Goal: Task Accomplishment & Management: Complete application form

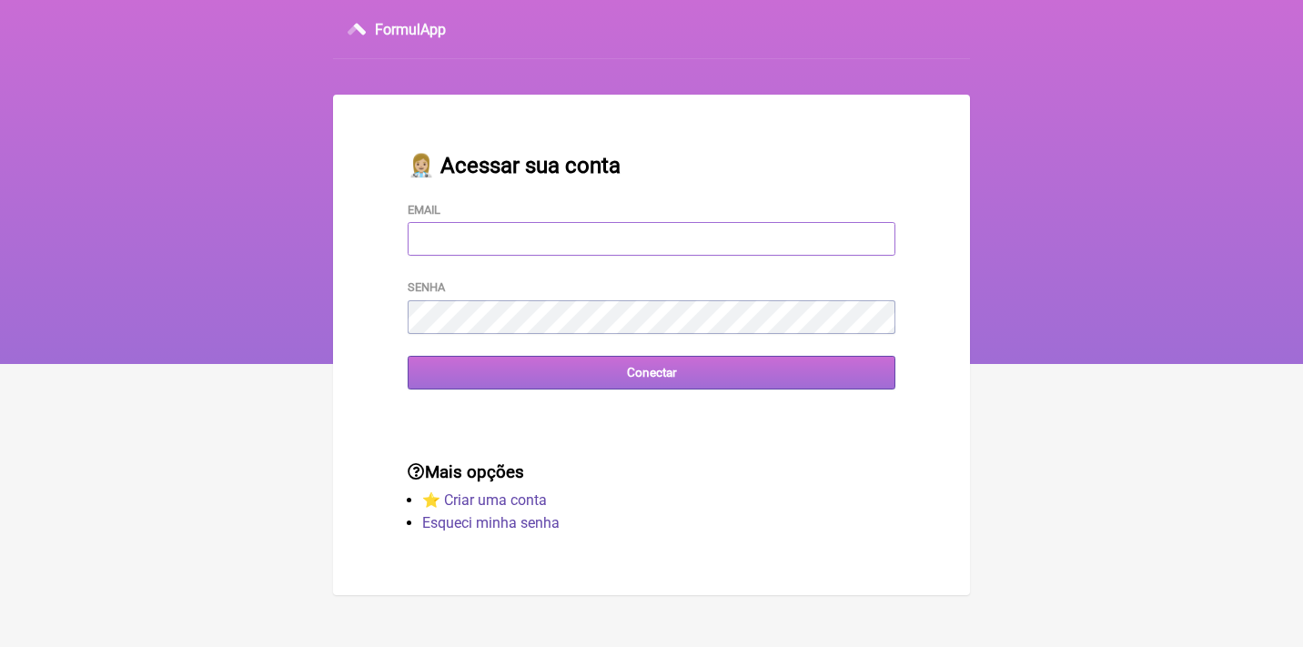
type input "[EMAIL_ADDRESS][DOMAIN_NAME]"
click at [651, 371] on input "Conectar" at bounding box center [652, 373] width 488 height 34
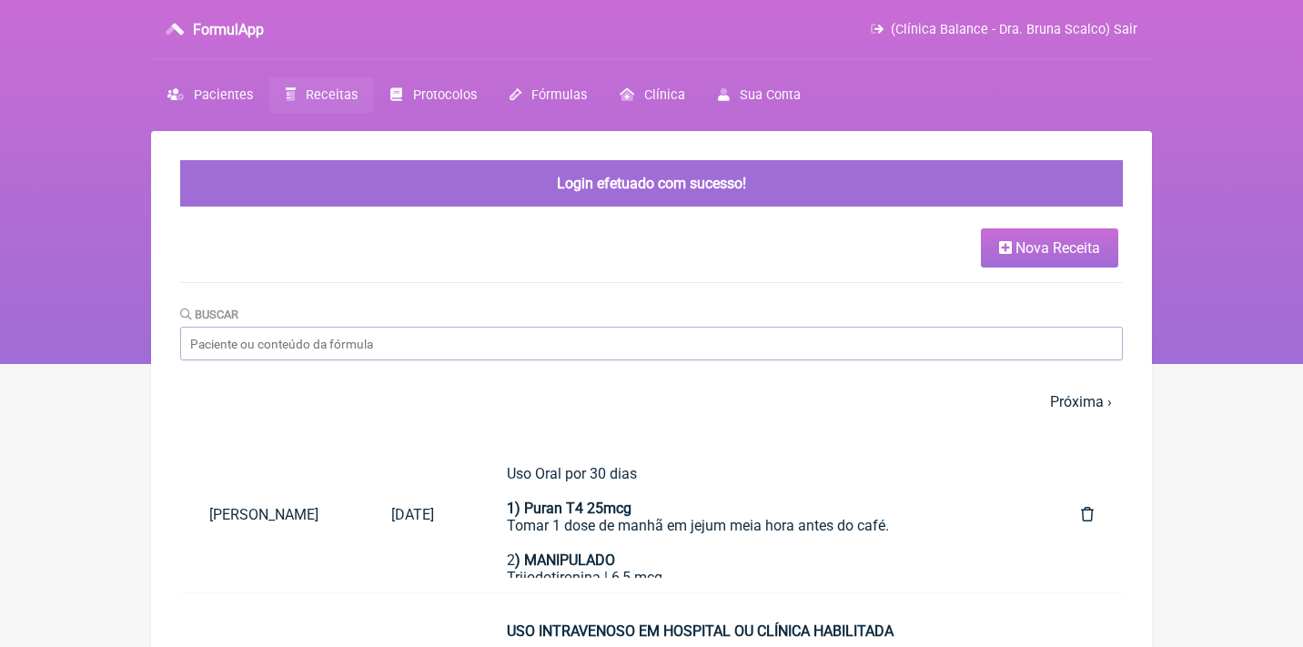
click at [1032, 247] on span "Nova Receita" at bounding box center [1057, 247] width 85 height 17
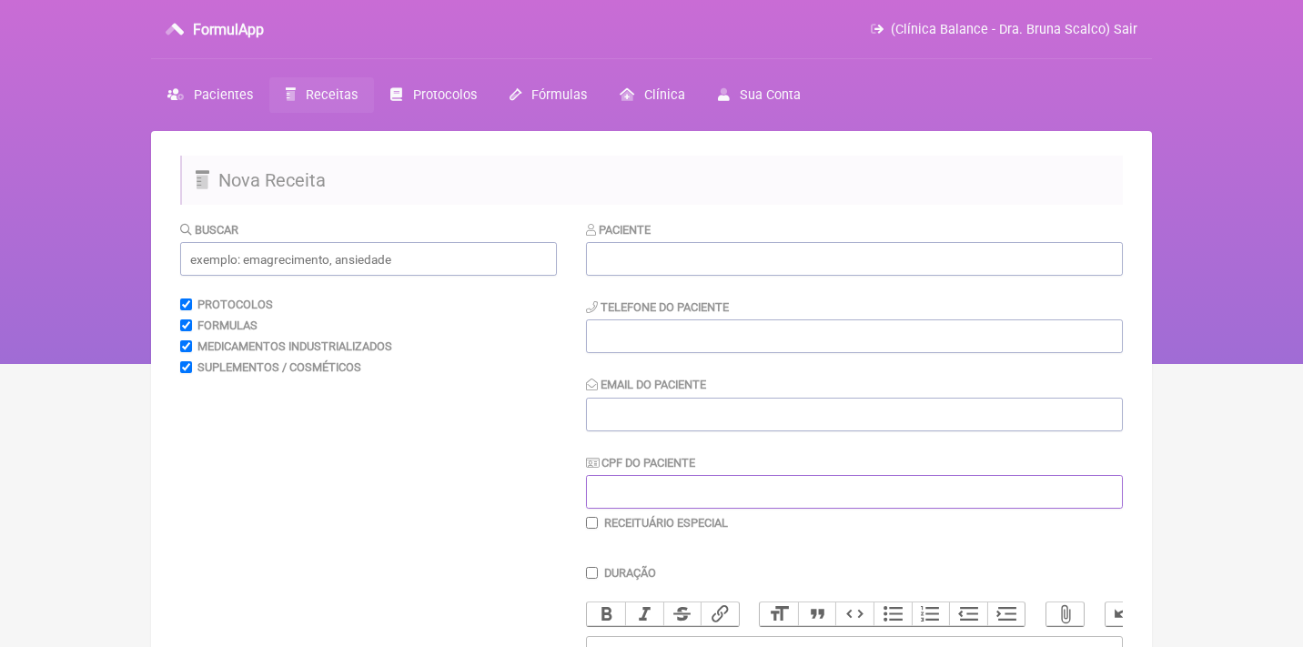
click at [607, 483] on input "CPF do Paciente" at bounding box center [854, 492] width 537 height 34
paste input "088.472.387-90"
type input "088.472.387-90"
paste input "[EMAIL_ADDRESS][DOMAIN_NAME]"
type input "[EMAIL_ADDRESS][DOMAIN_NAME]"
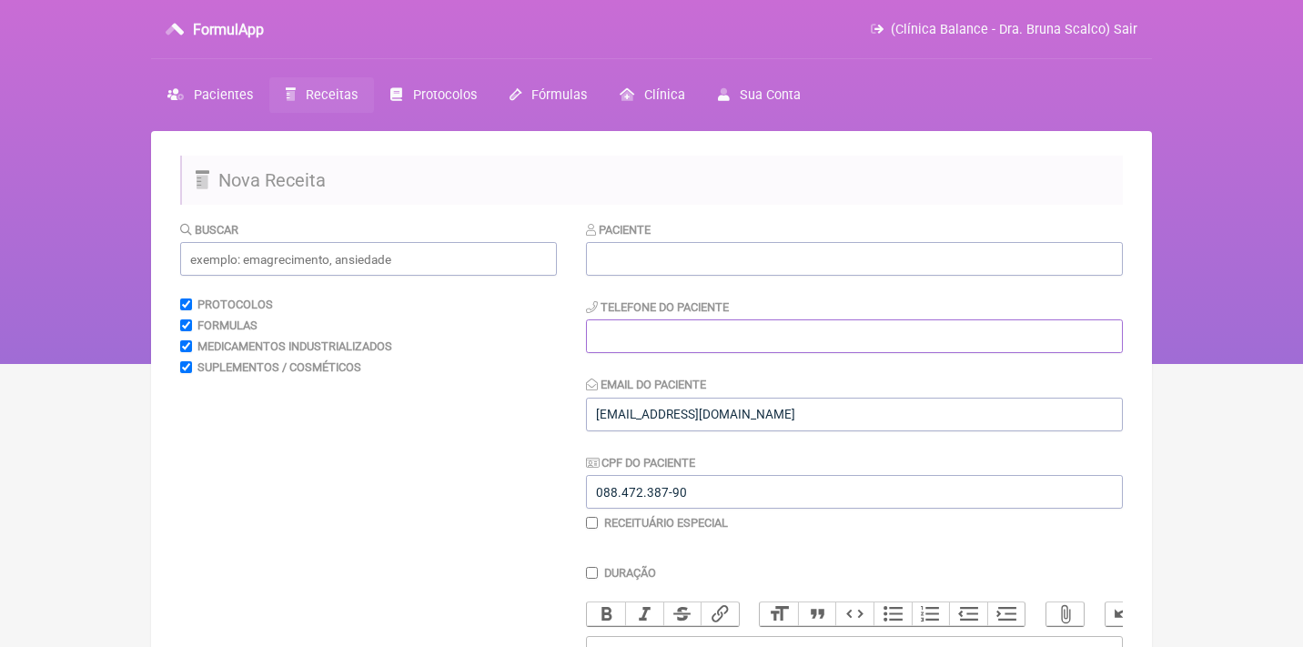
click at [677, 325] on input "tel" at bounding box center [854, 336] width 537 height 34
paste input ": (21) 98872-3939"
click at [599, 336] on input ": (21) 98872-3939" at bounding box center [854, 336] width 537 height 34
type input "[PHONE_NUMBER]"
click at [669, 260] on input "text" at bounding box center [854, 259] width 537 height 34
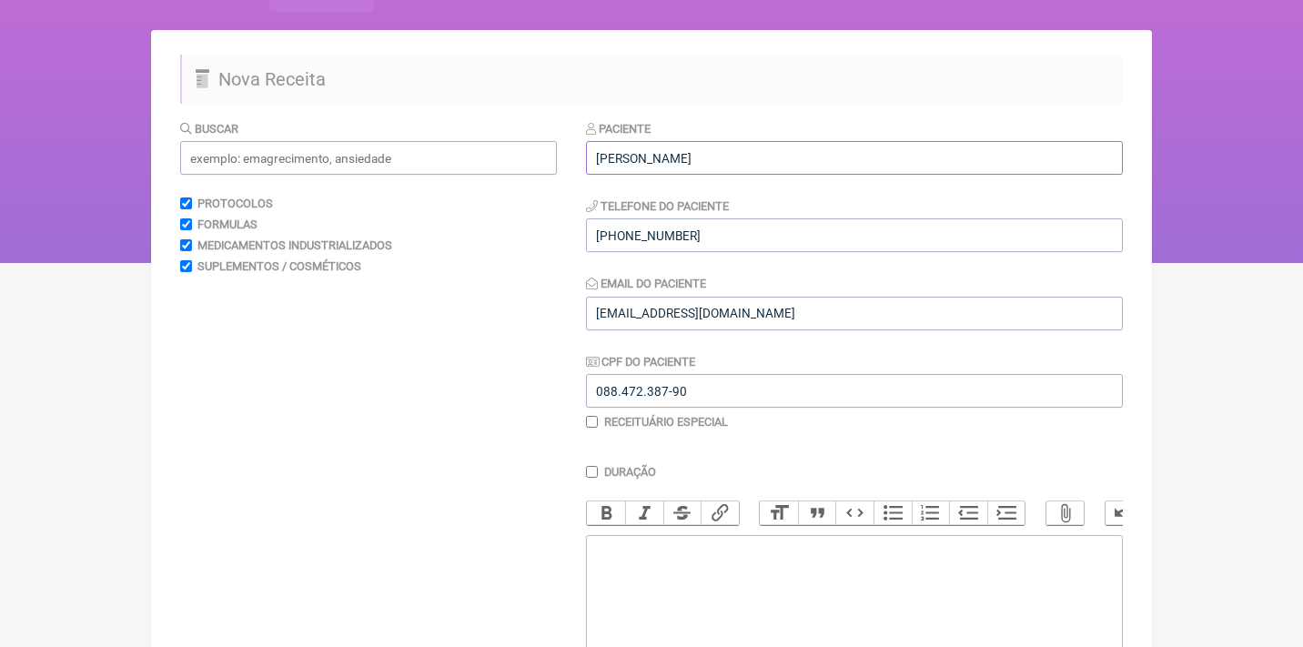
scroll to position [129, 0]
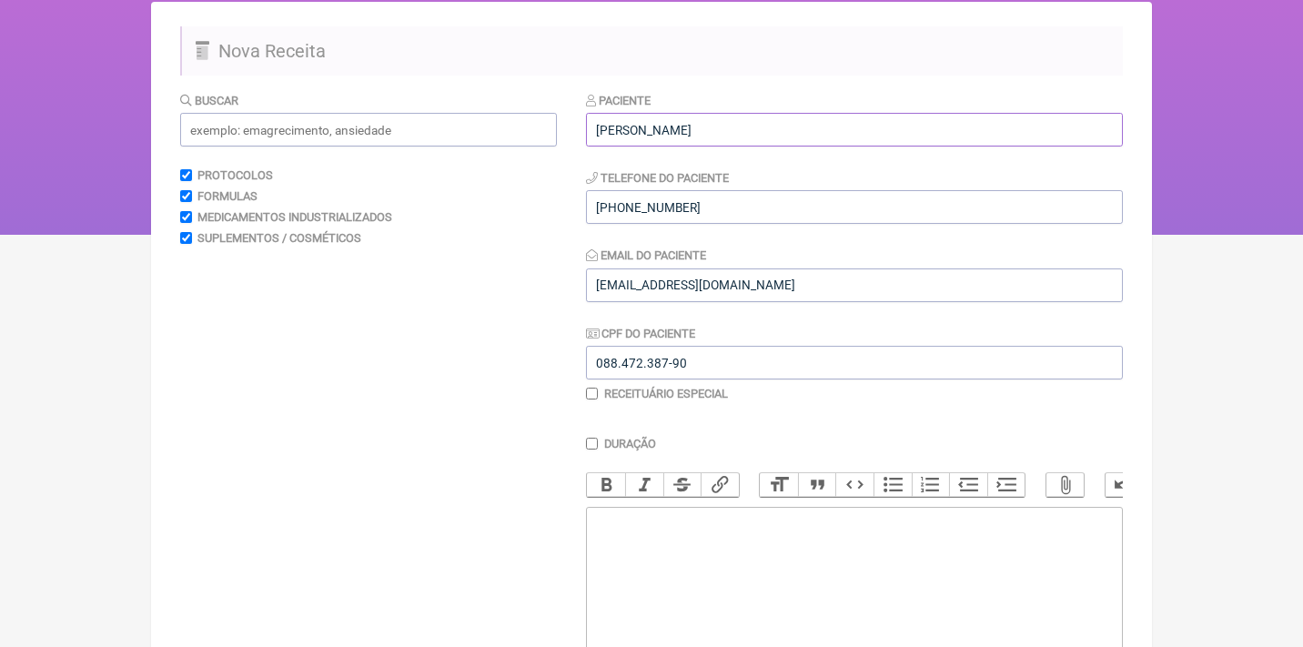
type input "[PERSON_NAME]"
click at [658, 530] on trix-editor at bounding box center [854, 616] width 537 height 218
click at [455, 128] on input "text" at bounding box center [368, 130] width 377 height 34
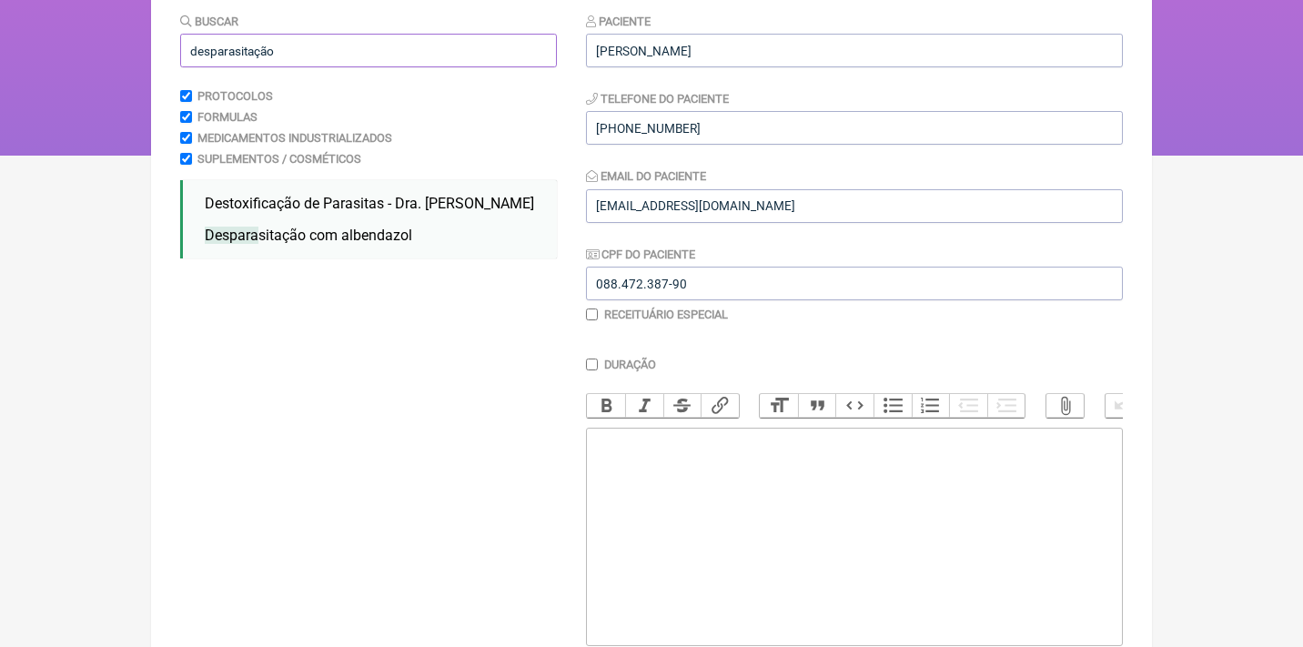
scroll to position [252, 0]
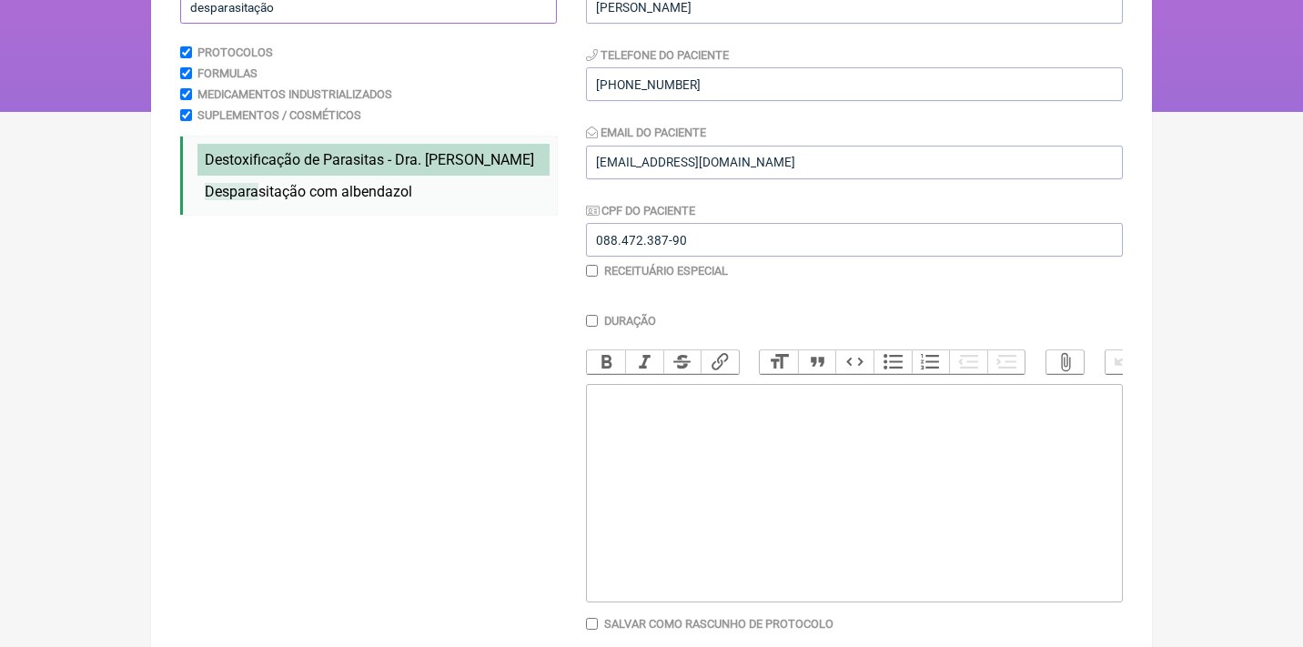
type input "desparasitação"
click at [400, 160] on span "Destoxificação de Parasitas - Dra. Hulda Clark" at bounding box center [369, 159] width 329 height 17
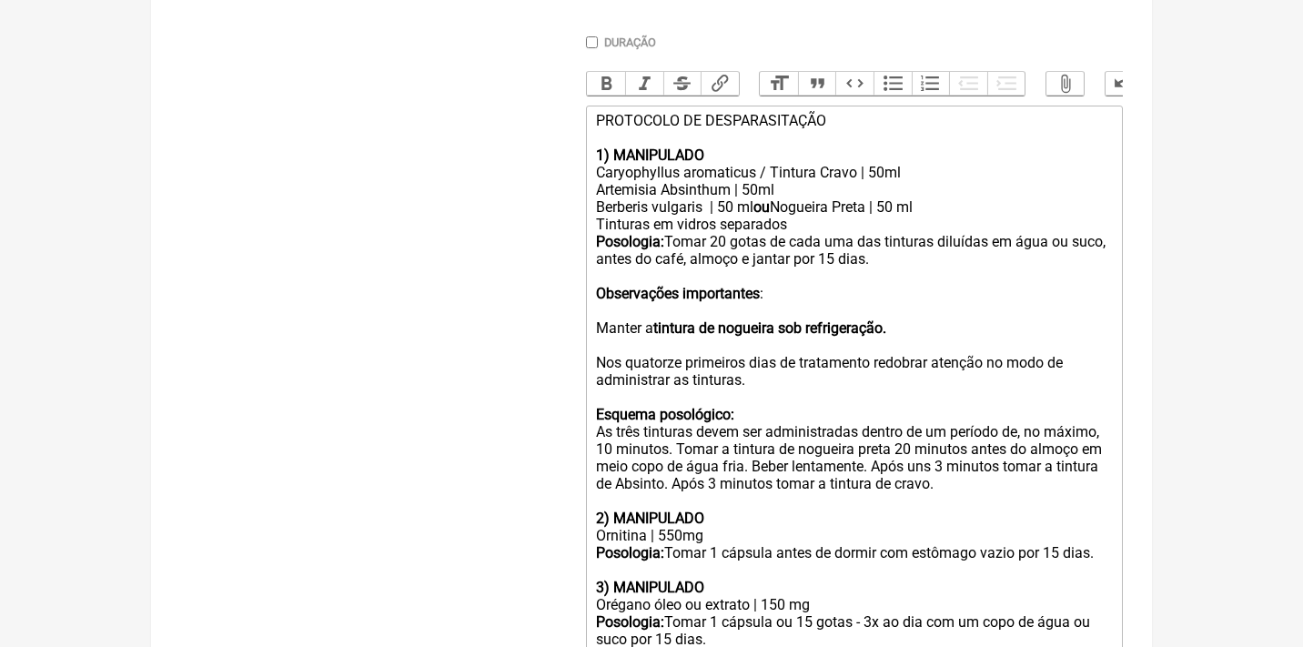
scroll to position [536, 0]
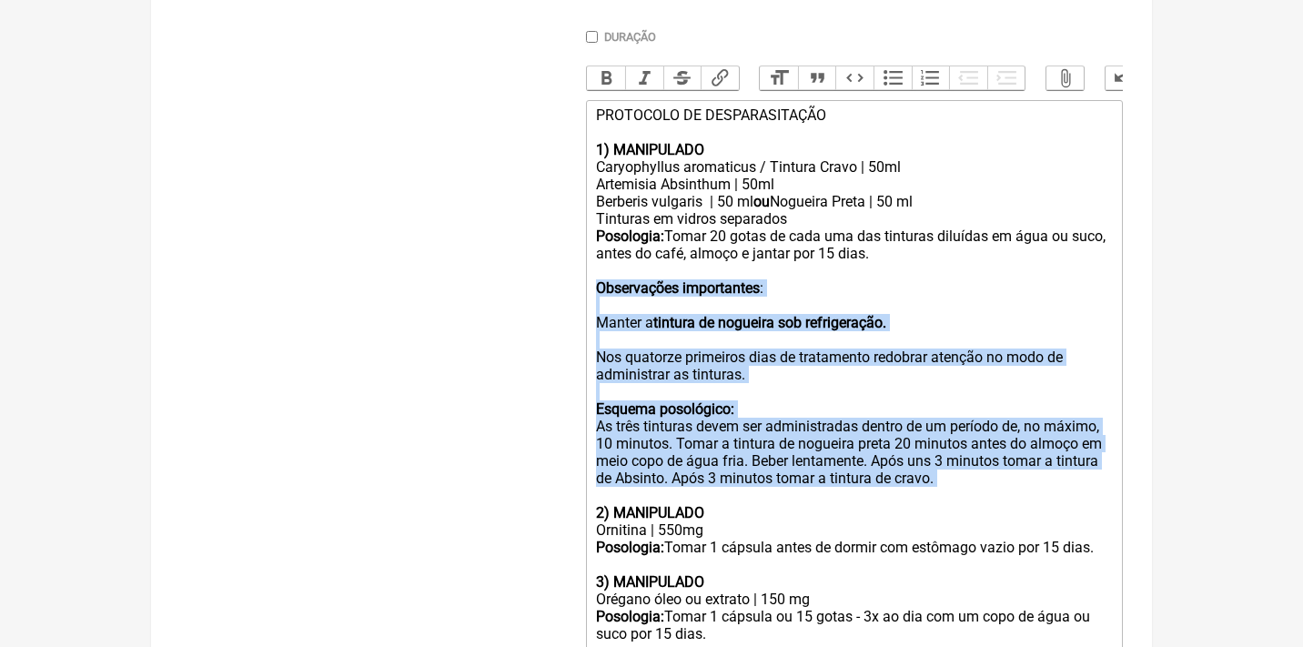
drag, startPoint x: 593, startPoint y: 276, endPoint x: 893, endPoint y: 469, distance: 357.3
click at [893, 469] on trix-editor "PROTOCOLO DE DESPARASITAÇÃO 1) MANIPULADO Caryophyllus aromaticus / Tintura Cra…" at bounding box center [854, 470] width 537 height 740
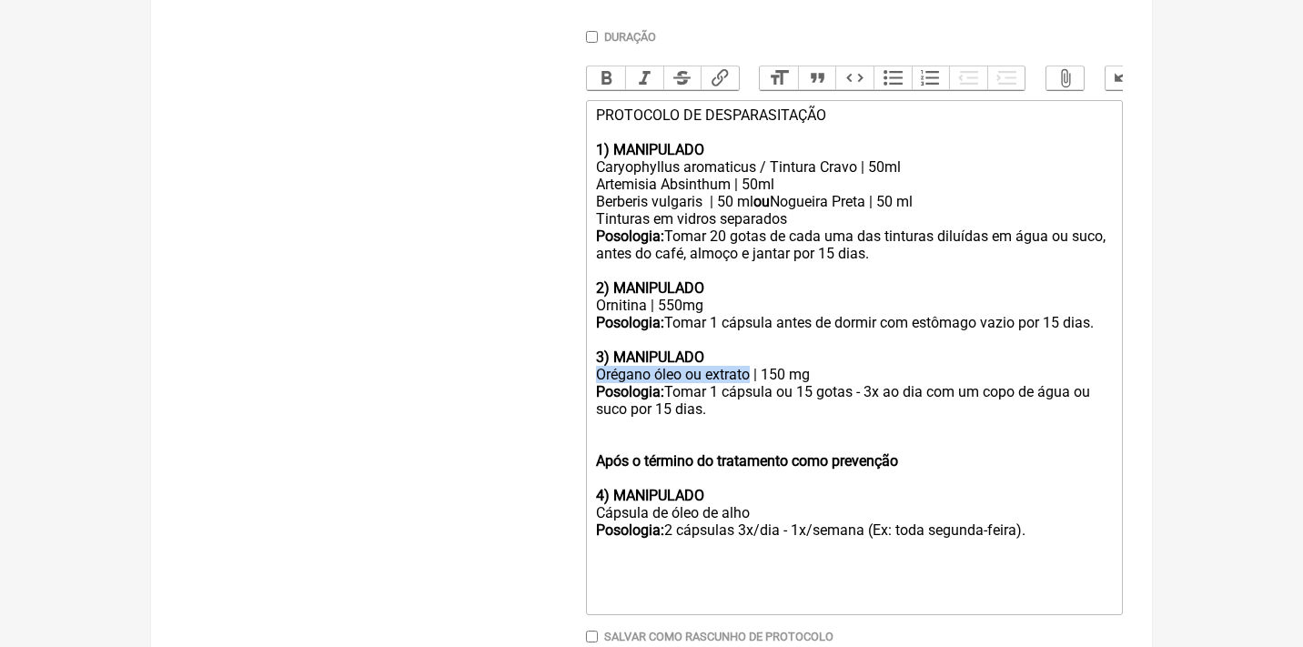
drag, startPoint x: 755, startPoint y: 359, endPoint x: 569, endPoint y: 353, distance: 186.6
click at [569, 356] on form "Buscar desparasitação Protocolos Formulas Medicamentos Industrializados Supleme…" at bounding box center [651, 198] width 942 height 1029
click at [740, 362] on div "3) MANIPULADO Cápsulas de alho | 150 mg" at bounding box center [854, 357] width 517 height 52
click at [728, 383] on div "Posologia: Tomar 1 cápsula ou 15 gotas - 3x ao dia com um copo de água ou suco …" at bounding box center [854, 400] width 517 height 35
drag, startPoint x: 786, startPoint y: 378, endPoint x: 796, endPoint y: 396, distance: 20.8
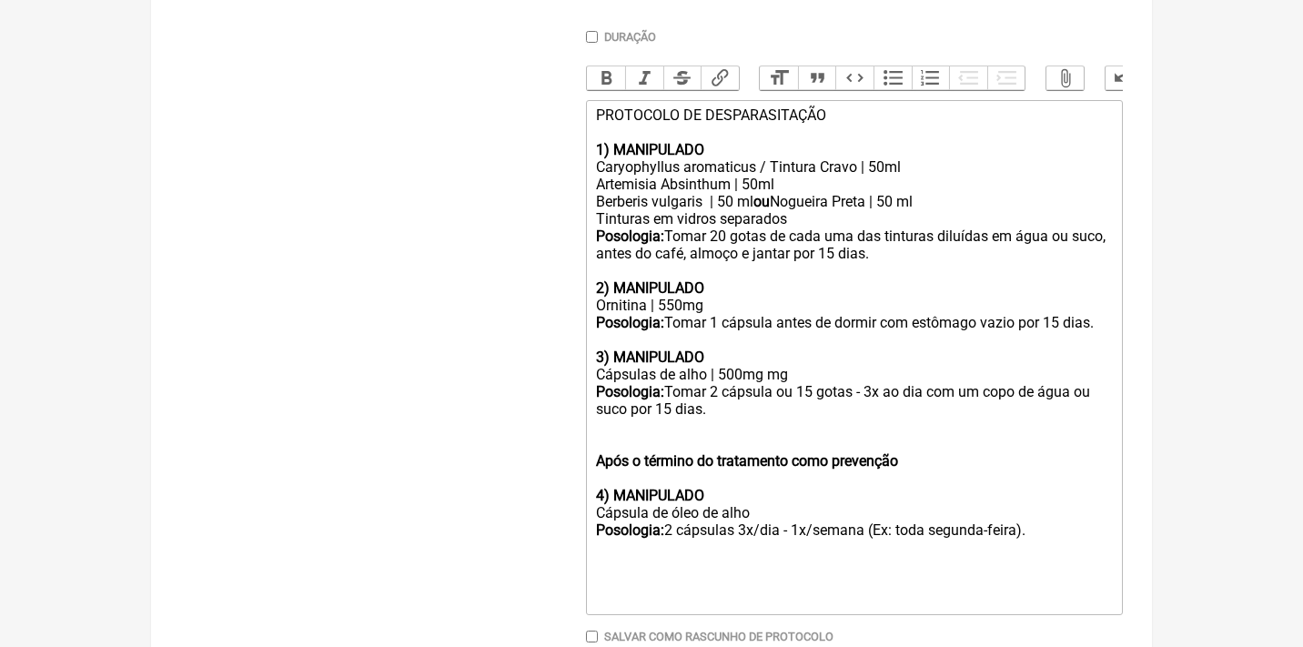
click at [796, 396] on div "Posologia: Tomar 2 cápsula ou 15 gotas - 3x ao dia com um copo de água ou suco …" at bounding box center [854, 400] width 517 height 35
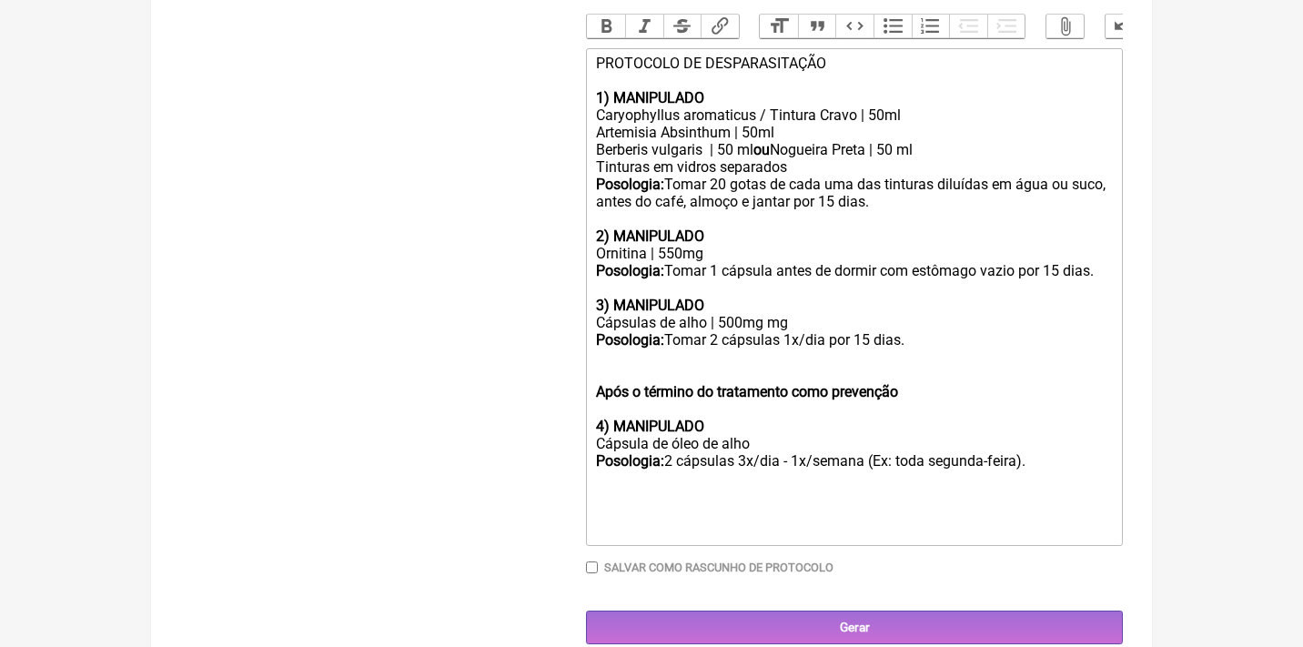
scroll to position [587, 0]
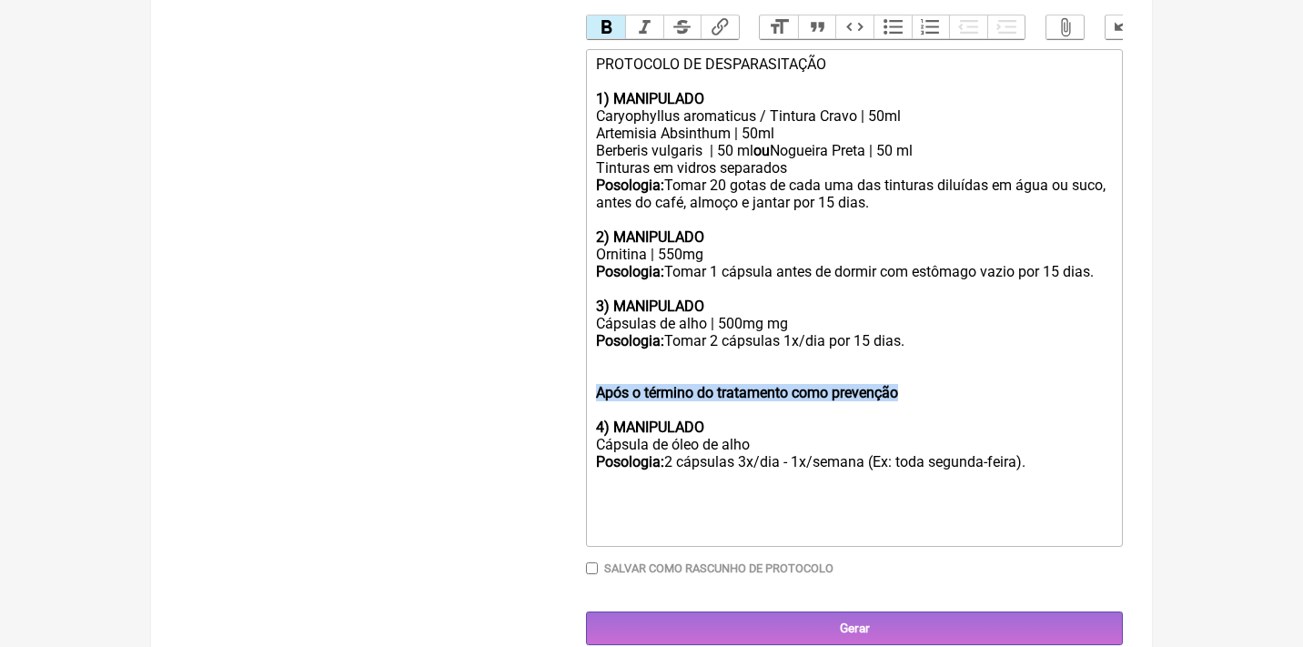
drag, startPoint x: 946, startPoint y: 379, endPoint x: 553, endPoint y: 371, distance: 393.1
click at [553, 372] on form "Buscar desparasitação Protocolos Formulas Medicamentos Industrializados Supleme…" at bounding box center [651, 139] width 942 height 1012
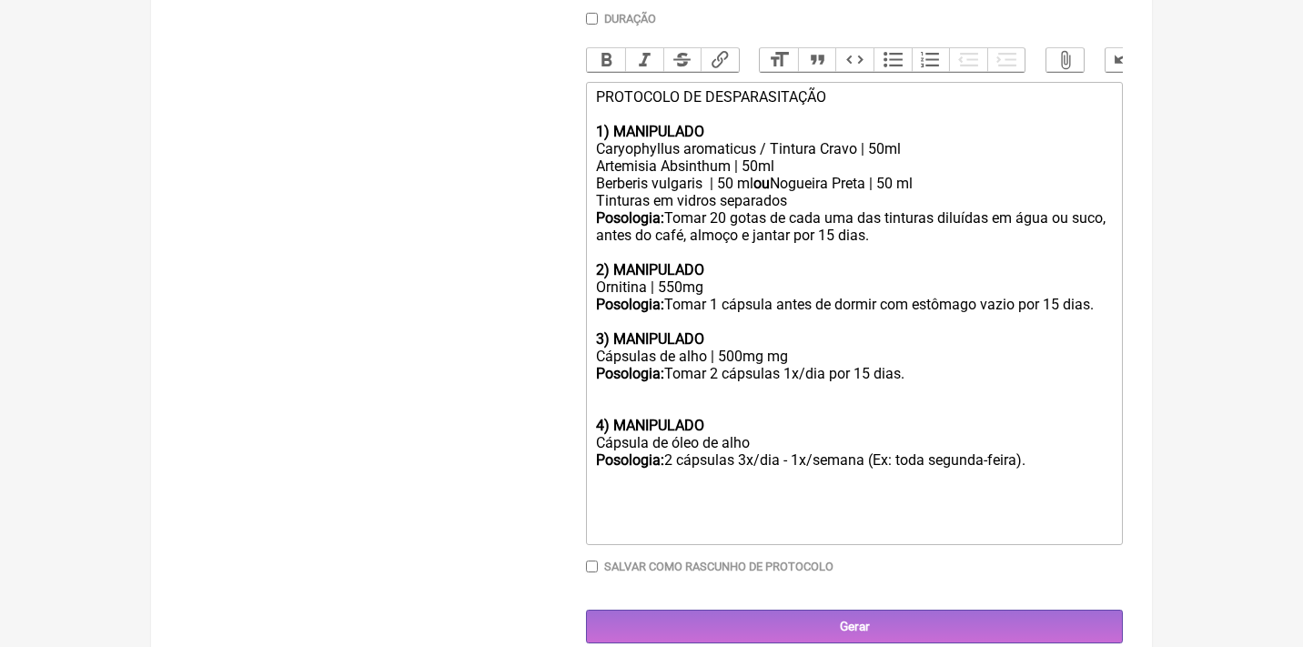
scroll to position [538, 0]
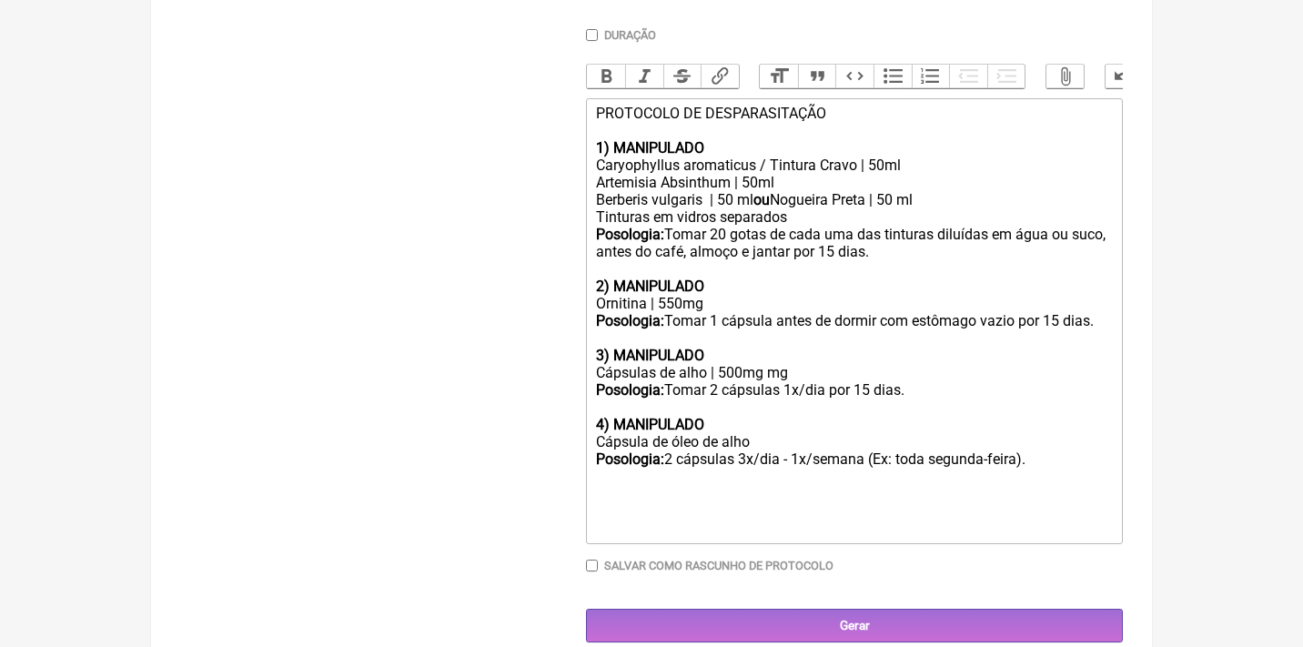
click at [674, 357] on div "3) MANIPULADO Cápsulas de alho | 500mg mg" at bounding box center [854, 355] width 517 height 52
drag, startPoint x: 766, startPoint y: 421, endPoint x: 568, endPoint y: 399, distance: 199.5
click at [571, 414] on form "Buscar desparasitação Protocolos Formulas Medicamentos Industrializados Supleme…" at bounding box center [651, 163] width 942 height 960
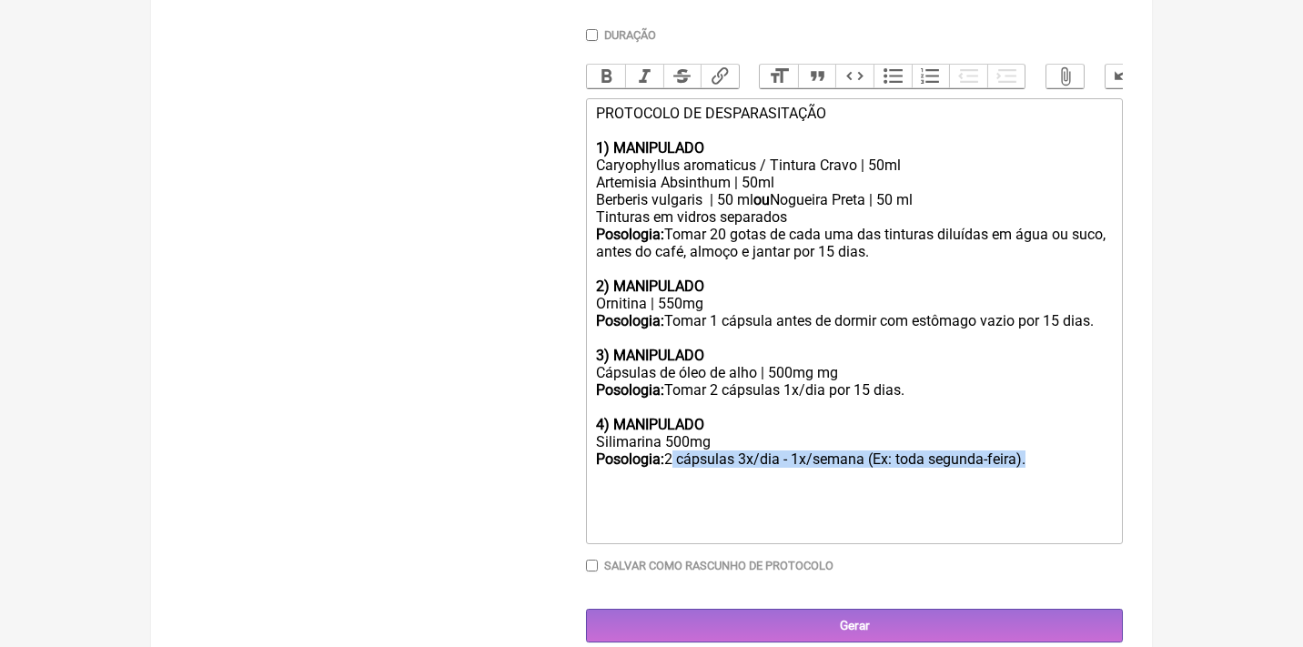
drag, startPoint x: 678, startPoint y: 435, endPoint x: 1042, endPoint y: 443, distance: 364.0
click at [1042, 443] on div "Silimarina 500mg Posologia: 2 cápsulas 3x/dia - 1x/semana (Ex: toda segunda-fei…" at bounding box center [854, 467] width 517 height 69
type trix-editor "<div>PROTOCOLO DE DESPARASITAÇÃO<br><br><strong>1) MANIPULADO&nbsp;</strong></d…"
drag, startPoint x: 931, startPoint y: 446, endPoint x: 670, endPoint y: 437, distance: 260.3
click at [670, 437] on div "Silimarina 500mg Posologia: Tomar 1 cápsula 1x/dia por 15 dias." at bounding box center [854, 467] width 517 height 69
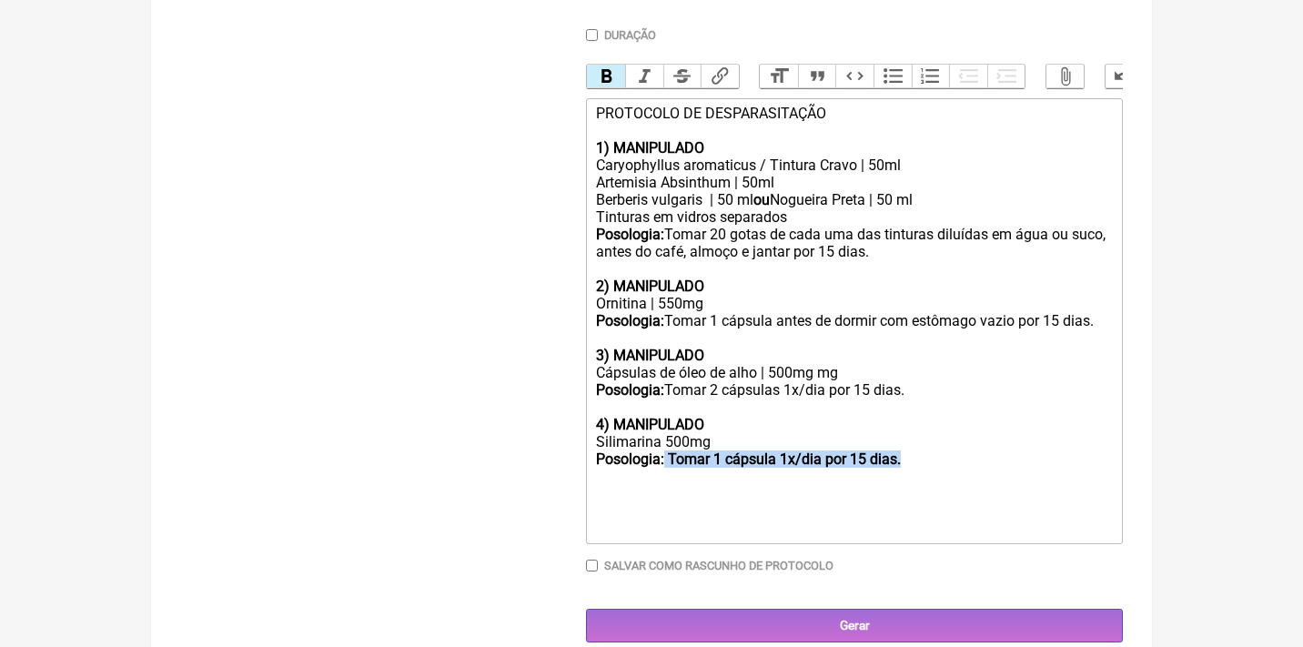
click at [599, 81] on button "Bold" at bounding box center [606, 77] width 38 height 24
click at [797, 433] on div "Silimarina 500mg Posologia: Tomar 1 cápsula 1x/dia por 15 dias." at bounding box center [854, 467] width 517 height 69
click at [931, 447] on div "Silimarina 500mg Posologia: Tomar 1 cápsula 1x/dia por 15 dias." at bounding box center [854, 467] width 517 height 69
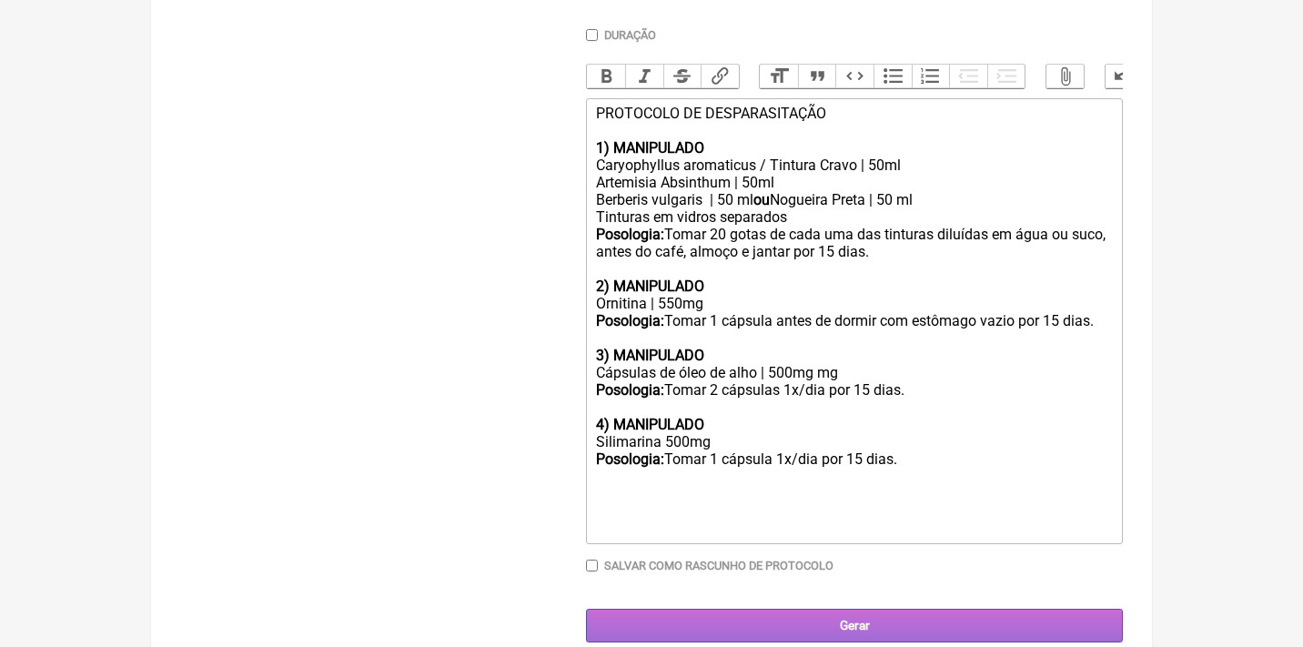
click at [877, 609] on input "Gerar" at bounding box center [854, 626] width 537 height 34
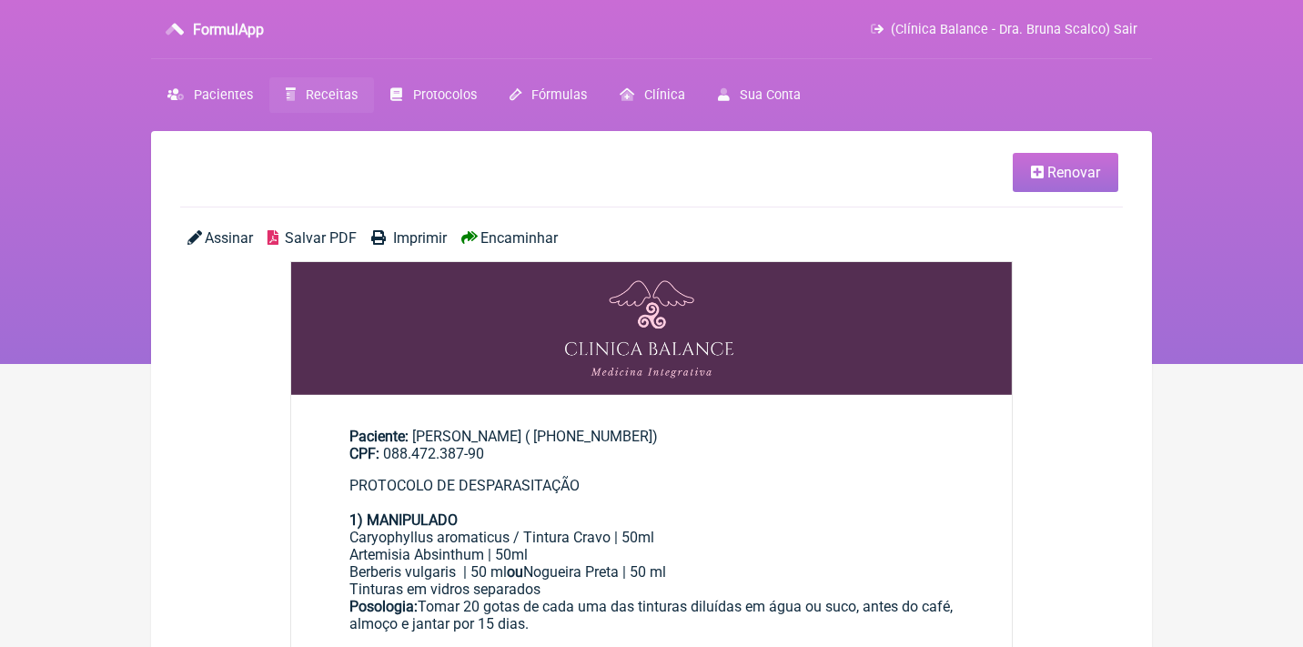
click at [319, 235] on span "Salvar PDF" at bounding box center [321, 237] width 72 height 17
click at [1068, 180] on link "Renovar" at bounding box center [1065, 172] width 106 height 39
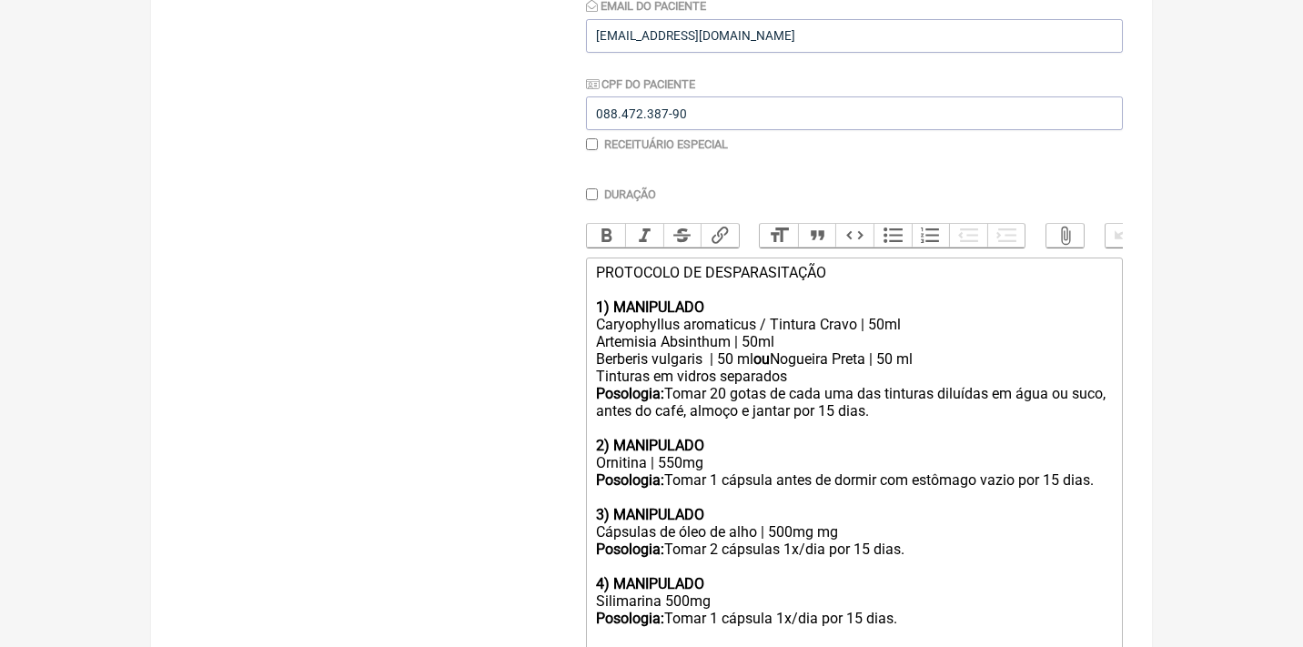
scroll to position [406, 0]
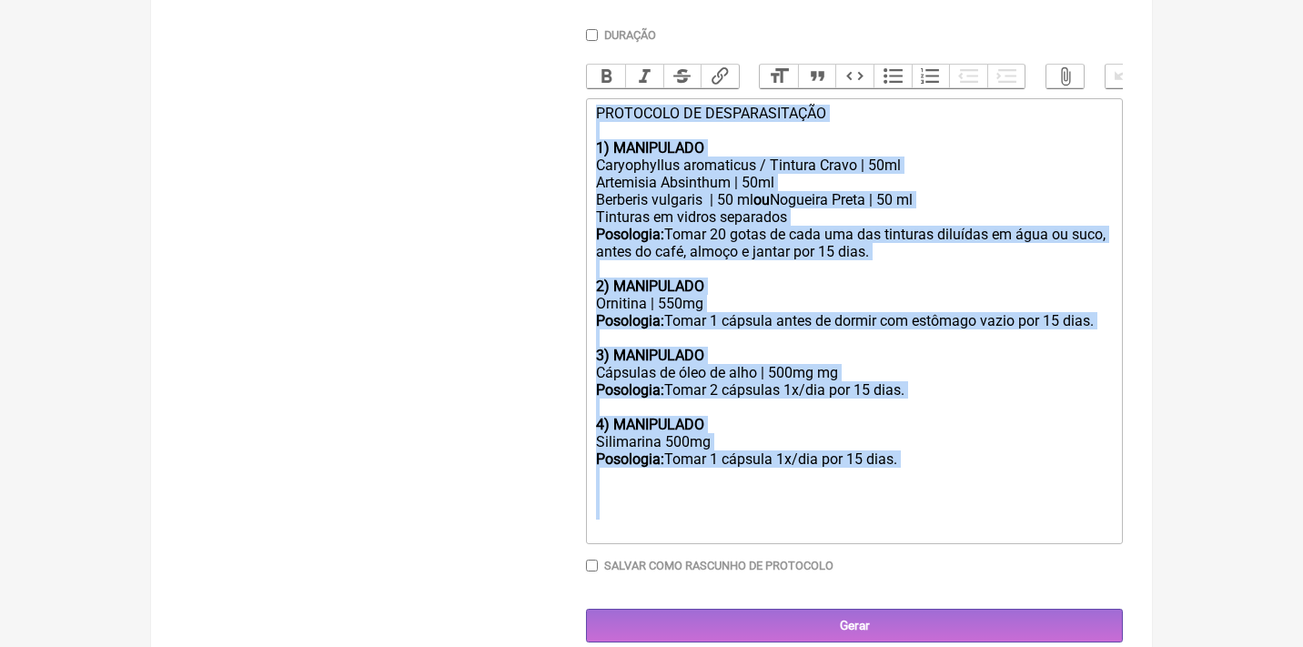
drag, startPoint x: 590, startPoint y: 243, endPoint x: 700, endPoint y: 678, distance: 448.5
type trix-editor "<div>PROTOCOLO DE DESPARASITAÇÃO<br><br><strong>1) MANIPULADO&nbsp;</strong></d…"
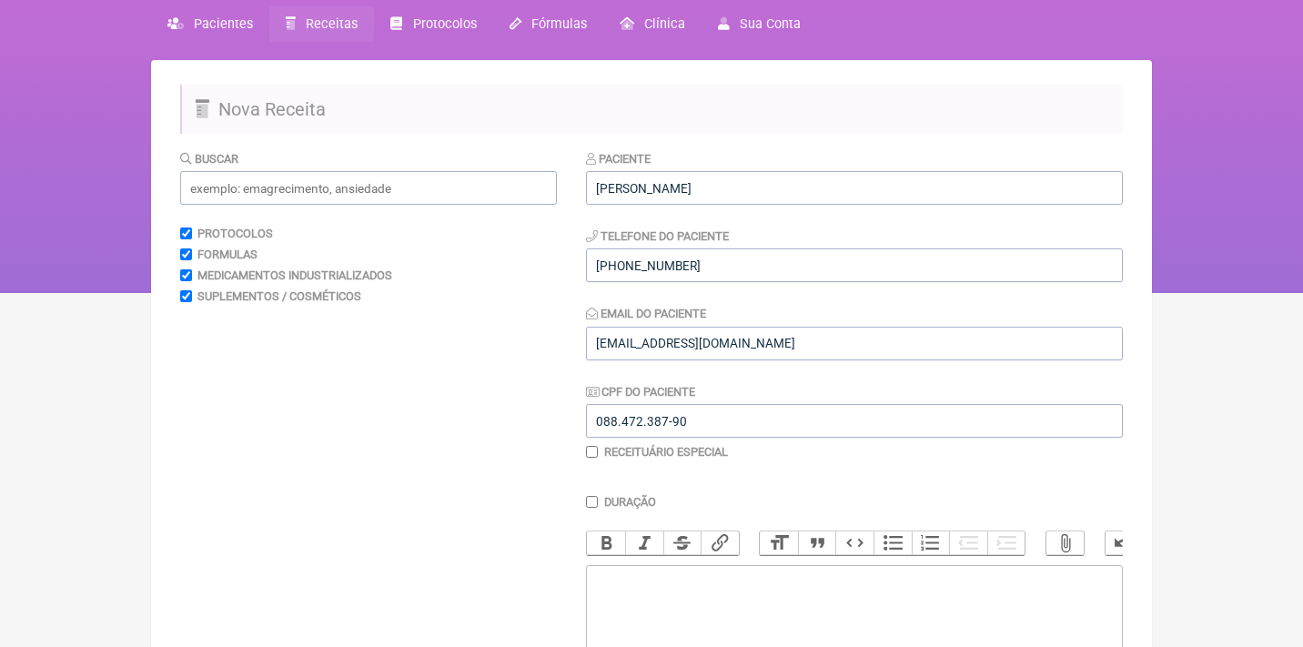
scroll to position [34, 0]
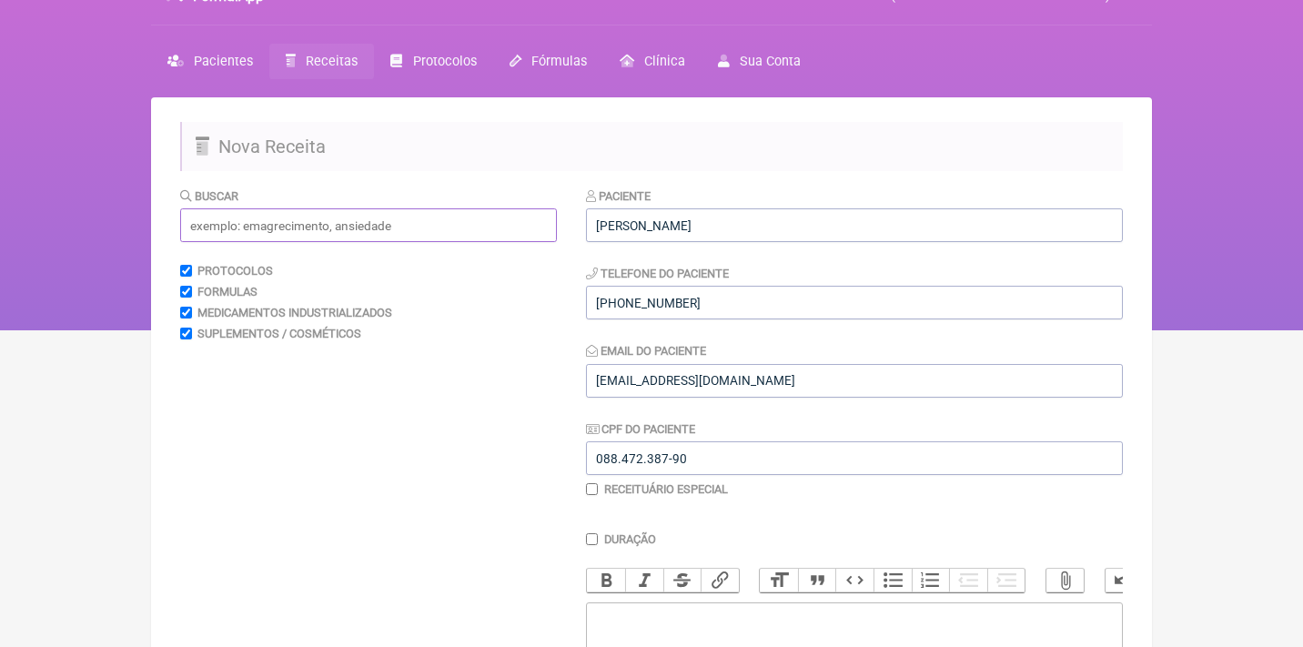
click at [411, 209] on input "text" at bounding box center [368, 225] width 377 height 34
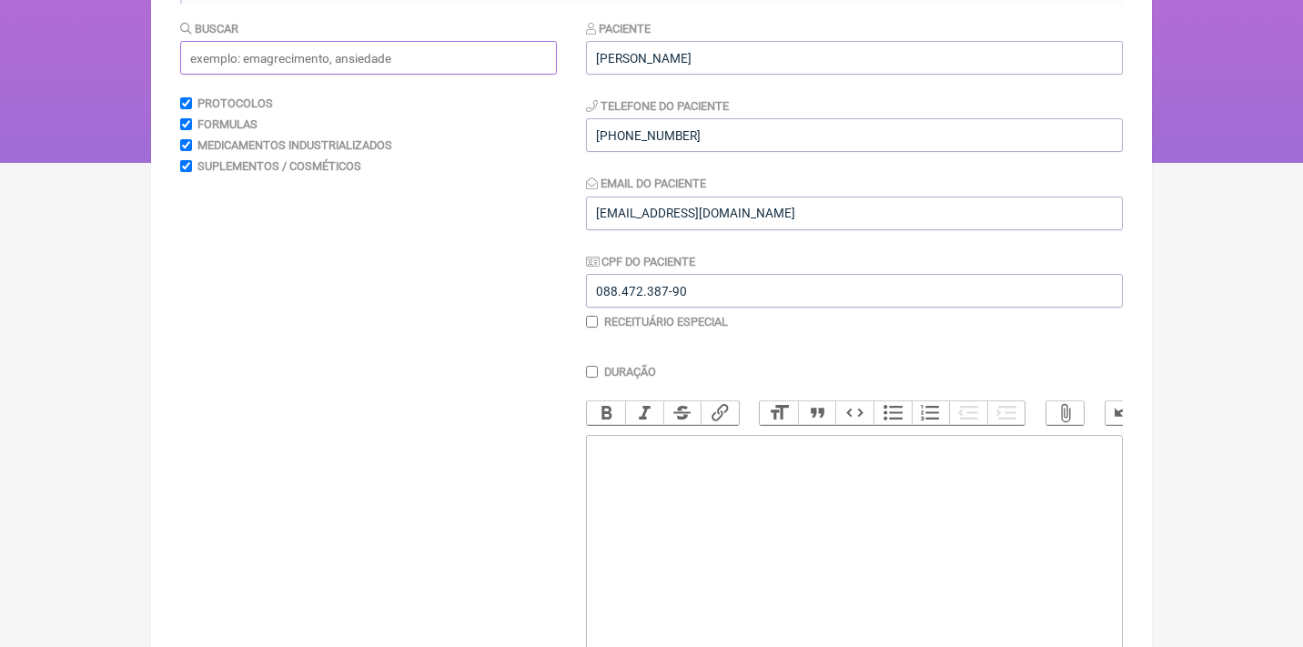
scroll to position [248, 0]
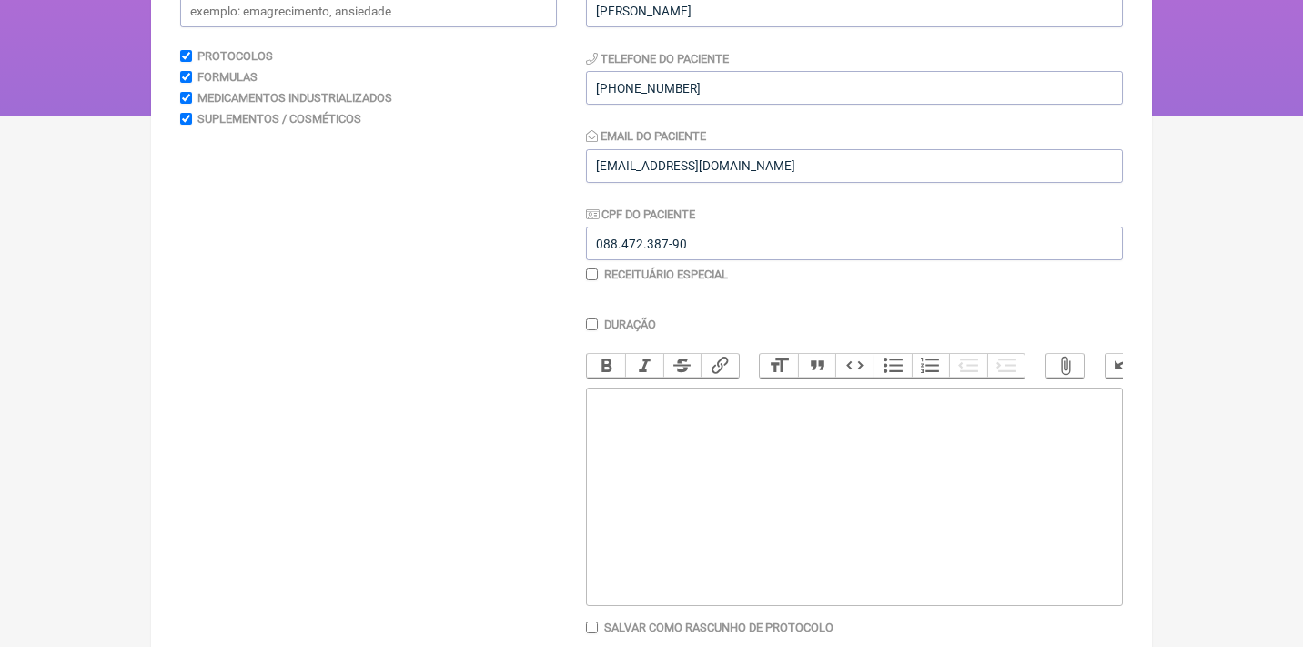
click at [645, 407] on trix-editor at bounding box center [854, 497] width 537 height 218
click at [829, 448] on div "Uso Oral ppr 60 dias Veículos vegetais / clean label 1)" at bounding box center [854, 437] width 517 height 86
click at [827, 432] on div "Uso Oral ppr 60 dias Veículos vegetais / clean label 1)" at bounding box center [854, 437] width 517 height 86
type trix-editor "<div>Uso Oral ppr 60 dias<br><br>Veículos vegetais / clean label / sem lactose<…"
click at [655, 464] on div "Uso Oral ppr 60 dias Veículos vegetais / clean label / sem lactose 1)" at bounding box center [854, 437] width 517 height 86
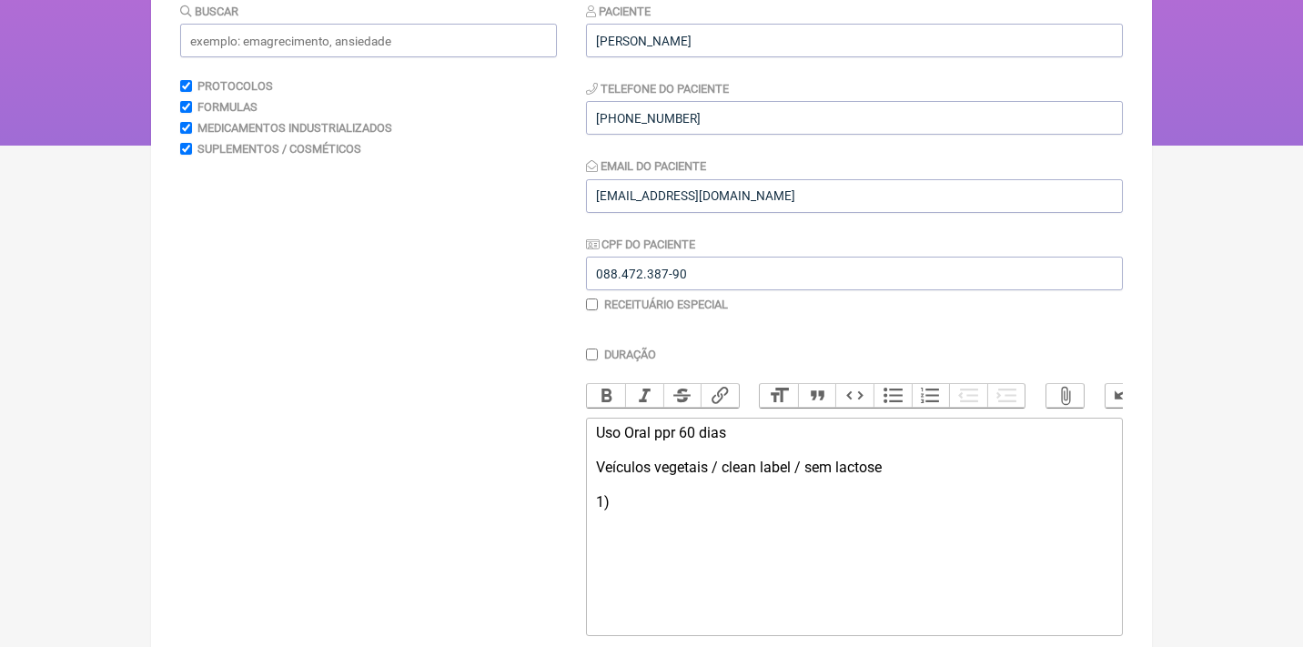
scroll to position [180, 0]
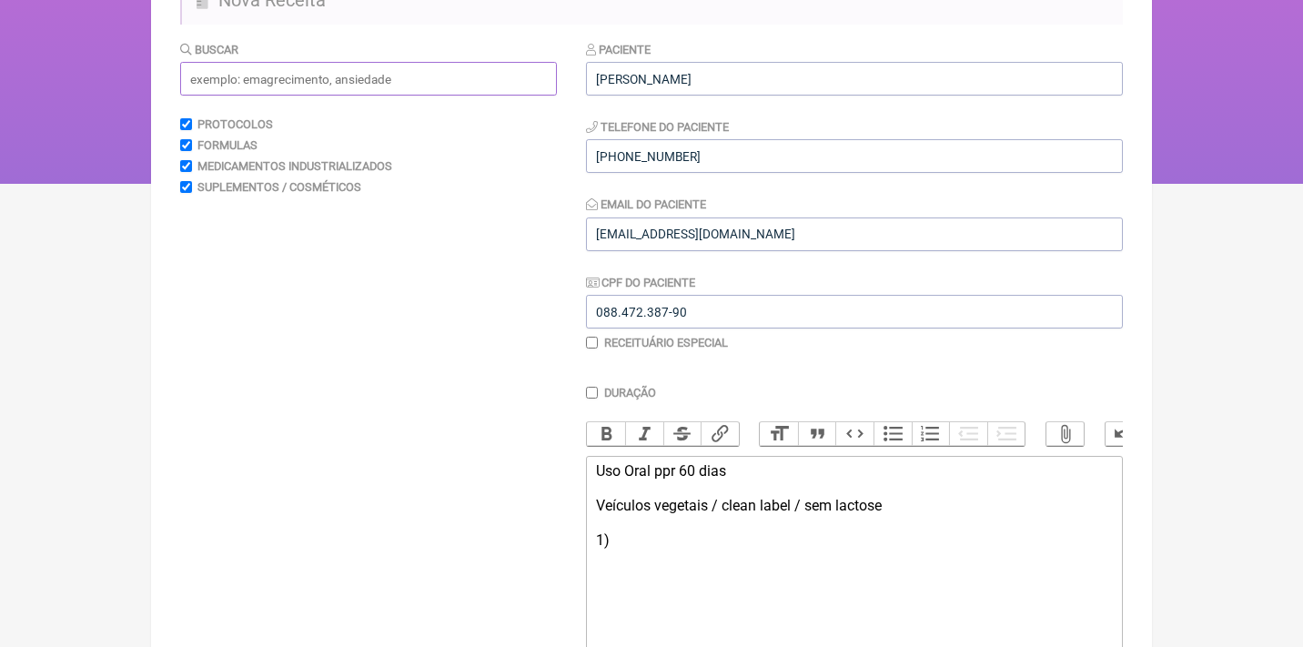
click at [484, 83] on input "text" at bounding box center [368, 79] width 377 height 34
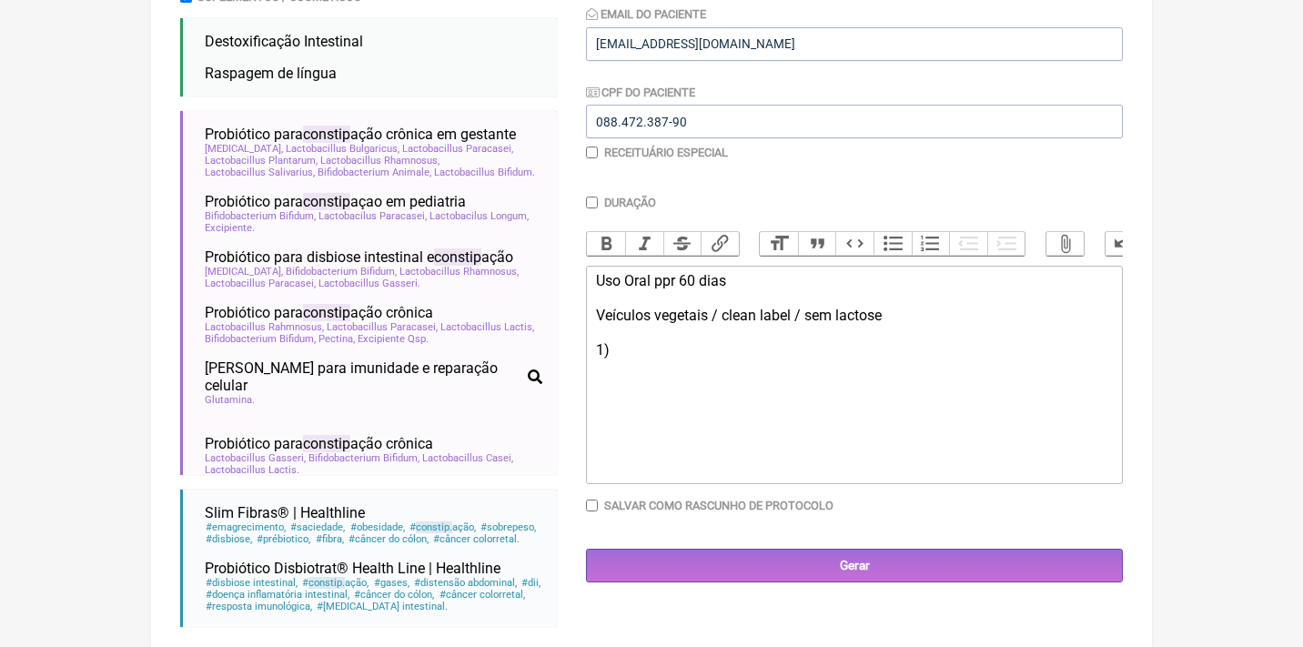
scroll to position [373, 0]
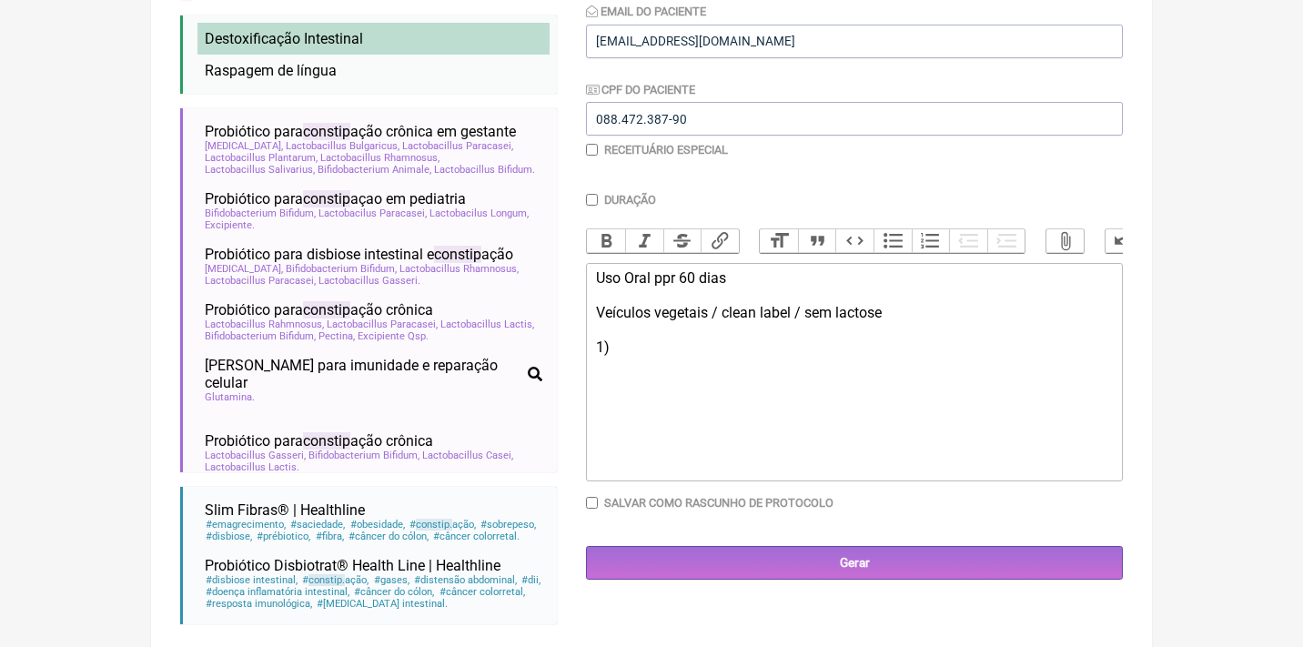
type input "constip"
click at [307, 42] on span "Destoxificação Intestinal" at bounding box center [284, 38] width 158 height 17
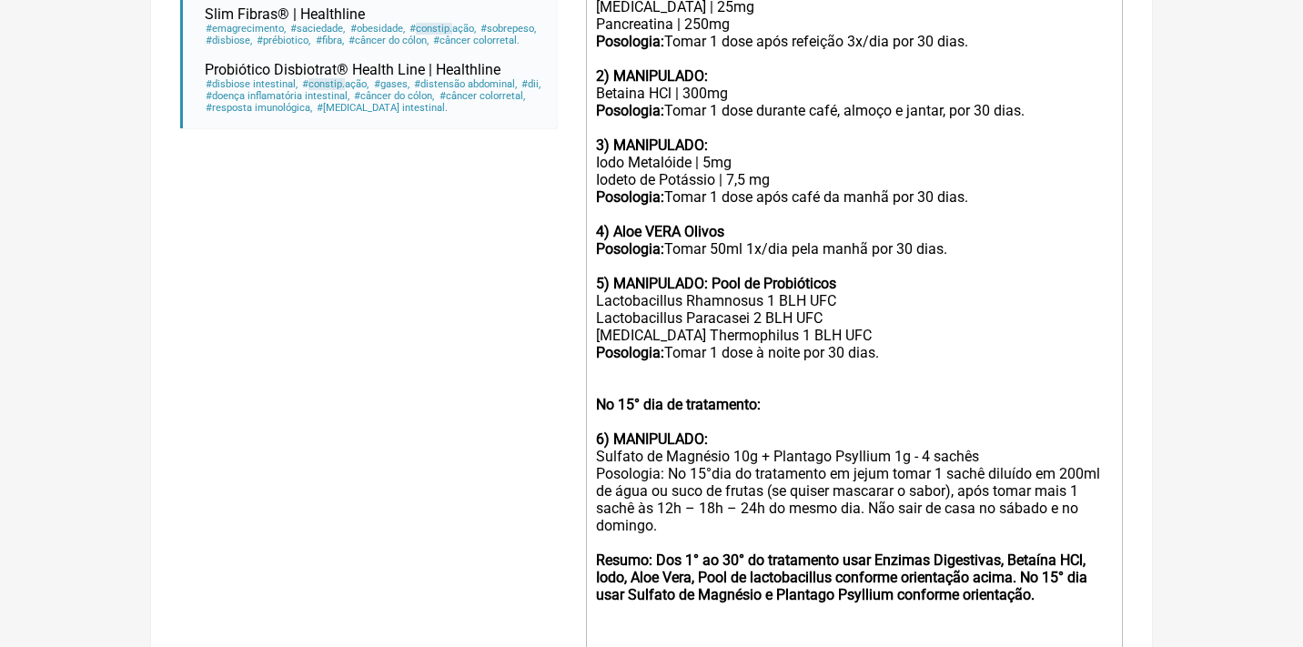
scroll to position [864, 0]
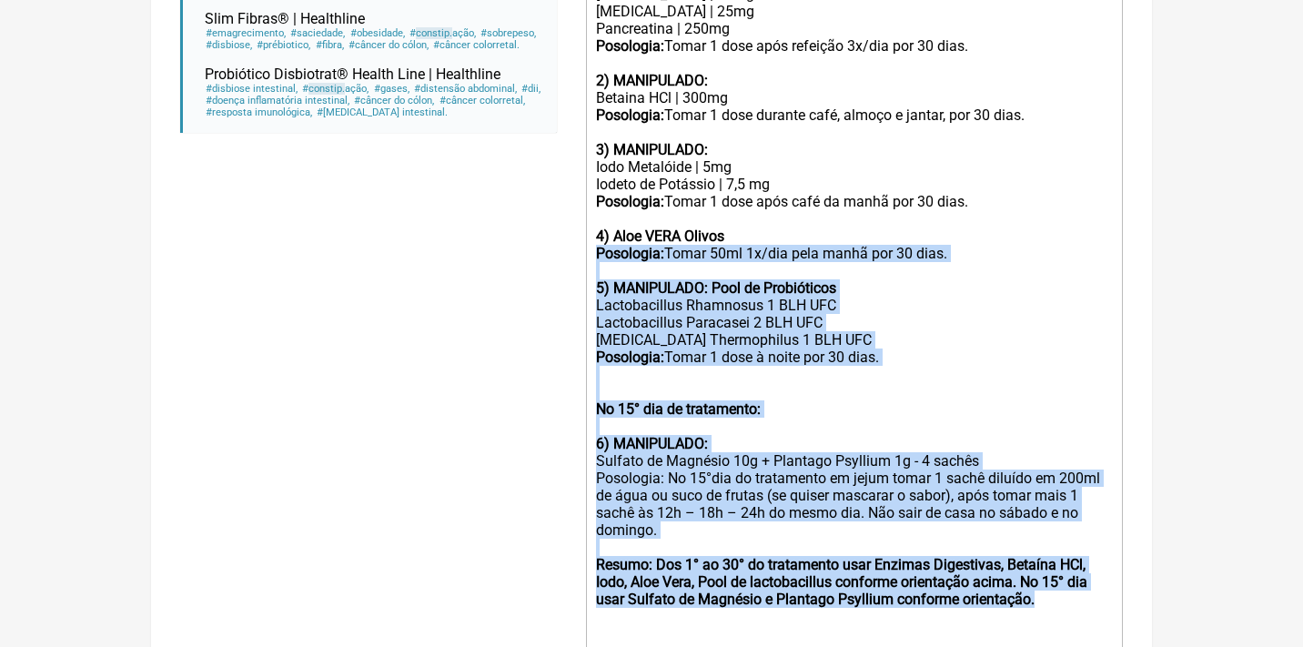
drag, startPoint x: 719, startPoint y: 576, endPoint x: 585, endPoint y: 233, distance: 368.1
click at [585, 233] on form "Buscar constip Protocolos Formulas Medicamentos Industrializados Suplementos / …" at bounding box center [651, 69] width 942 height 1426
click at [757, 279] on strong "5) MANIPULADO: Pool de Probióticos" at bounding box center [716, 287] width 240 height 17
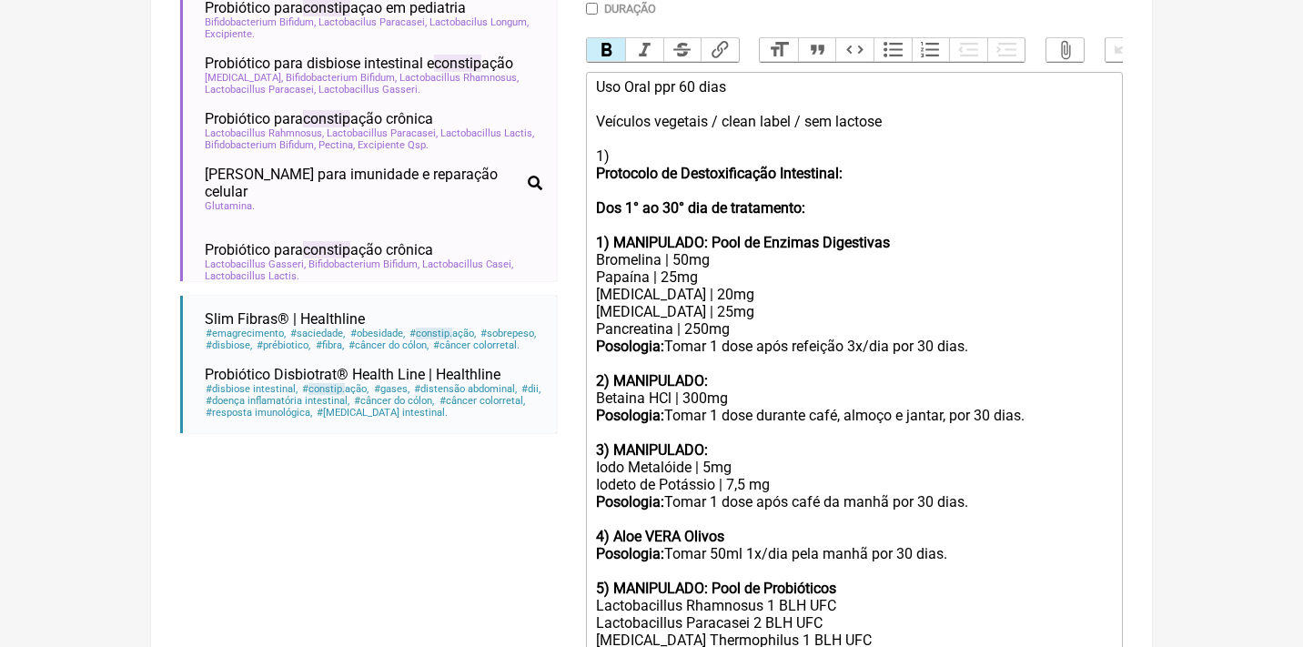
scroll to position [560, 0]
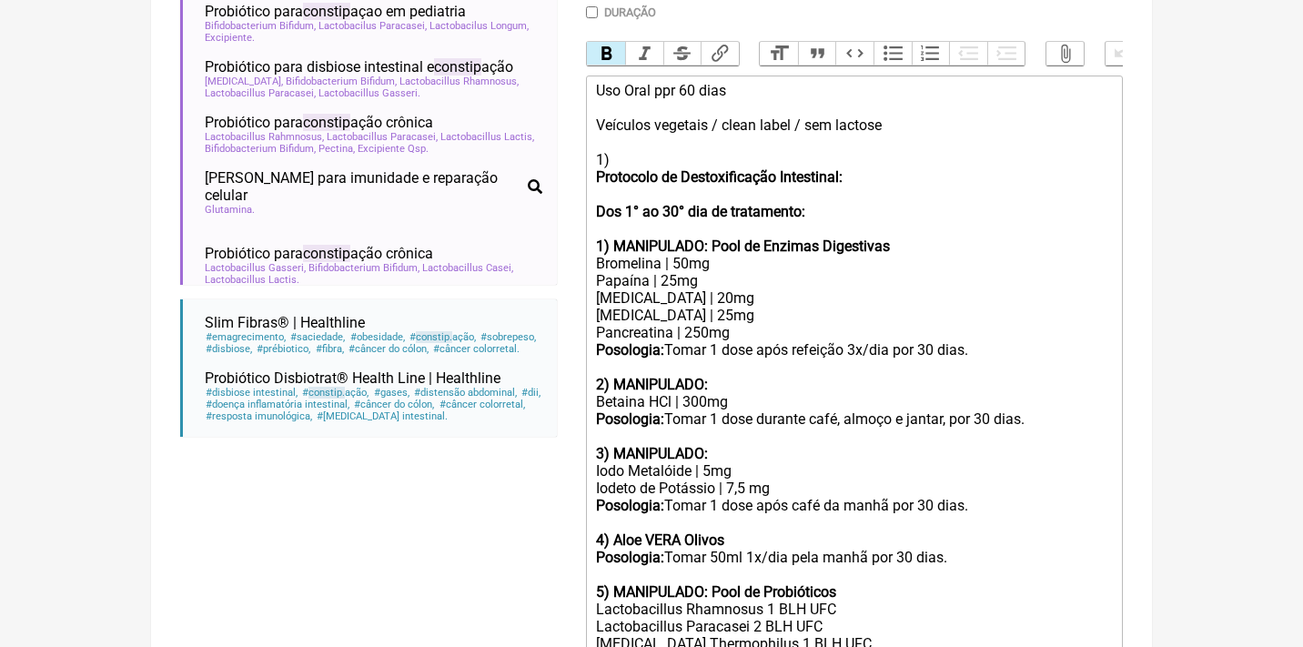
drag, startPoint x: 843, startPoint y: 208, endPoint x: 565, endPoint y: 186, distance: 279.3
click at [566, 193] on form "Buscar constip Protocolos Formulas Medicamentos Industrializados Suplementos / …" at bounding box center [651, 373] width 942 height 1426
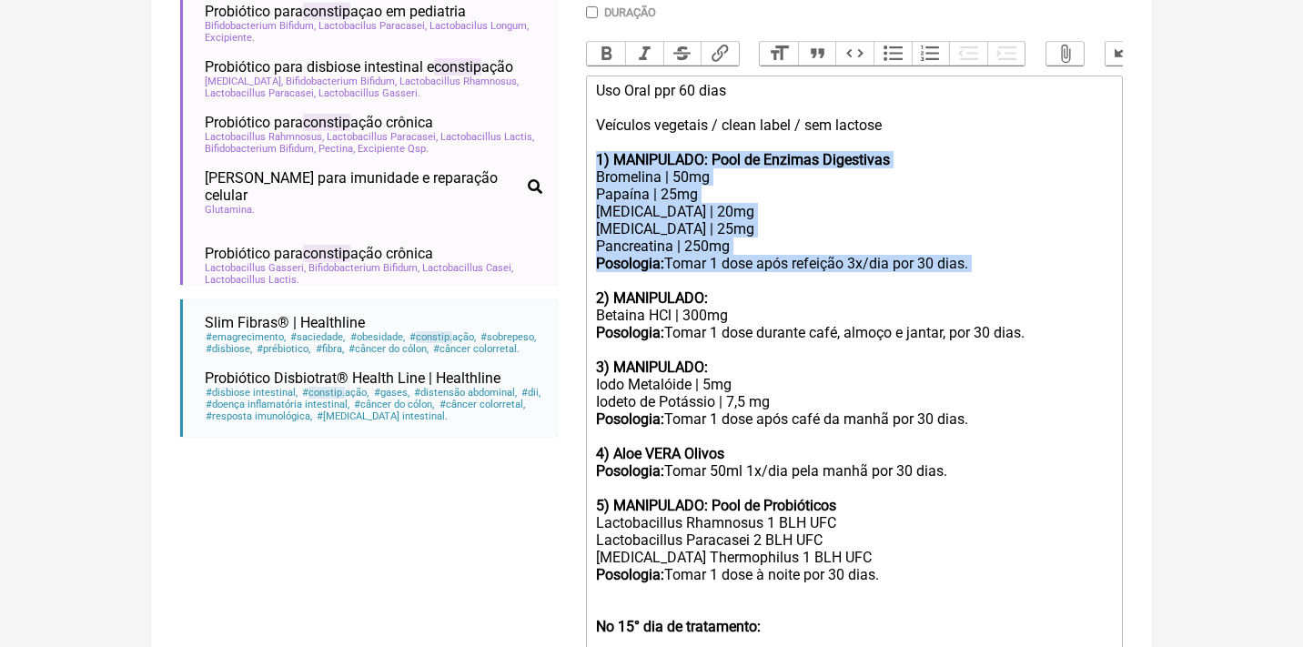
drag, startPoint x: 989, startPoint y: 258, endPoint x: 580, endPoint y: 152, distance: 422.1
click at [581, 152] on form "Buscar constip Protocolos Formulas Medicamentos Industrializados Suplementos / …" at bounding box center [651, 330] width 942 height 1340
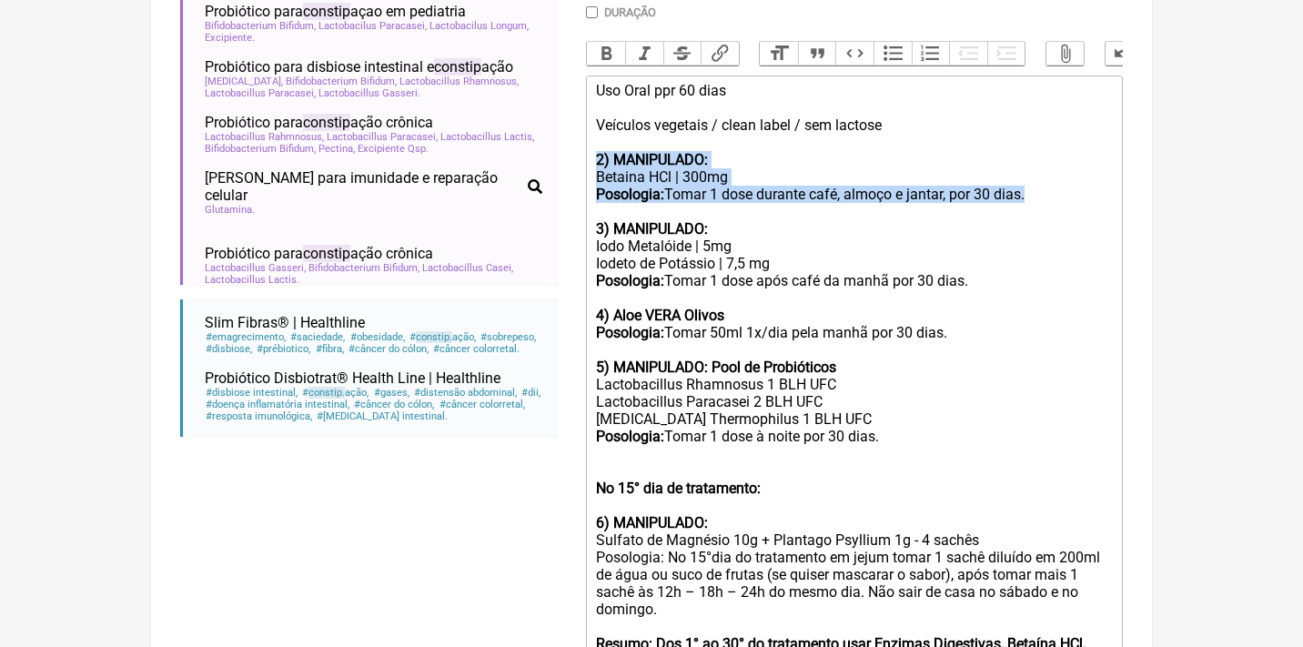
drag, startPoint x: 1055, startPoint y: 201, endPoint x: 587, endPoint y: 158, distance: 470.4
click at [587, 158] on trix-editor "Uso Oral ppr 60 dias Veículos vegetais / clean label / sem lactose 2) MANIPULAD…" at bounding box center [854, 420] width 537 height 688
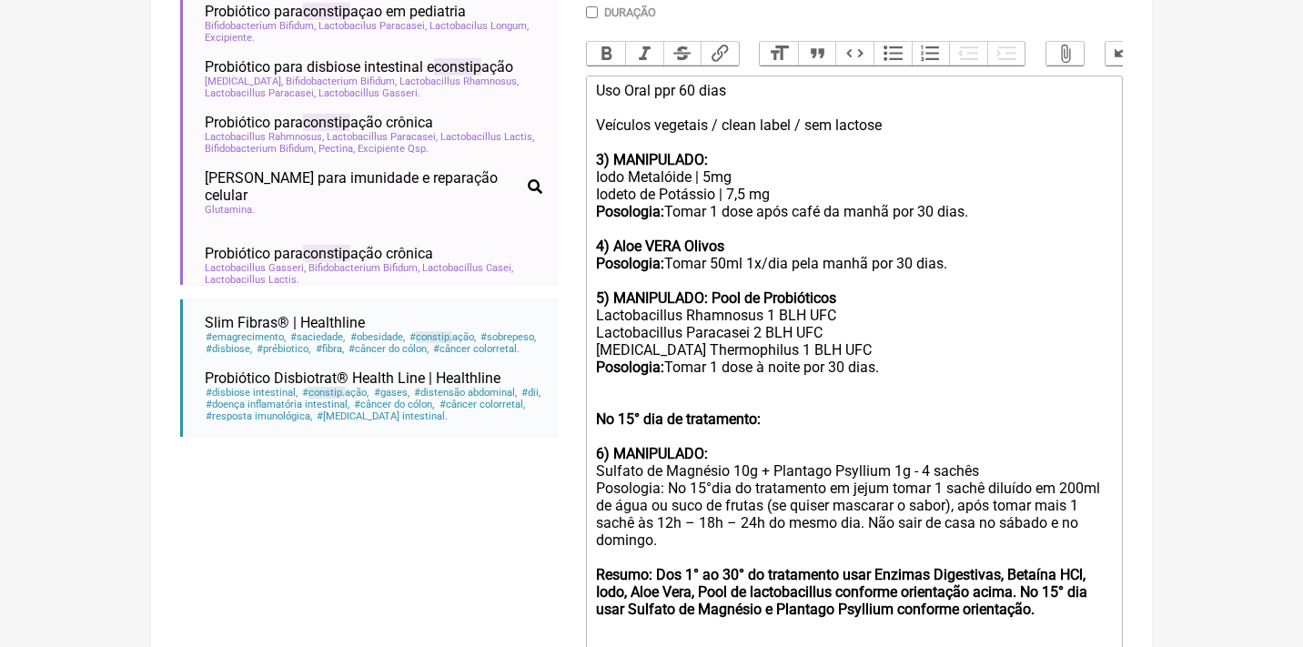
click at [600, 152] on strong "3) MANIPULADO:" at bounding box center [652, 159] width 112 height 17
click at [596, 142] on div "1 ) MANIPULADO:" at bounding box center [854, 151] width 517 height 35
click at [594, 153] on trix-editor "Uso Oral ppr 60 dias Veículos vegetais / clean label / sem lactose 1 ) MANIPULA…" at bounding box center [854, 385] width 537 height 619
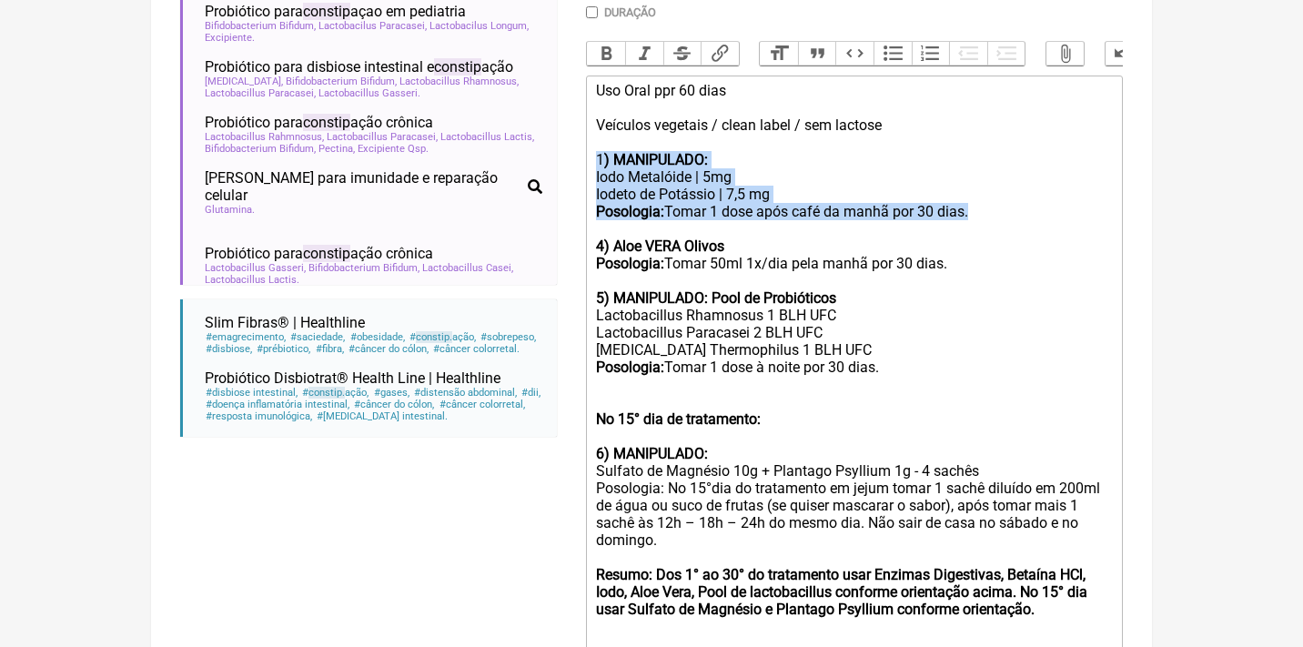
drag, startPoint x: 594, startPoint y: 153, endPoint x: 979, endPoint y: 203, distance: 388.0
click at [980, 203] on trix-editor "Uso Oral ppr 60 dias Veículos vegetais / clean label / sem lactose 1 ) MANIPULA…" at bounding box center [854, 385] width 537 height 619
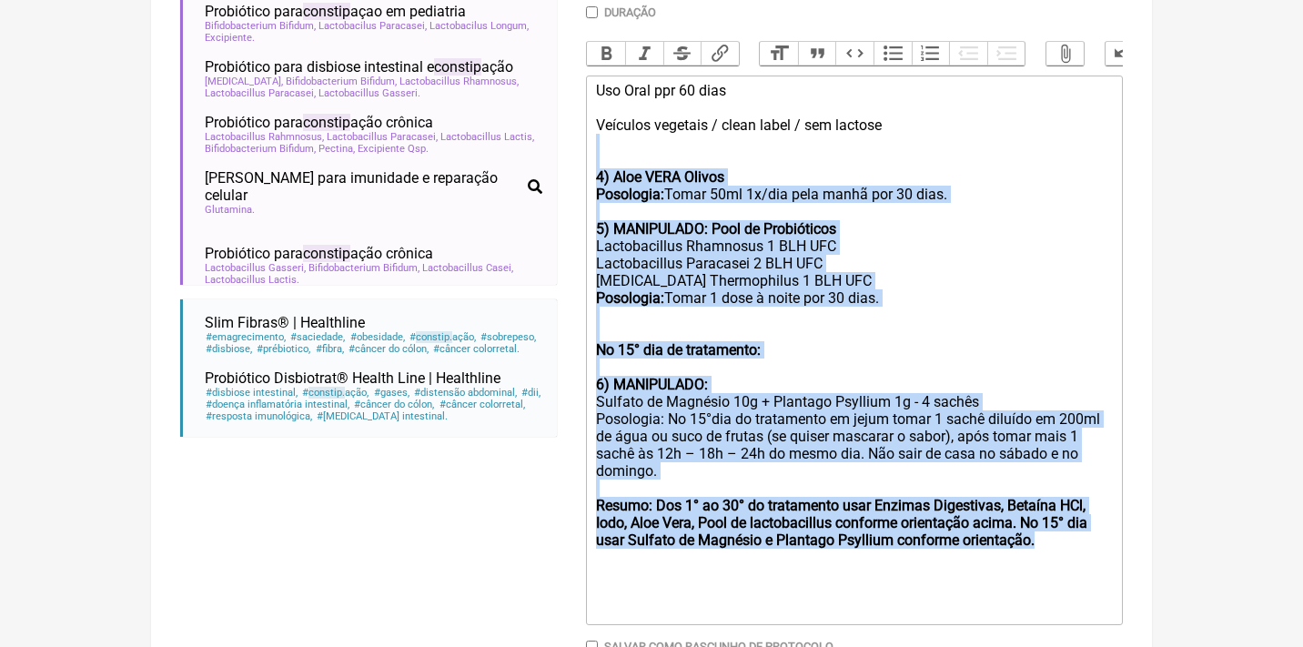
drag, startPoint x: 723, startPoint y: 550, endPoint x: 555, endPoint y: 150, distance: 434.2
click at [555, 156] on form "Buscar constip Protocolos Formulas Medicamentos Industrializados Suplementos / …" at bounding box center [651, 191] width 942 height 1063
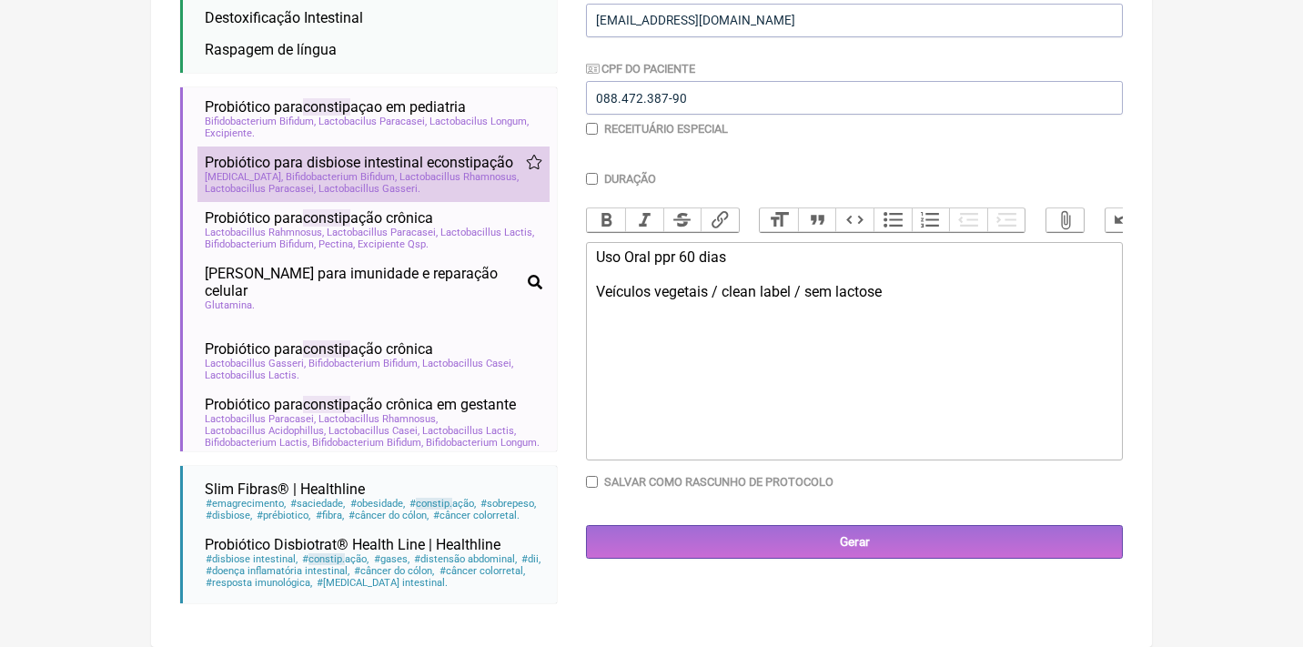
scroll to position [74, 0]
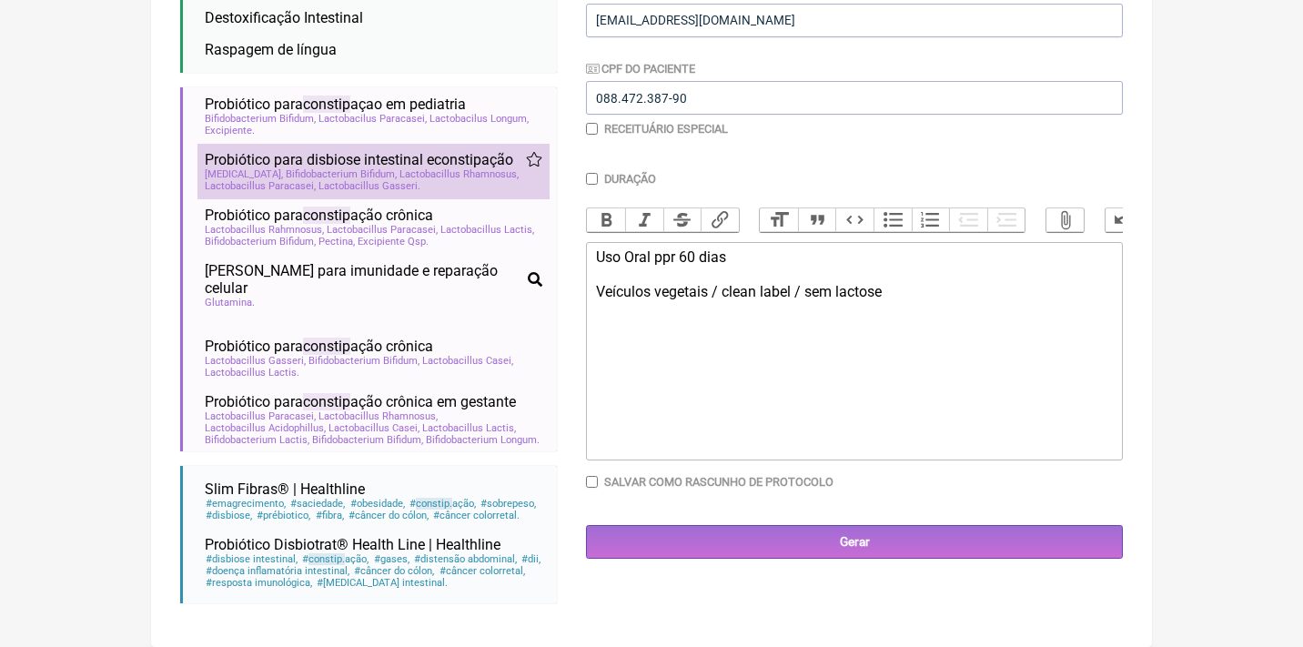
click at [316, 185] on span "Lactobacillus Paracasei" at bounding box center [260, 186] width 111 height 12
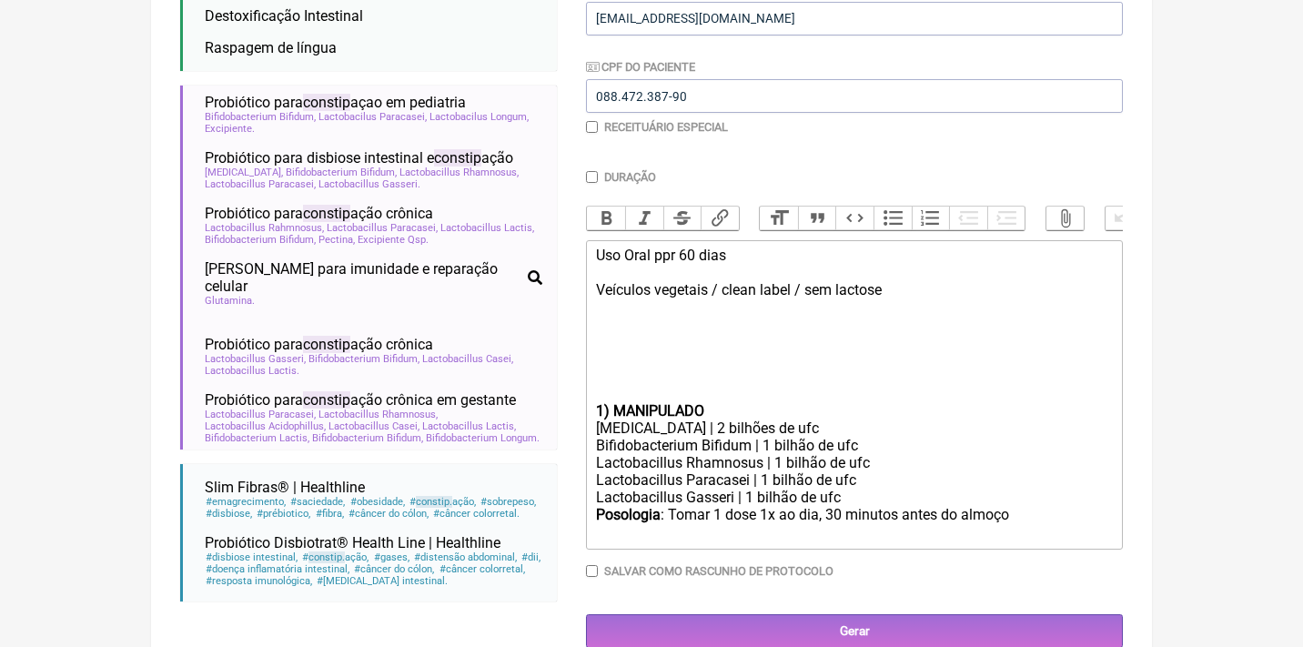
click at [594, 397] on trix-editor "Uso Oral ppr 60 dias Veículos vegetais / clean label / sem lactose 1) MANIPULAD…" at bounding box center [854, 394] width 537 height 309
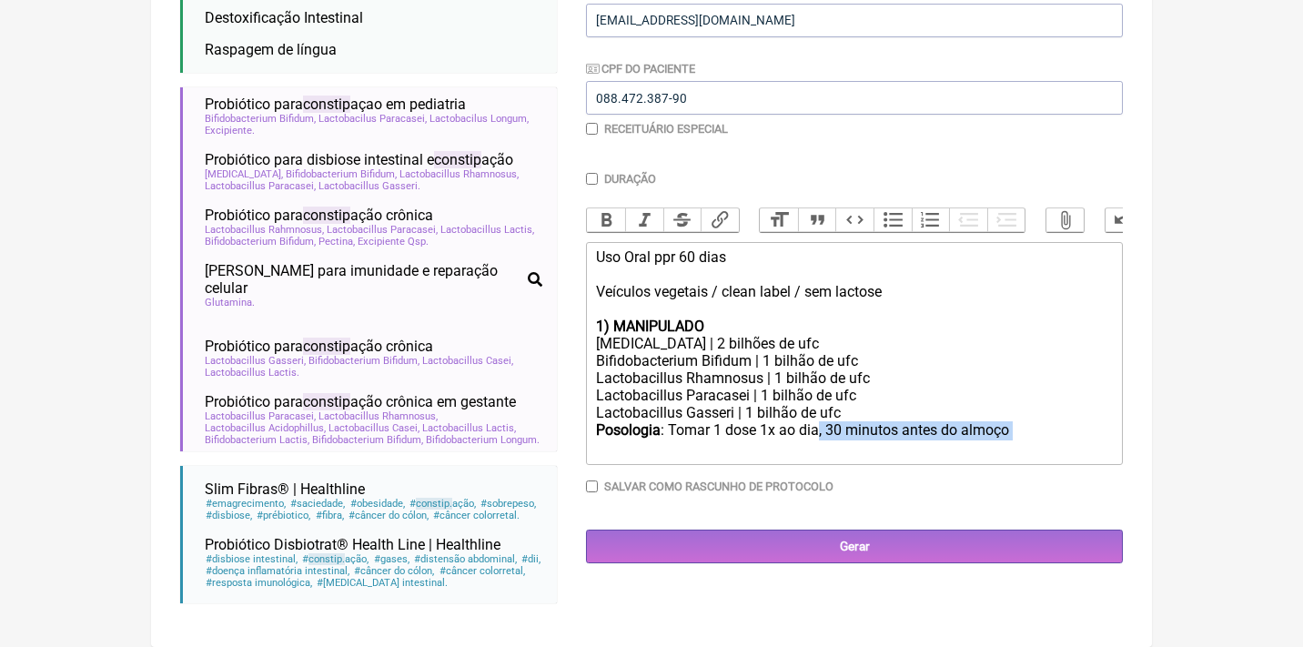
drag, startPoint x: 1039, startPoint y: 416, endPoint x: 819, endPoint y: 410, distance: 220.2
click at [821, 421] on div "Posologia : Tomar 1 dose 1x ao dia, 30 minutos antes do almoço ㅤ" at bounding box center [854, 439] width 517 height 36
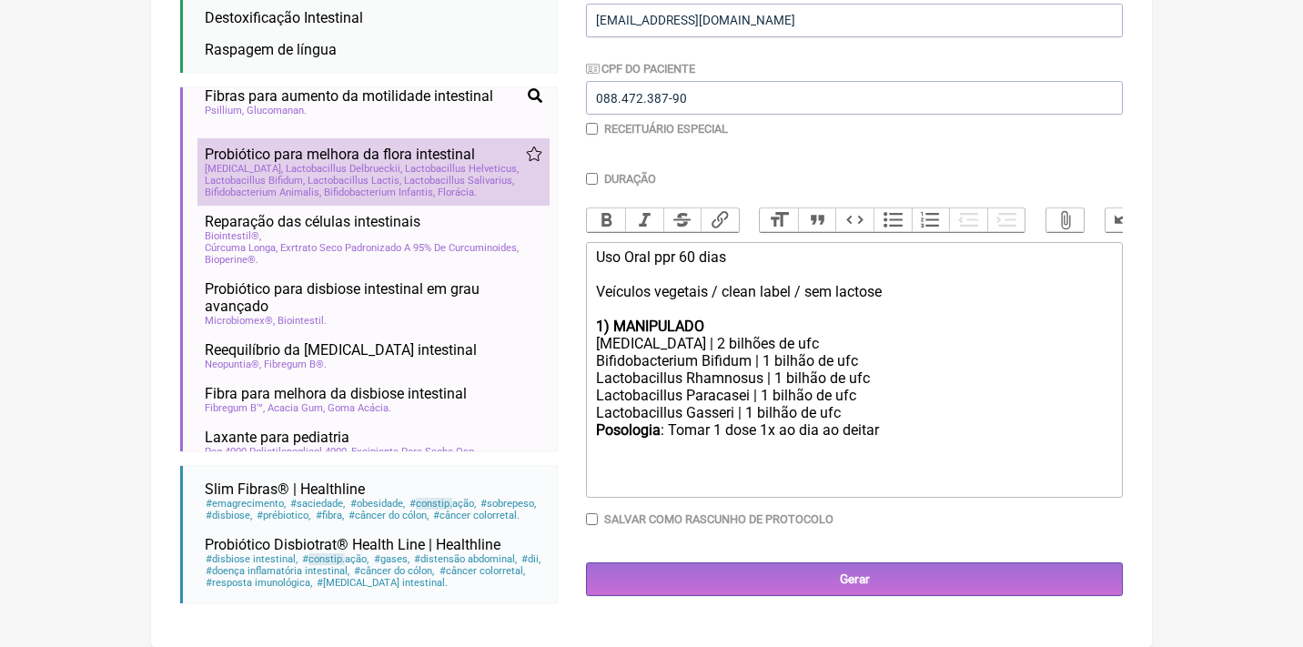
scroll to position [579, 0]
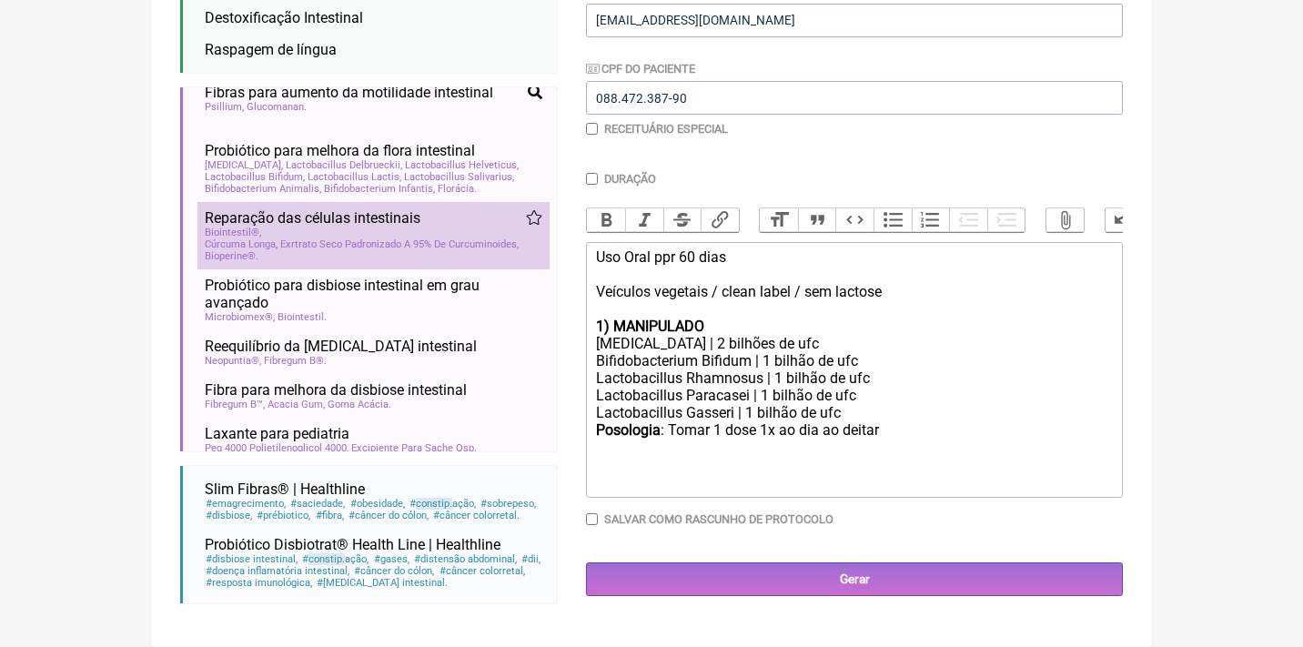
click at [400, 242] on div "Biointestil® Cúrcuma Longa, Exrtrato Seco Padronizado A 95% De Curcuminoides Bi…" at bounding box center [373, 244] width 337 height 35
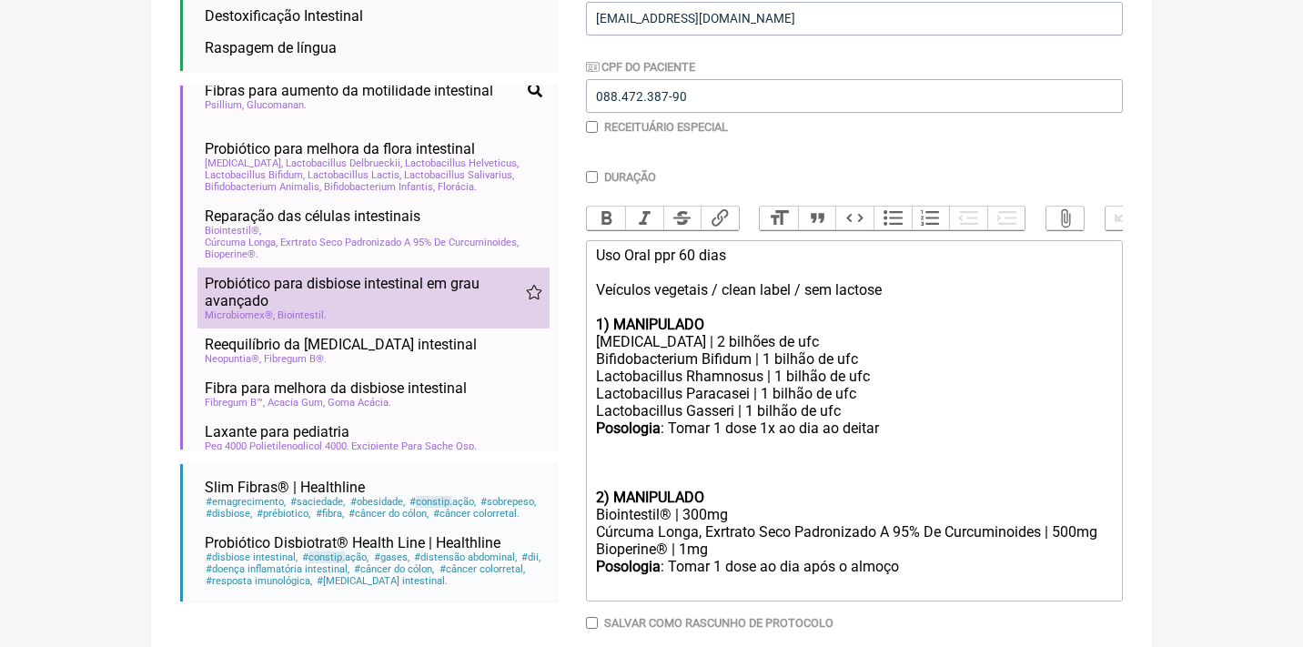
click at [388, 309] on span "Probiótico para disbiose intestinal em grau avançado" at bounding box center [365, 292] width 321 height 35
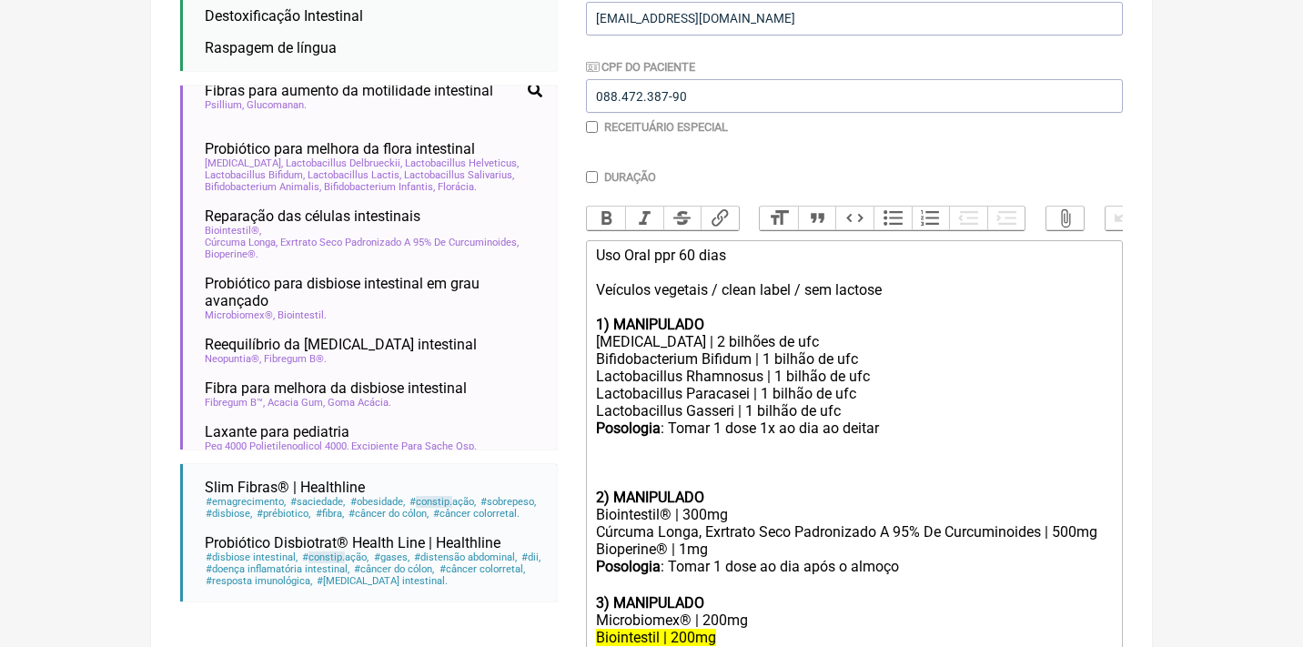
click at [591, 479] on trix-editor "Uso Oral ppr 60 dias Veículos vegetais / clean label / sem lactose 1) MANIPULAD…" at bounding box center [854, 464] width 537 height 449
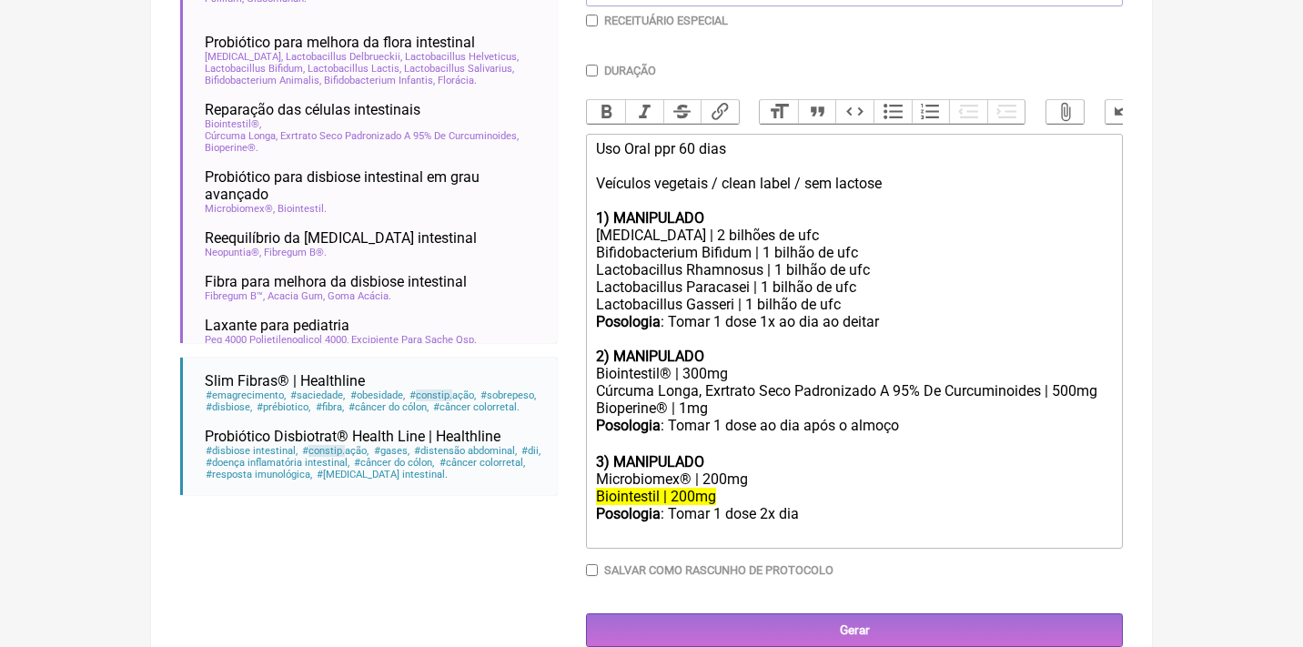
scroll to position [513, 0]
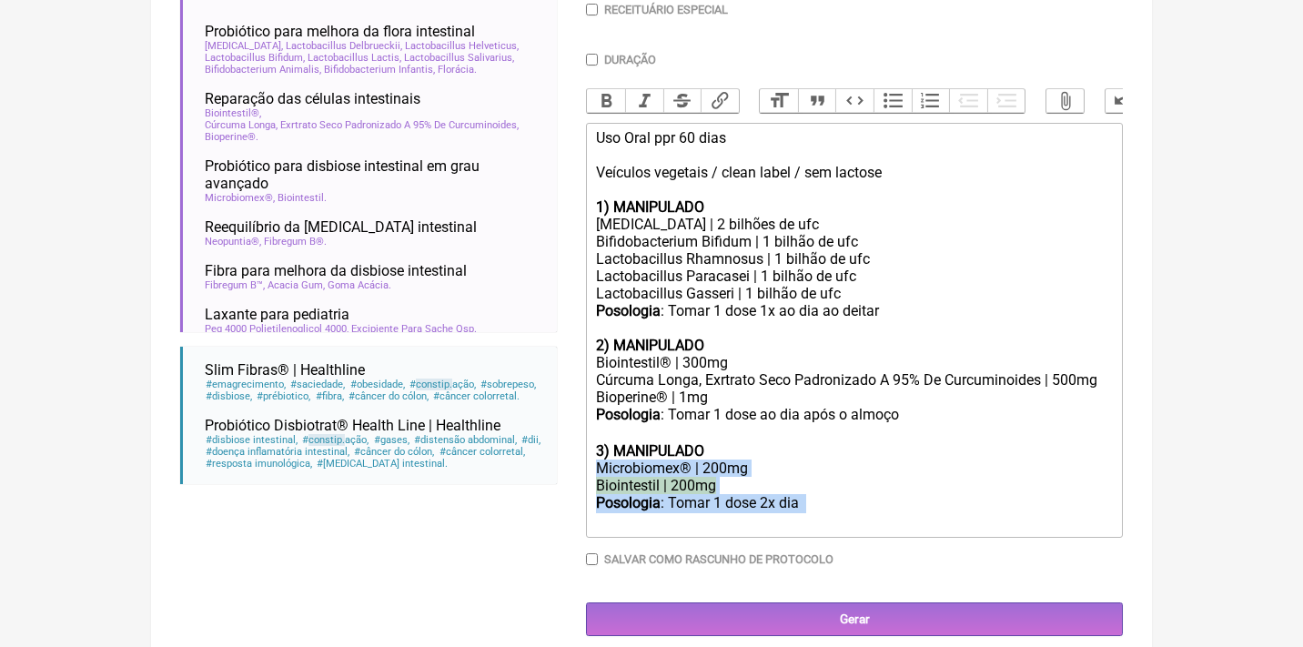
drag, startPoint x: 821, startPoint y: 508, endPoint x: 584, endPoint y: 452, distance: 242.9
click at [584, 452] on form "Buscar constip Protocolos Formulas Medicamentos Industrializados Suplementos / …" at bounding box center [651, 171] width 942 height 929
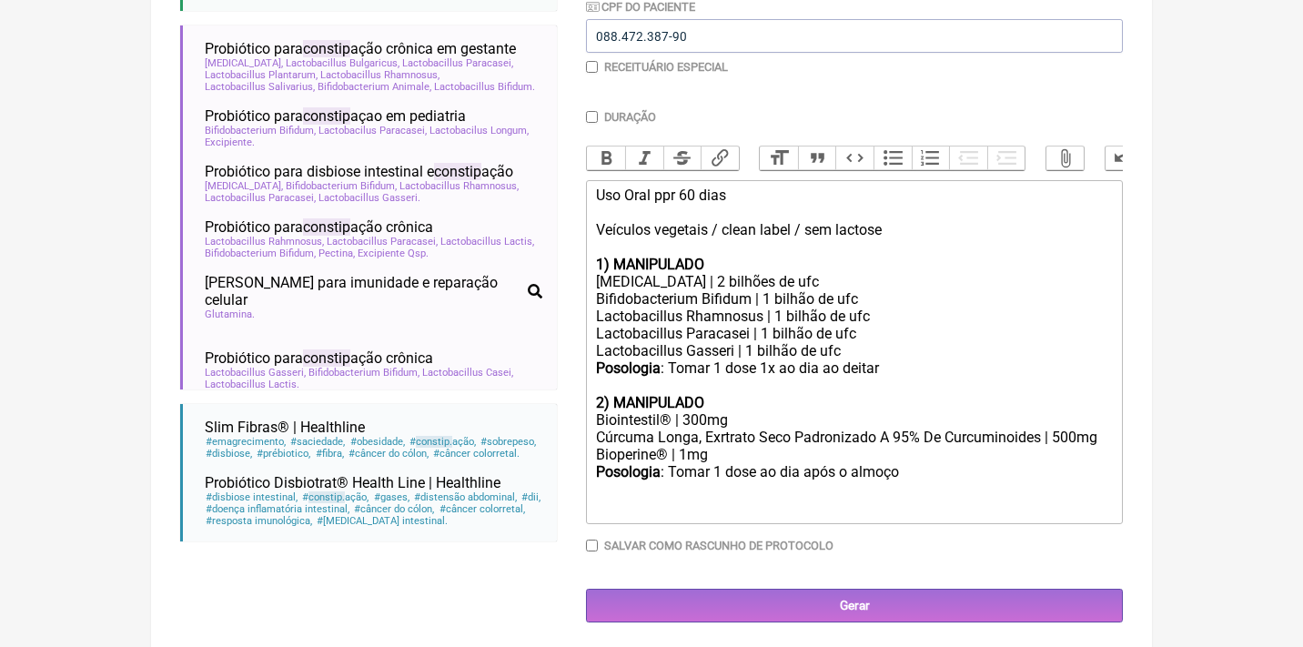
scroll to position [0, 0]
click at [673, 191] on div "Uso Oral ppr 60 dias Veículos vegetais / clean label / sem lactose" at bounding box center [854, 212] width 517 height 52
click at [881, 464] on div "Posologia : Tomar 1 dose ao dia após o almoço ㅤ" at bounding box center [854, 481] width 517 height 36
click at [911, 468] on div "Posologia : Tomar 1 dose ao dia após o almoço ㅤ" at bounding box center [854, 481] width 517 height 36
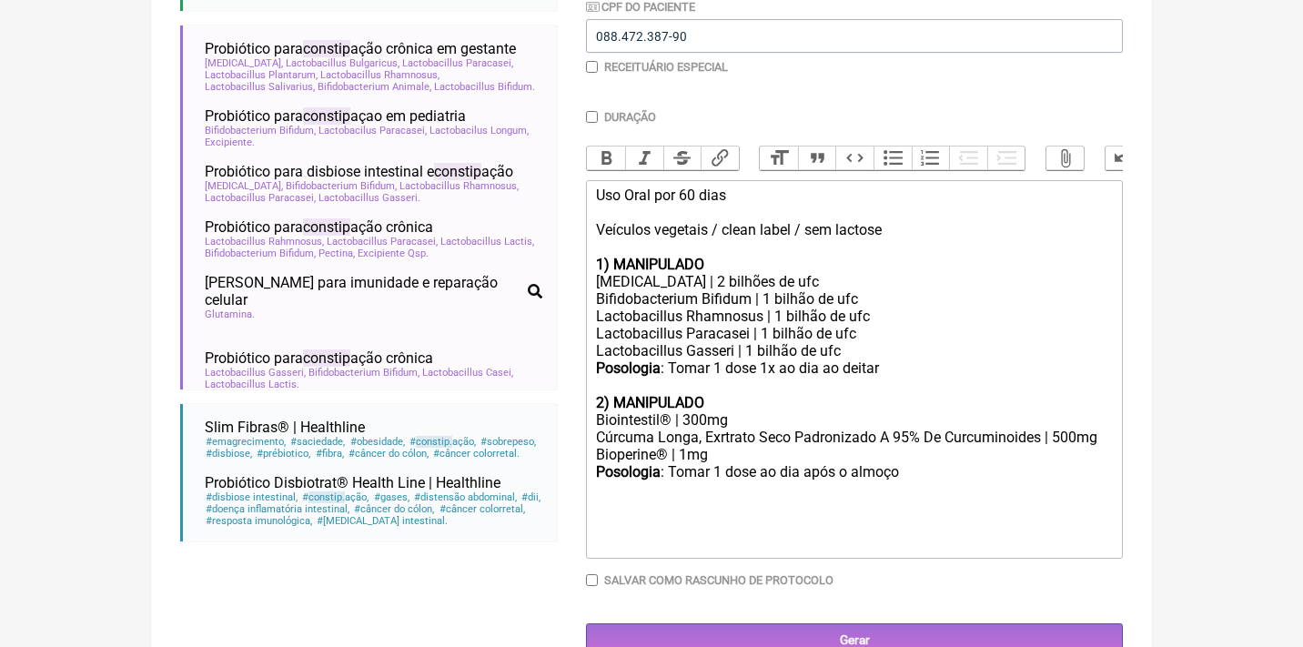
type trix-editor "<div>Uso Oral por 60 dias<br><br>Veículos vegetais / clean label / sem lactose<…"
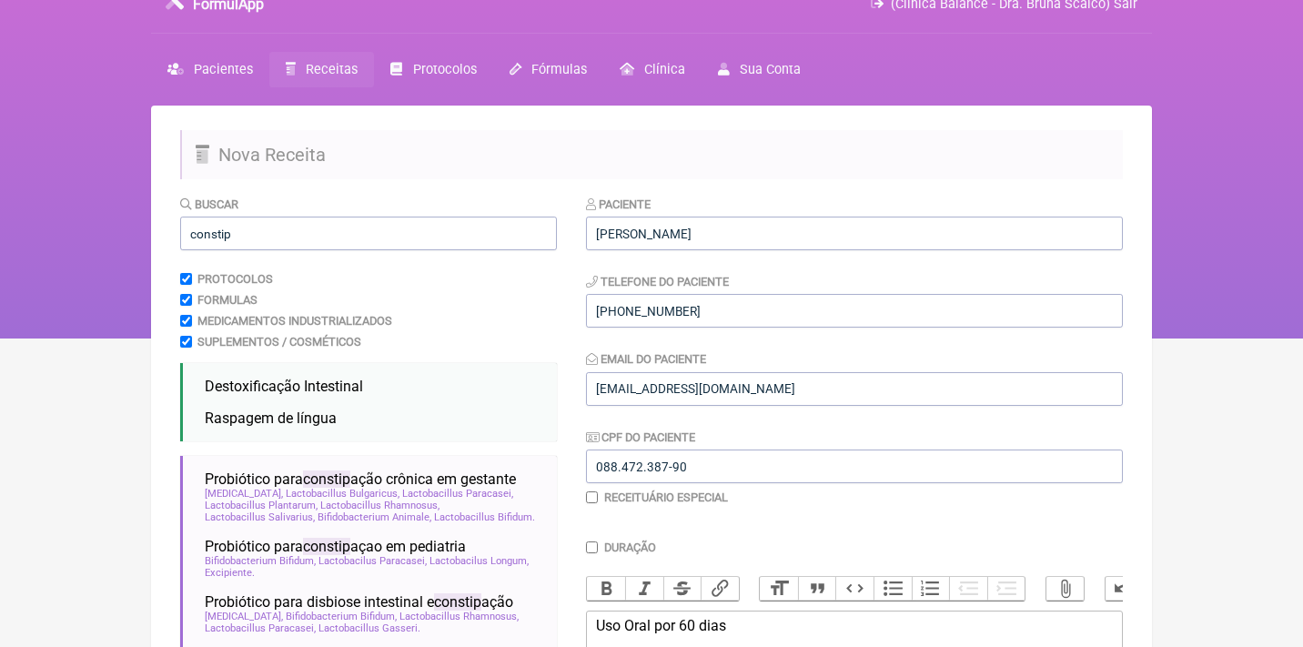
scroll to position [20, 0]
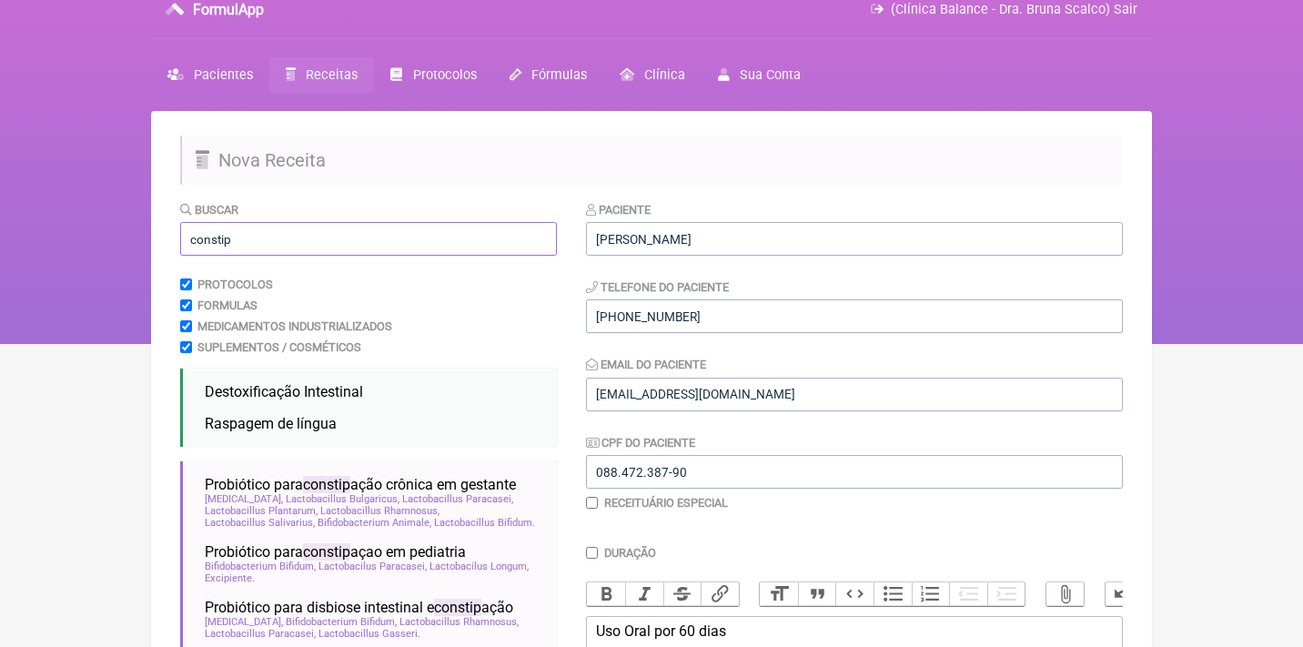
drag, startPoint x: 261, startPoint y: 243, endPoint x: 135, endPoint y: 230, distance: 127.1
click at [135, 230] on div "FormulApp (Clínica Balance - Dra. Bruna Scalco) Sair [GEOGRAPHIC_DATA] Receitas…" at bounding box center [651, 162] width 1303 height 364
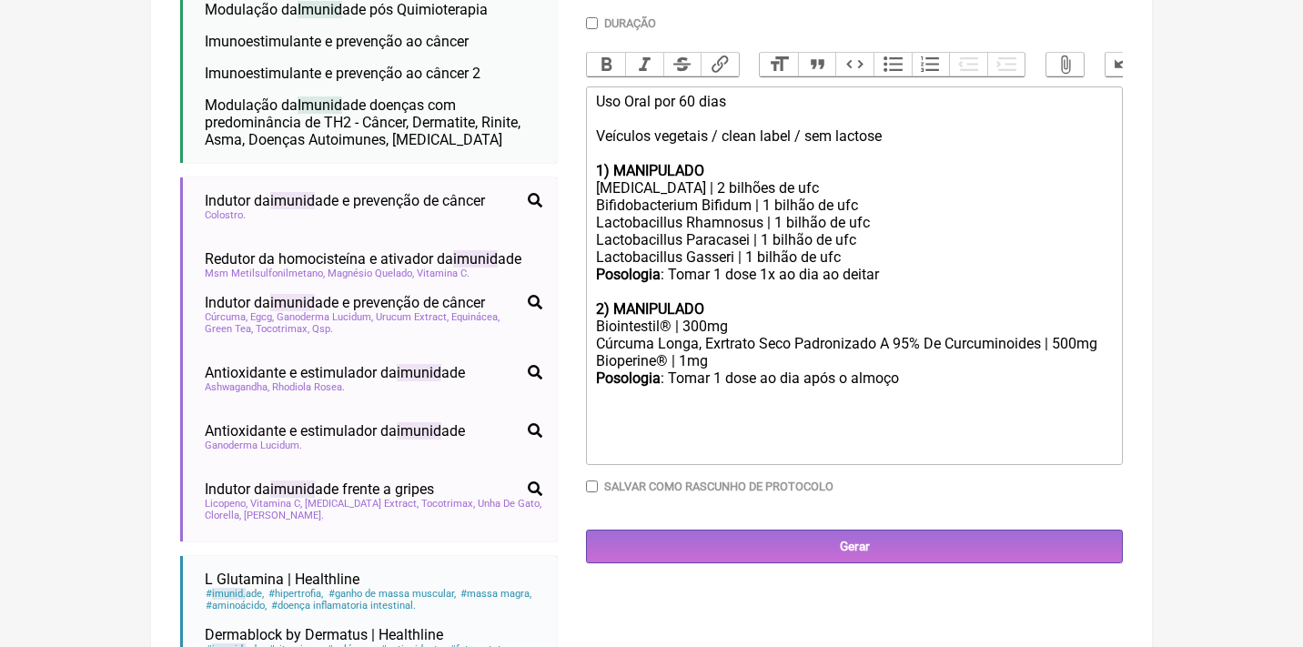
scroll to position [557, 0]
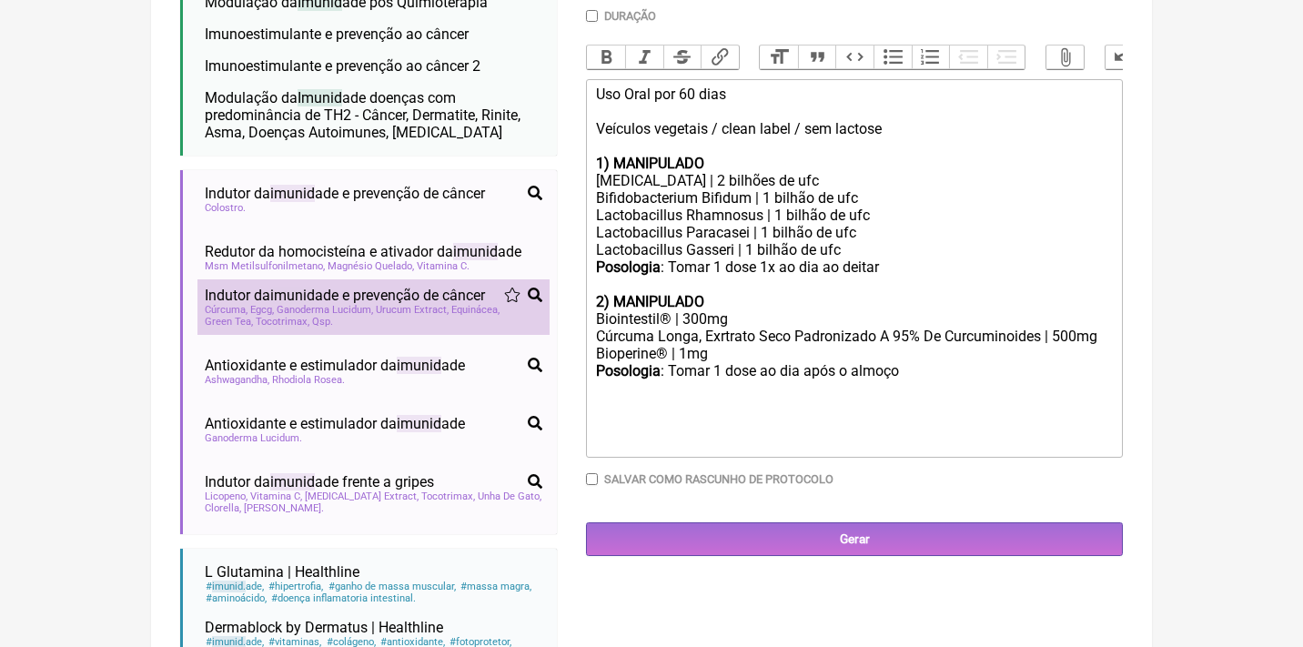
type input "imunidade"
click at [389, 304] on span "Urucum Extract" at bounding box center [412, 310] width 73 height 12
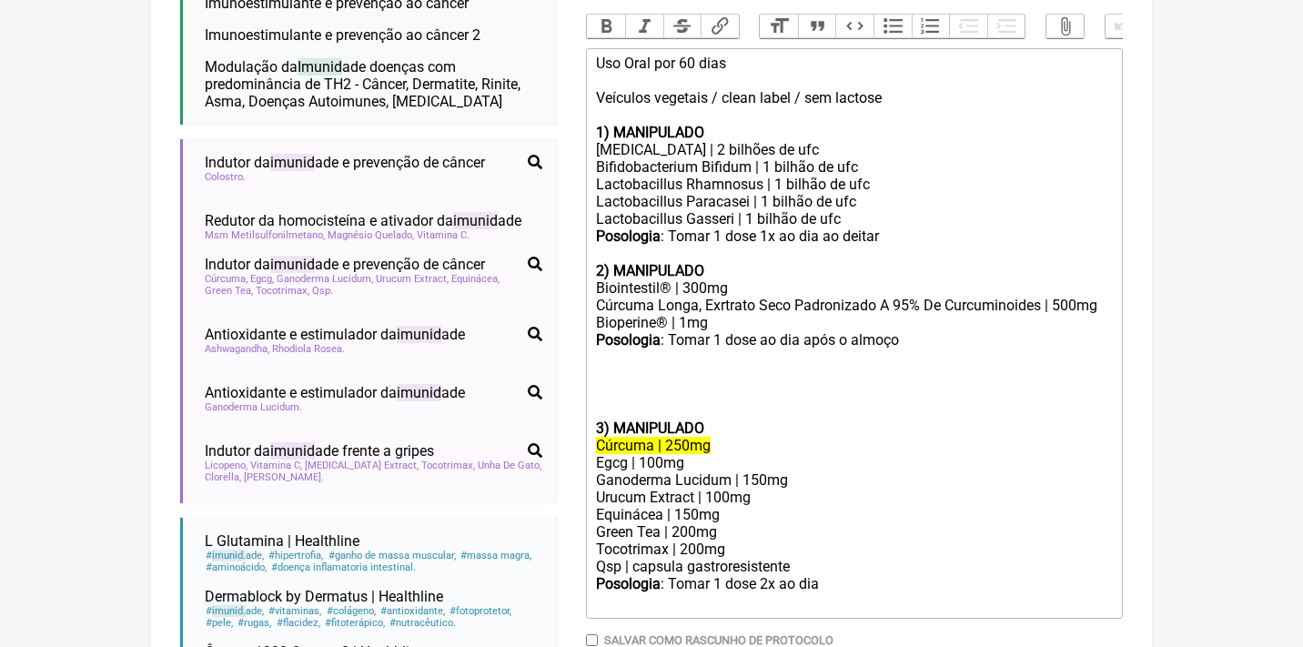
scroll to position [591, 0]
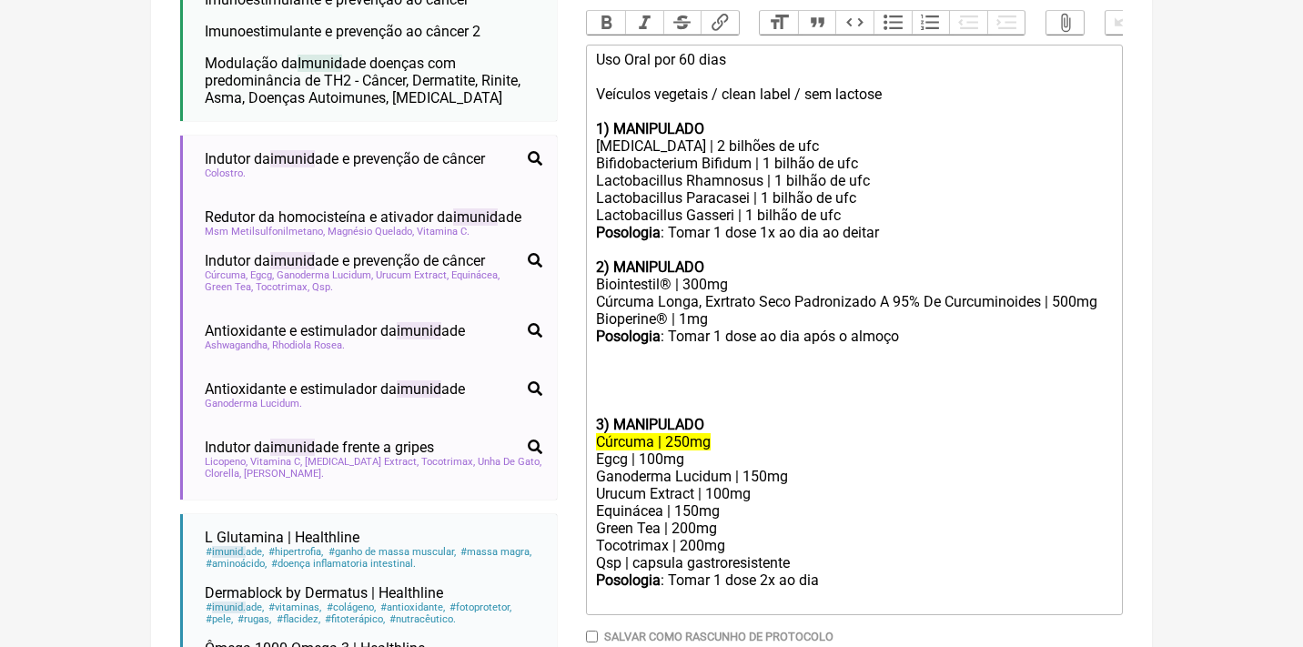
click at [592, 418] on trix-editor "Uso Oral por 60 dias Veículos vegetais / clean label / sem lactose 1) MANIPULAD…" at bounding box center [854, 330] width 537 height 570
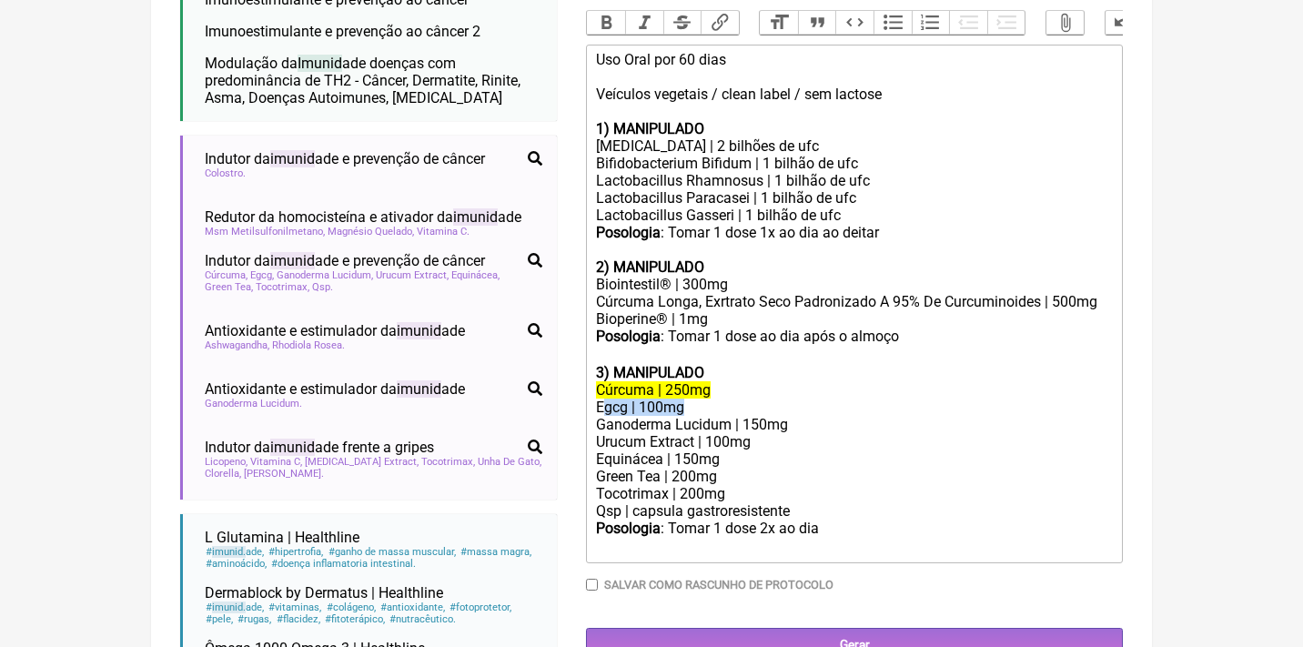
drag, startPoint x: 735, startPoint y: 396, endPoint x: 599, endPoint y: 392, distance: 135.6
click at [599, 398] on div "Egcg | 100mg" at bounding box center [854, 406] width 517 height 17
click at [661, 398] on div "Egcg | 100mg" at bounding box center [854, 406] width 517 height 17
drag, startPoint x: 744, startPoint y: 377, endPoint x: 574, endPoint y: 375, distance: 170.1
click at [575, 376] on form "Buscar imunidade Protocolos Formulas Medicamentos Industrializados Suplementos …" at bounding box center [651, 242] width 942 height 1227
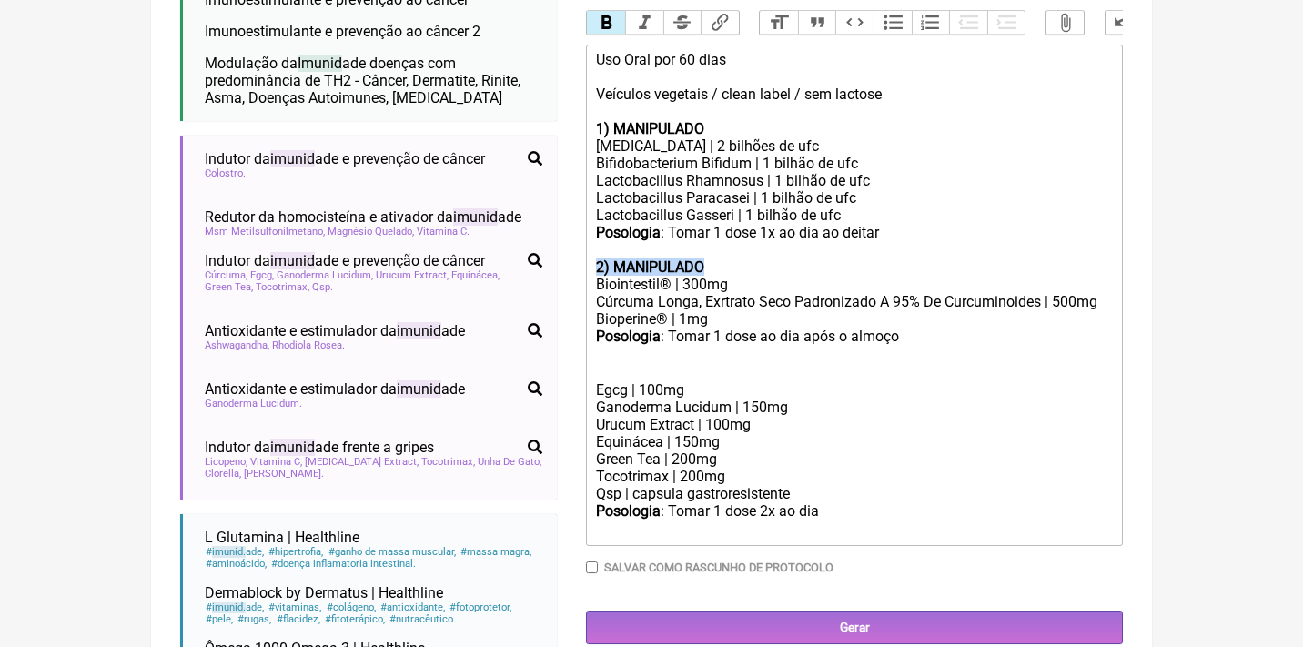
drag, startPoint x: 741, startPoint y: 249, endPoint x: 556, endPoint y: 250, distance: 185.6
click at [556, 250] on form "Buscar imunidade Protocolos Formulas Medicamentos Industrializados Suplementos …" at bounding box center [651, 242] width 942 height 1227
copy strong "2) MANIPULADO"
click at [593, 368] on trix-editor "Uso Oral por 60 dias Veículos vegetais / clean label / sem lactose 1) MANIPULAD…" at bounding box center [854, 295] width 537 height 501
paste trix-editor "strong>2) MANIPULADO</strong"
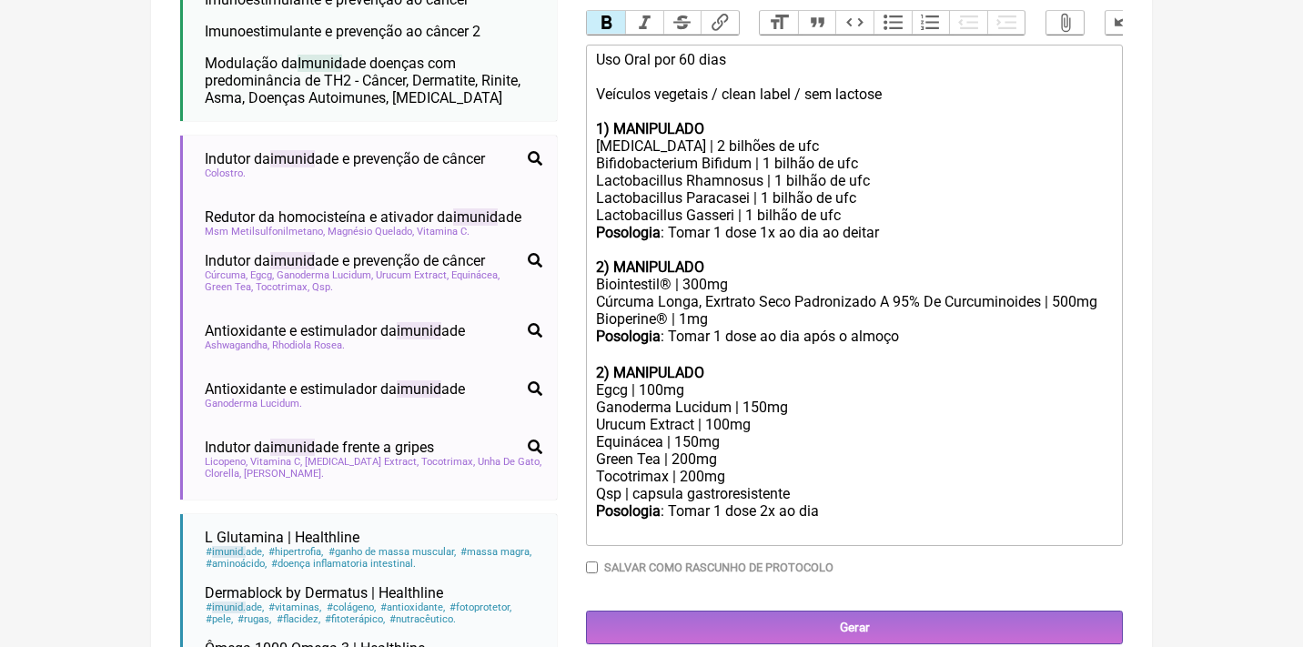
click at [607, 368] on strong "2) MANIPULADO" at bounding box center [650, 372] width 108 height 17
drag, startPoint x: 599, startPoint y: 426, endPoint x: 736, endPoint y: 417, distance: 136.8
click at [736, 420] on trix-editor "Uso Oral por 60 dias Veículos vegetais / clean label / sem lactose 1) MANIPULAD…" at bounding box center [854, 295] width 537 height 501
click at [767, 416] on div "Urucum Extract | 100mg" at bounding box center [854, 424] width 517 height 17
drag, startPoint x: 772, startPoint y: 420, endPoint x: 579, endPoint y: 412, distance: 193.0
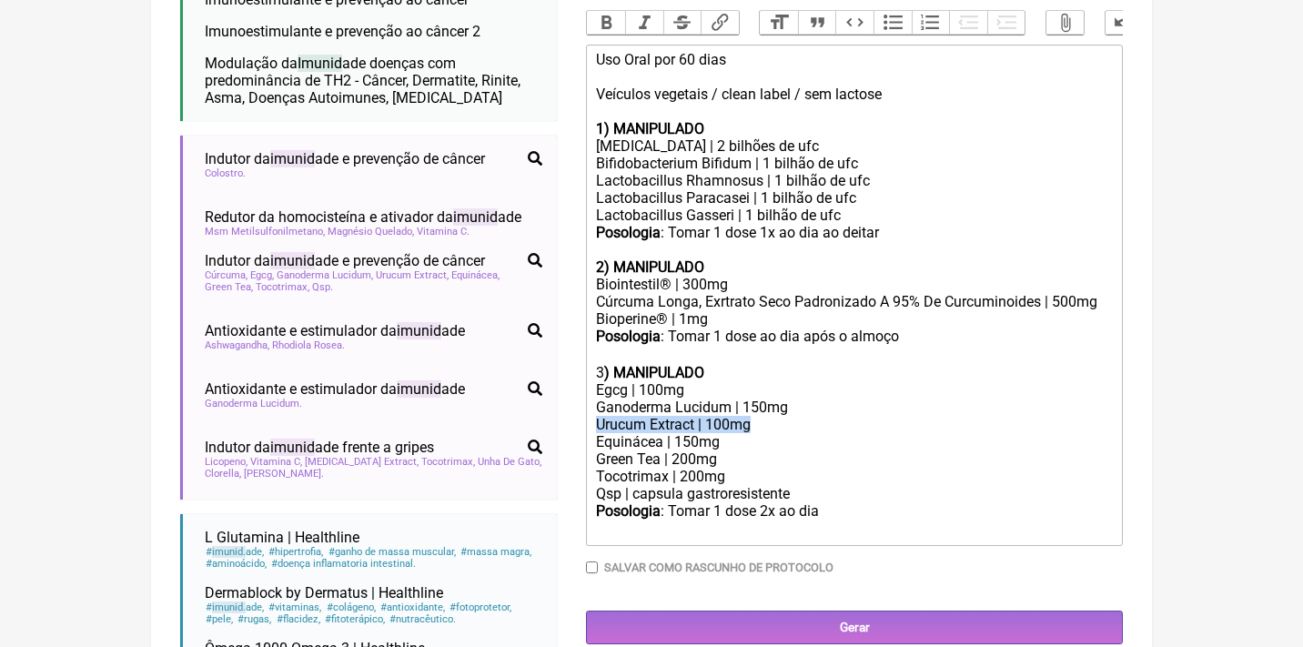
click at [579, 412] on form "Buscar imunidade Protocolos Formulas Medicamentos Industrializados Suplementos …" at bounding box center [651, 242] width 942 height 1227
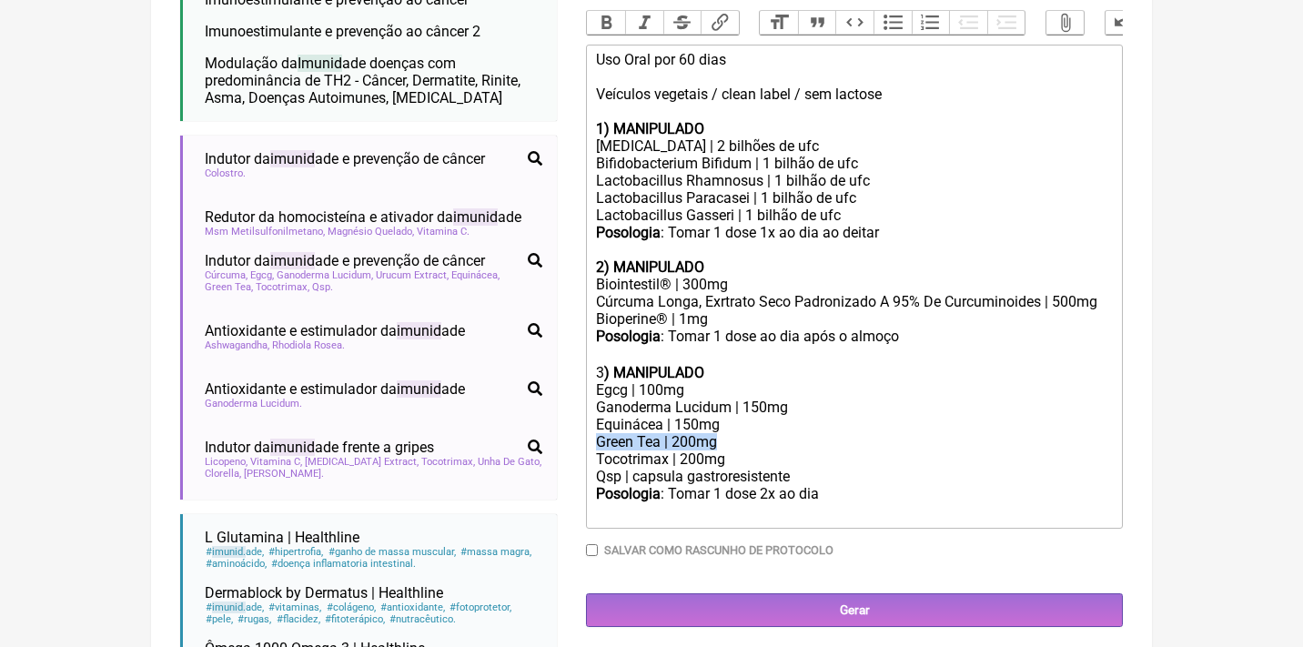
drag, startPoint x: 733, startPoint y: 438, endPoint x: 593, endPoint y: 434, distance: 140.1
click at [593, 434] on trix-editor "Uso Oral por 60 dias Veículos vegetais / clean label / sem lactose 1) MANIPULAD…" at bounding box center [854, 287] width 537 height 484
click at [867, 488] on div "Posologia : Tomar 1 dose 2x ao dia ㅤ" at bounding box center [854, 503] width 517 height 36
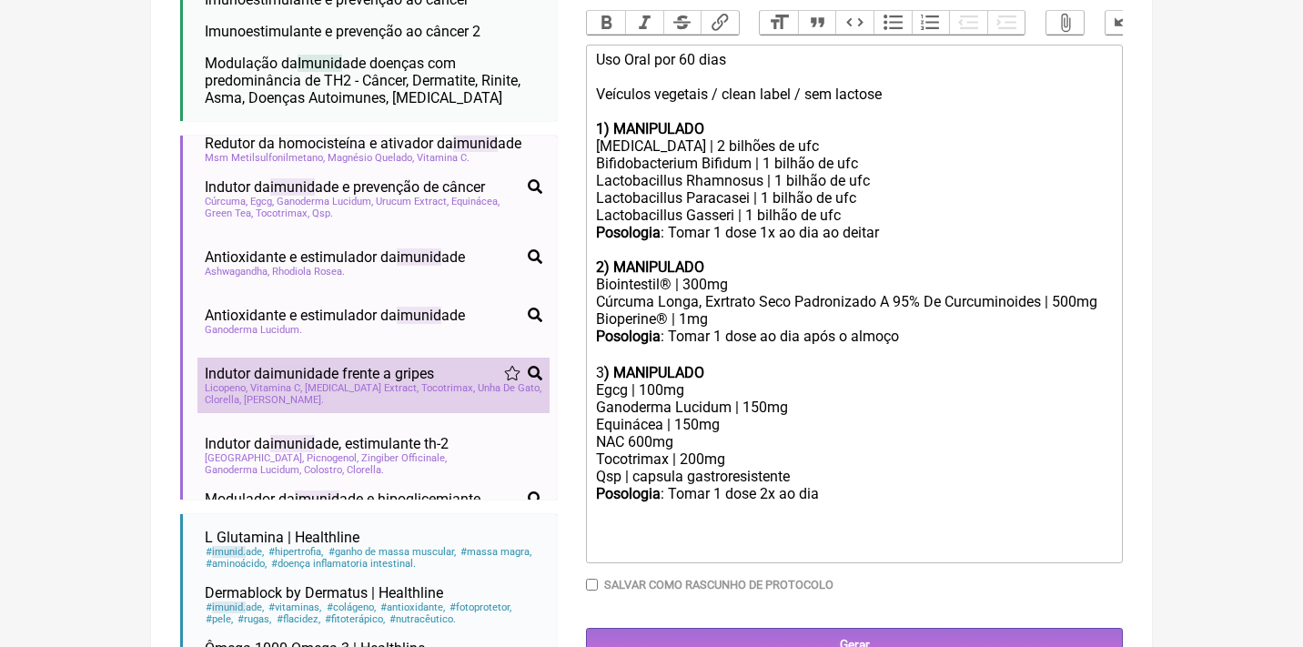
scroll to position [76, 0]
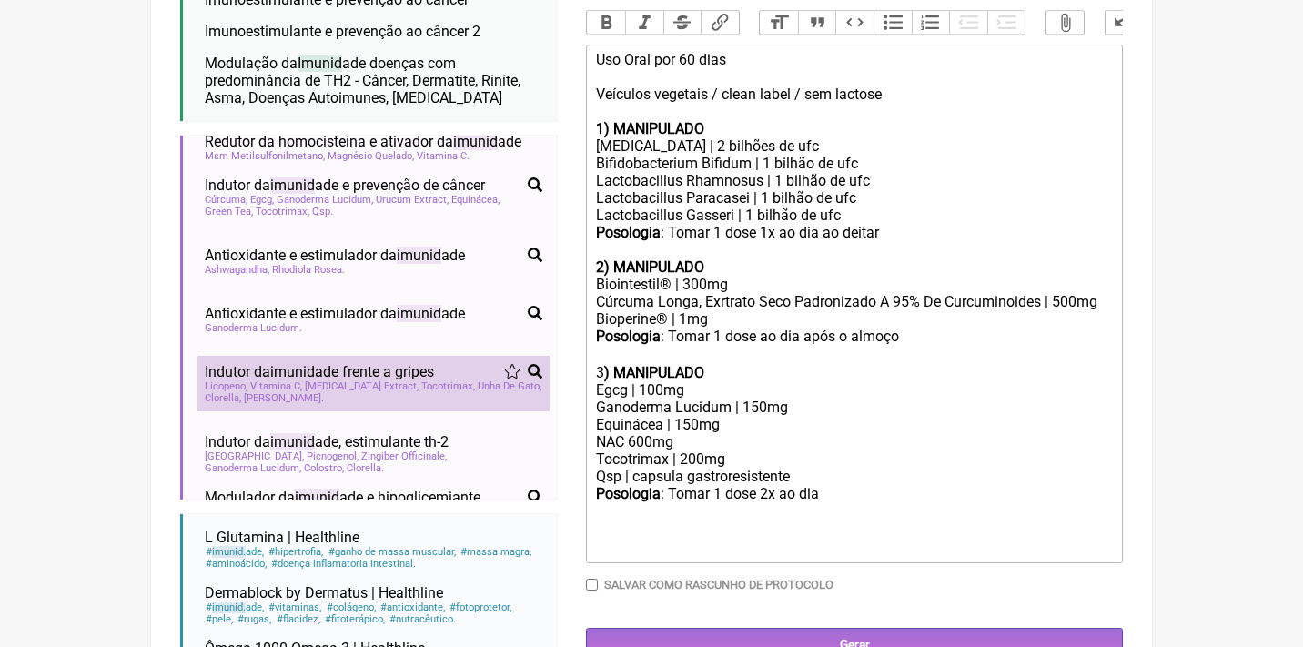
click at [327, 380] on span "[MEDICAL_DATA] Extract" at bounding box center [362, 386] width 114 height 12
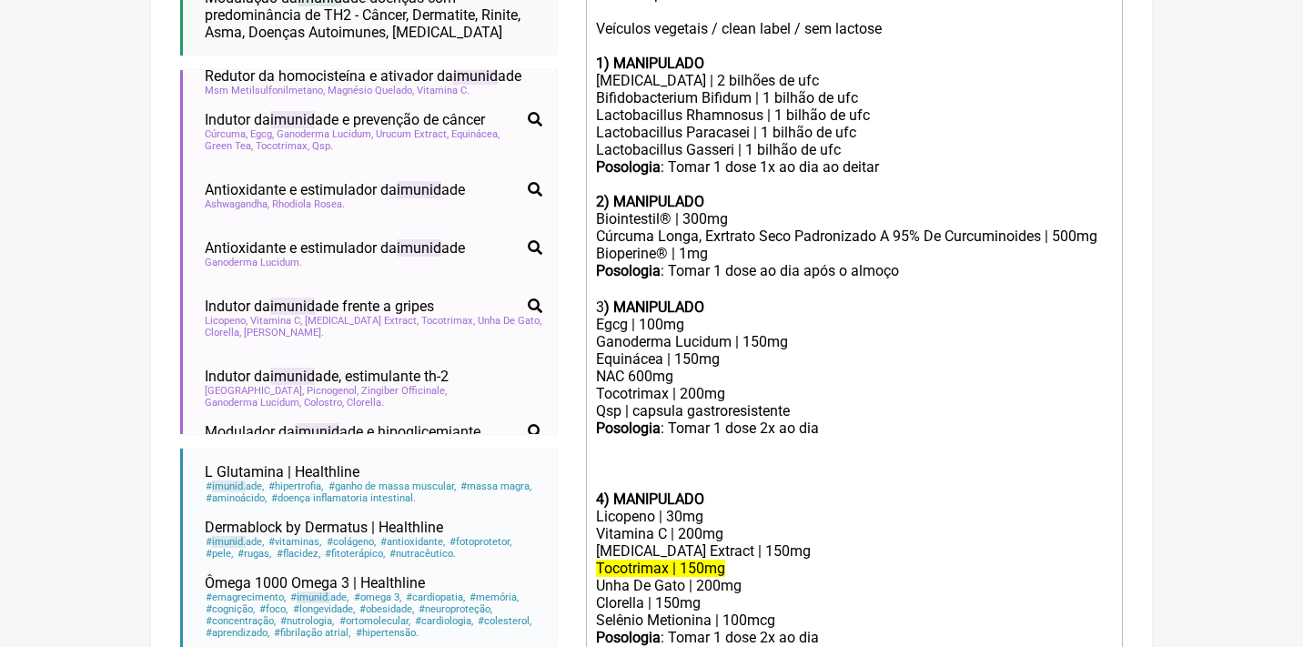
scroll to position [659, 0]
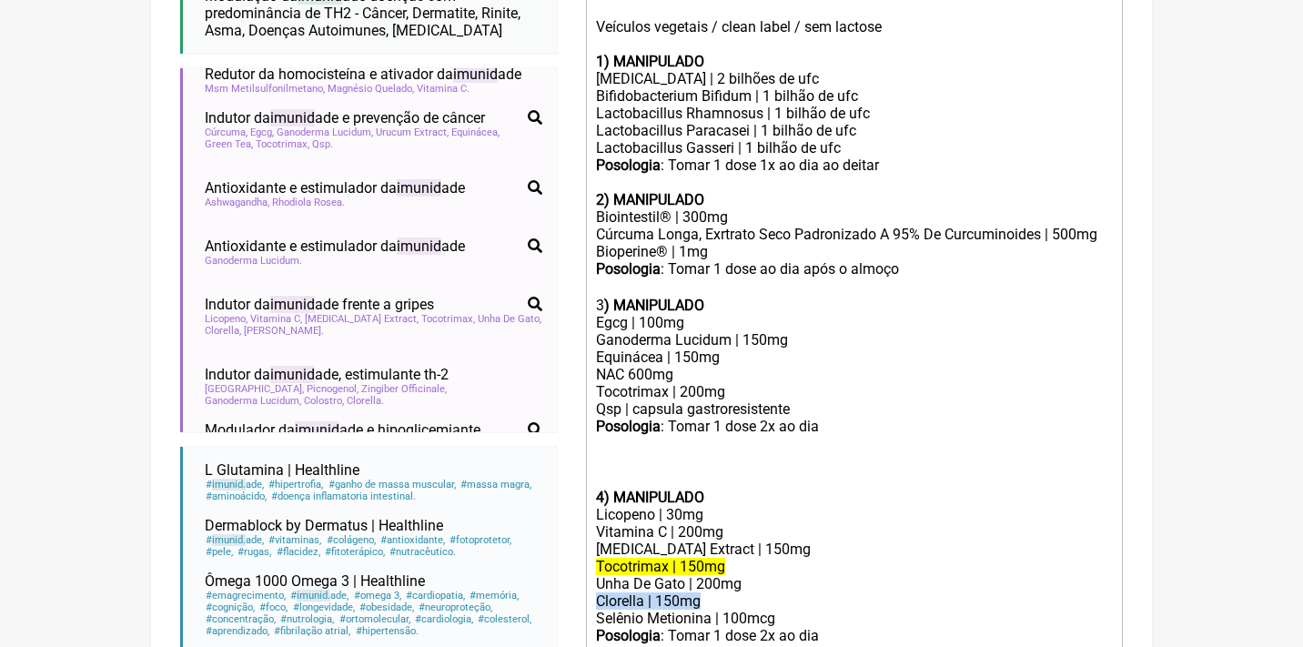
drag, startPoint x: 710, startPoint y: 580, endPoint x: 592, endPoint y: 579, distance: 117.4
click at [592, 579] on trix-editor "Uso Oral por 60 dias Veículos vegetais / clean label / sem lactose 1) MANIPULAD…" at bounding box center [854, 323] width 537 height 693
click at [692, 372] on div "Equinácea | 150mg NAC 600mg" at bounding box center [854, 365] width 517 height 35
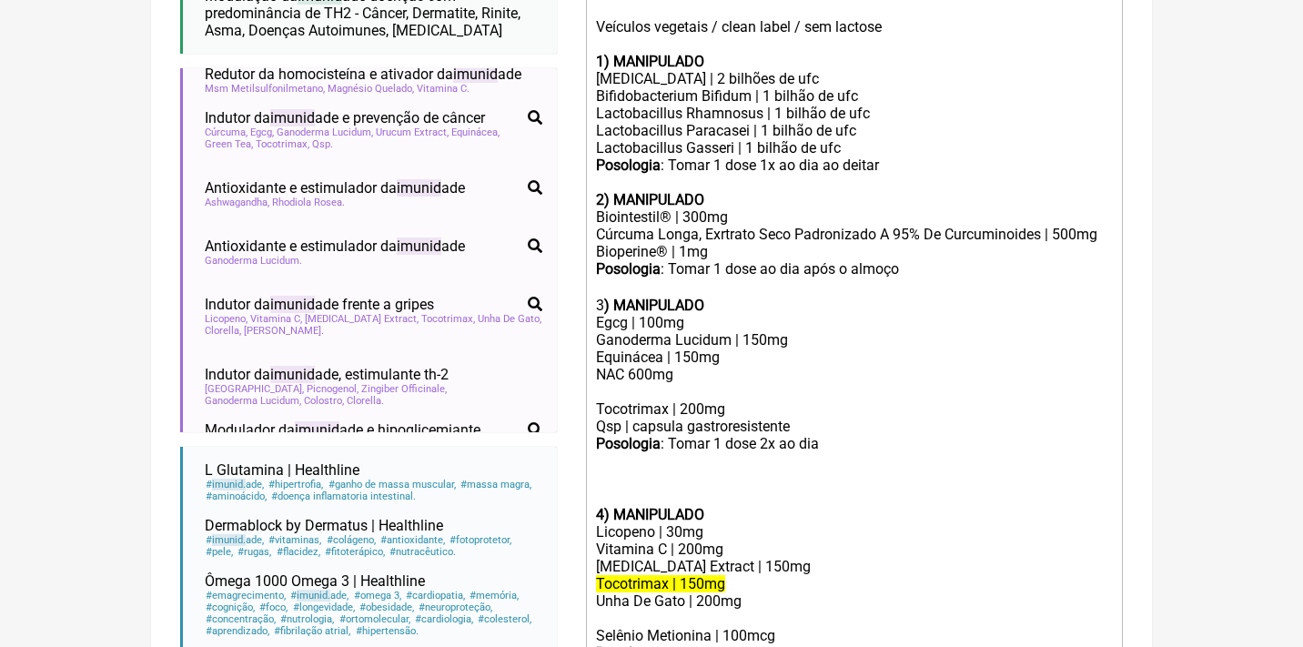
paste trix-editor "Clorella | 150mg"
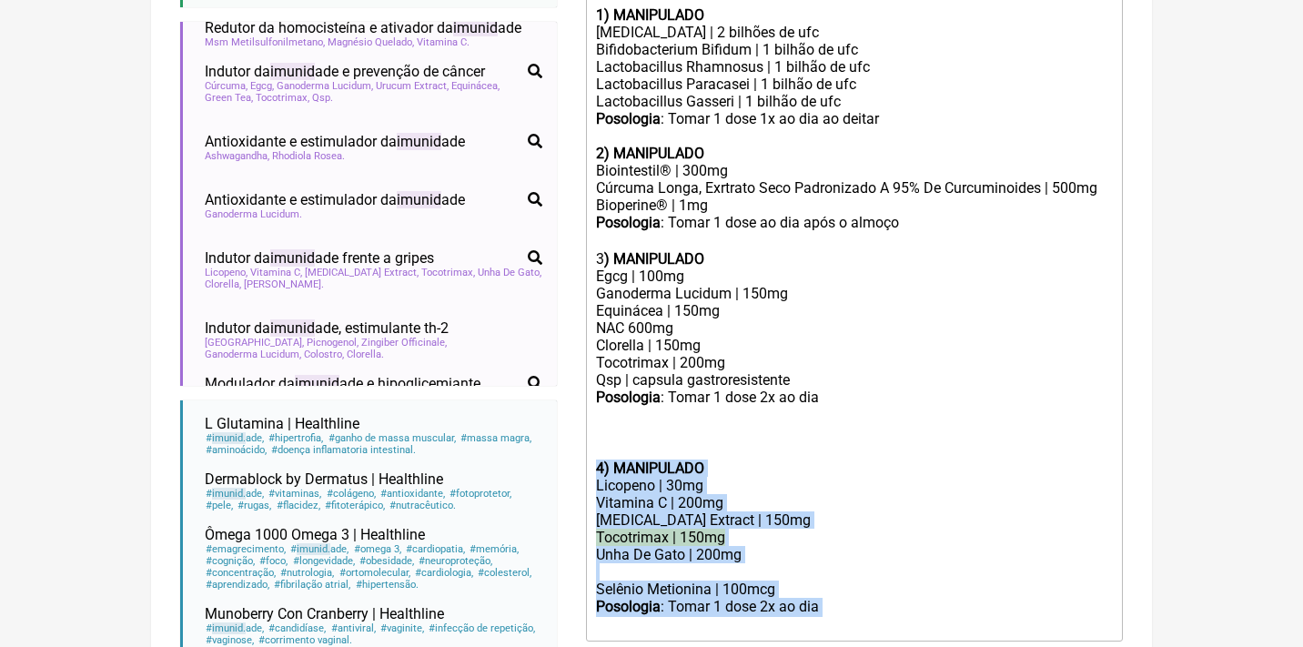
drag, startPoint x: 844, startPoint y: 582, endPoint x: 589, endPoint y: 423, distance: 301.1
click at [589, 448] on trix-editor "Uso Oral por 60 dias Veículos vegetais / clean label / sem lactose 1) MANIPULAD…" at bounding box center [854, 286] width 537 height 710
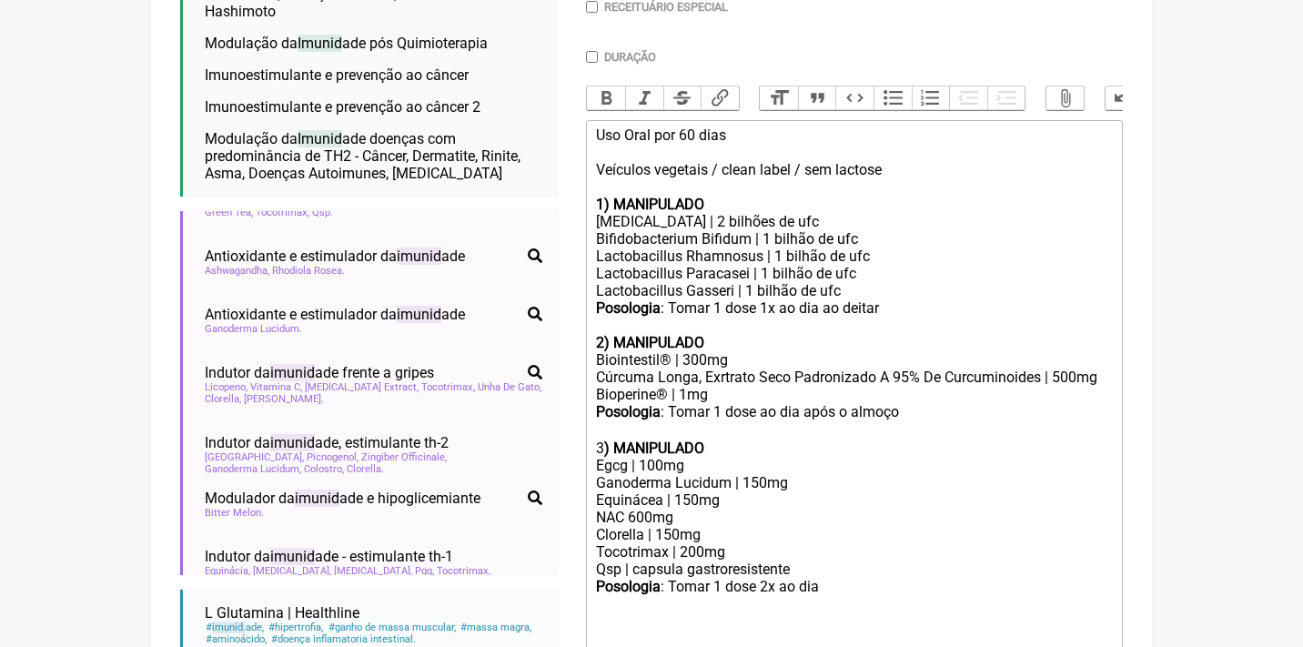
scroll to position [519, 0]
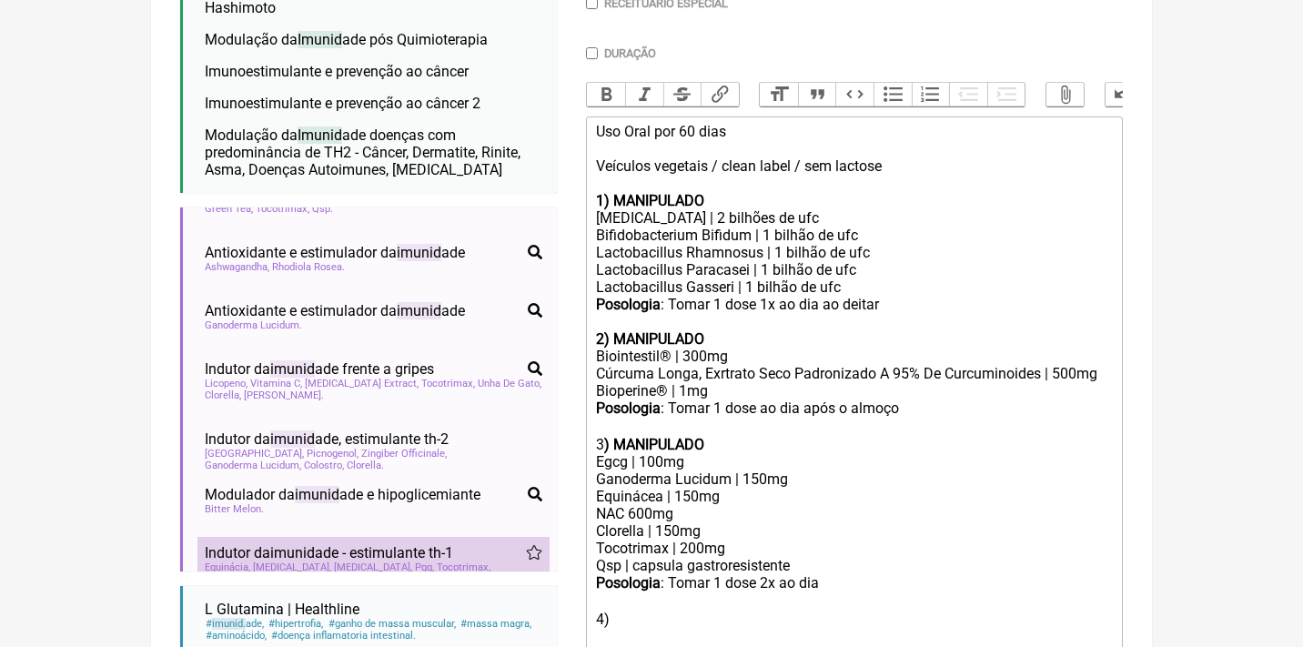
type trix-editor "<lor>Ips Dolo sit 42 amet<co><ad>Elitsedd eiusmodt / incid utlab / etd magnaal<…"
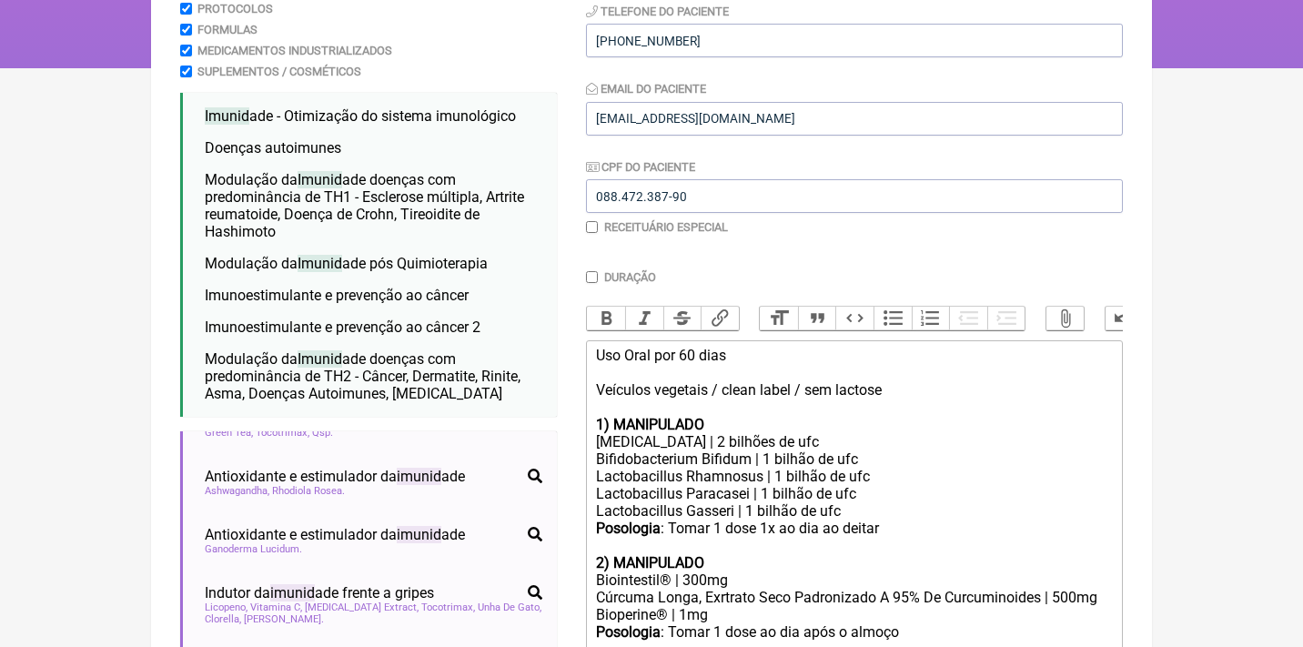
scroll to position [146, 0]
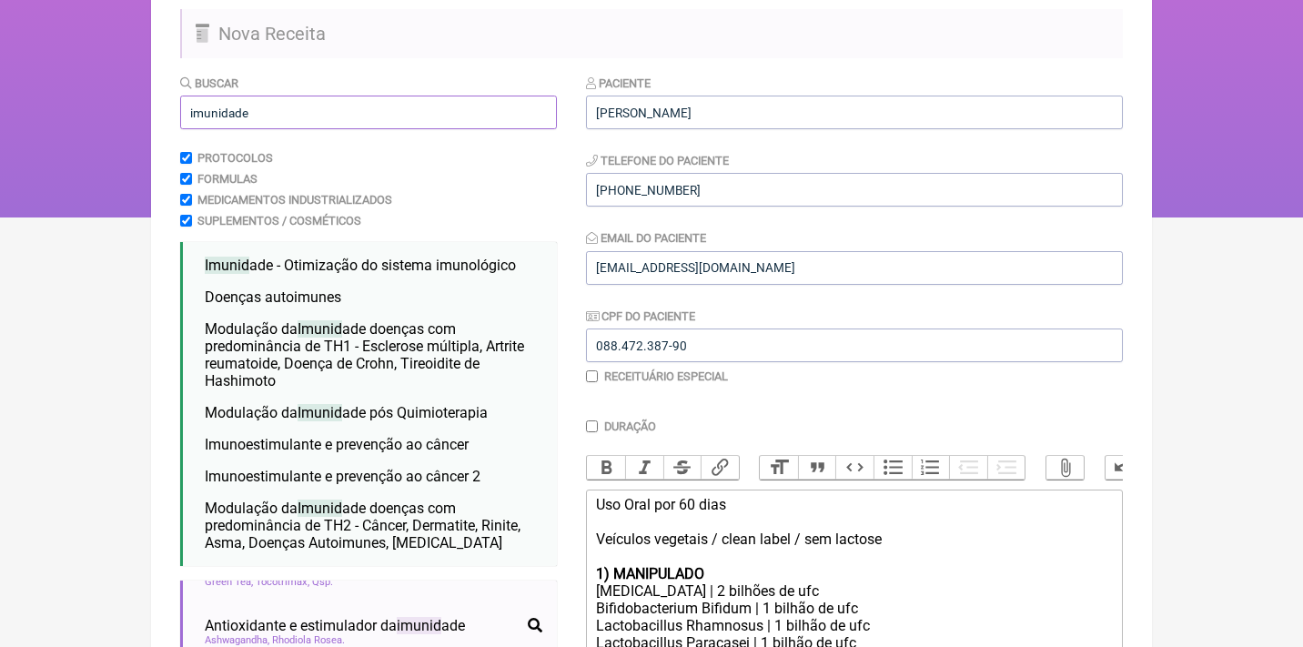
drag, startPoint x: 267, startPoint y: 115, endPoint x: 68, endPoint y: 93, distance: 200.4
click at [68, 93] on div "FormulApp (Clínica Balance - Dra. Bruna Scalco) Sair [GEOGRAPHIC_DATA] Receitas…" at bounding box center [651, 36] width 1303 height 364
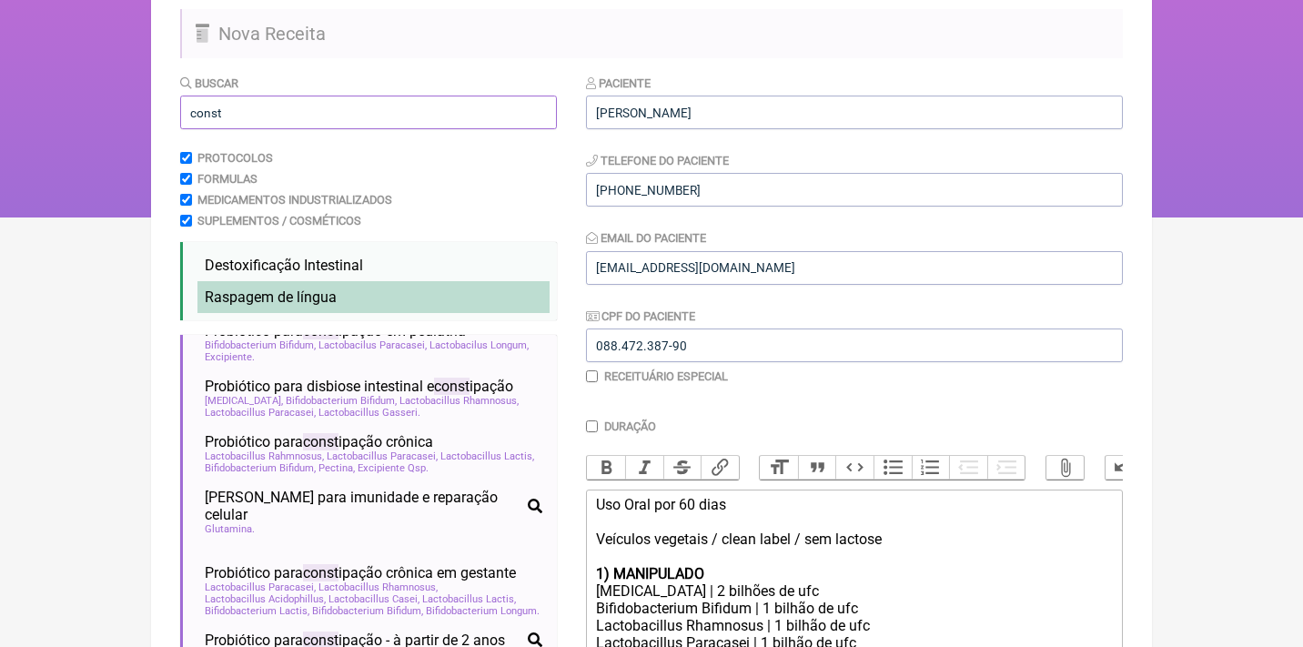
type input "const"
click at [280, 288] on span "Raspagem de língua" at bounding box center [271, 296] width 132 height 17
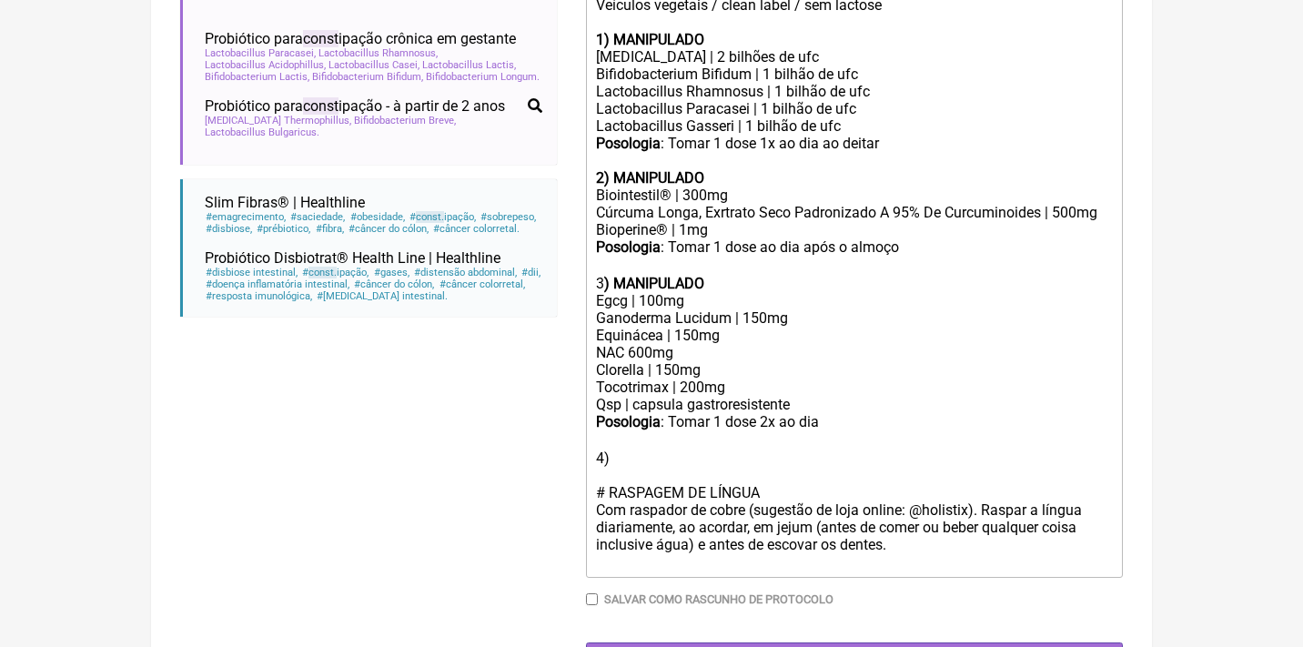
scroll to position [684, 0]
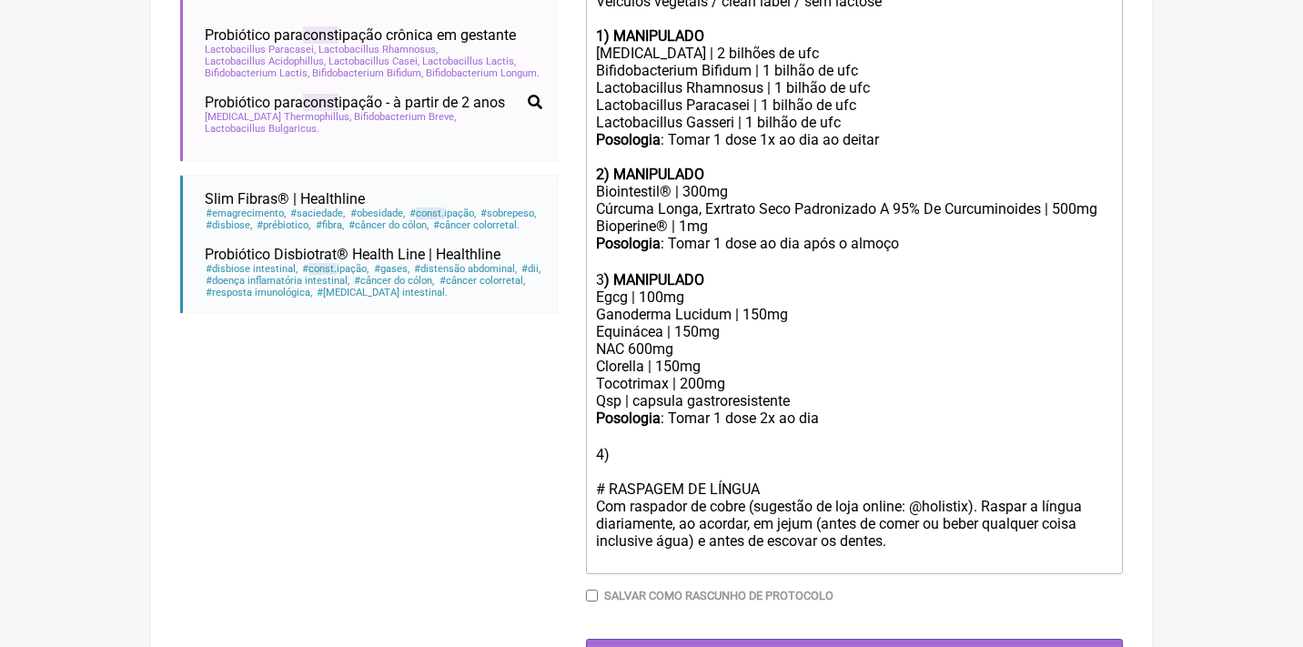
click at [625, 463] on div at bounding box center [854, 471] width 517 height 17
click at [623, 440] on div "Posologia : Tomar 1 dose 2x ao dia ㅤ 4)" at bounding box center [854, 436] width 517 height 54
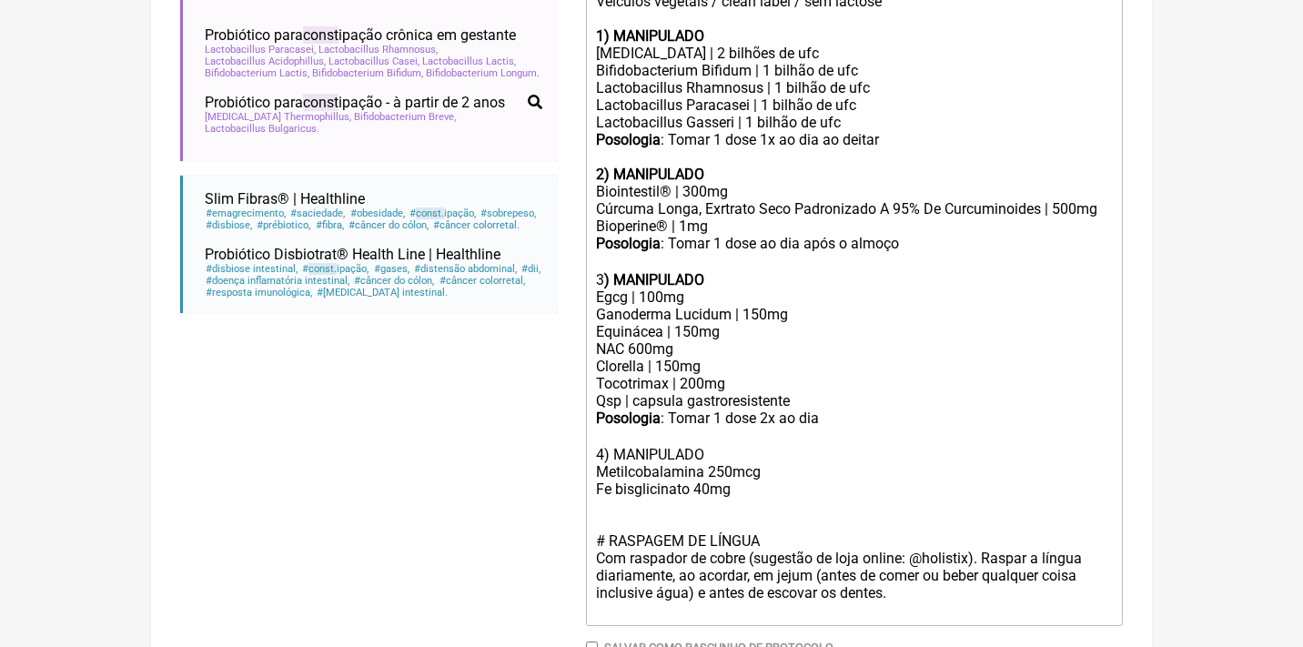
click at [701, 471] on div "Posologia : Tomar 1 dose 2x ao dia ㅤ 4) MANIPULADO Metilcobalamina 250mcg Fe bi…" at bounding box center [854, 462] width 517 height 106
click at [599, 494] on div "Posologia : Tomar 1 dose 2x ao dia ㅤ 4) MANIPULADO Metilcobalamina 250mcg Fe bi…" at bounding box center [854, 462] width 517 height 106
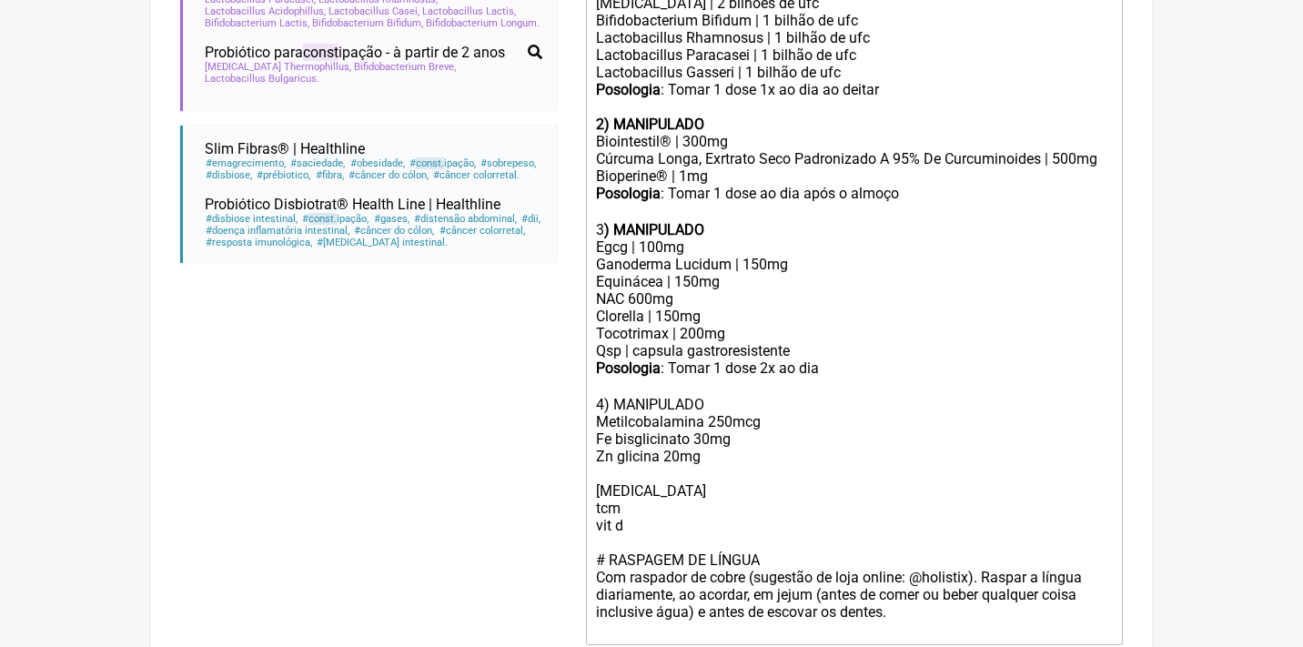
scroll to position [738, 0]
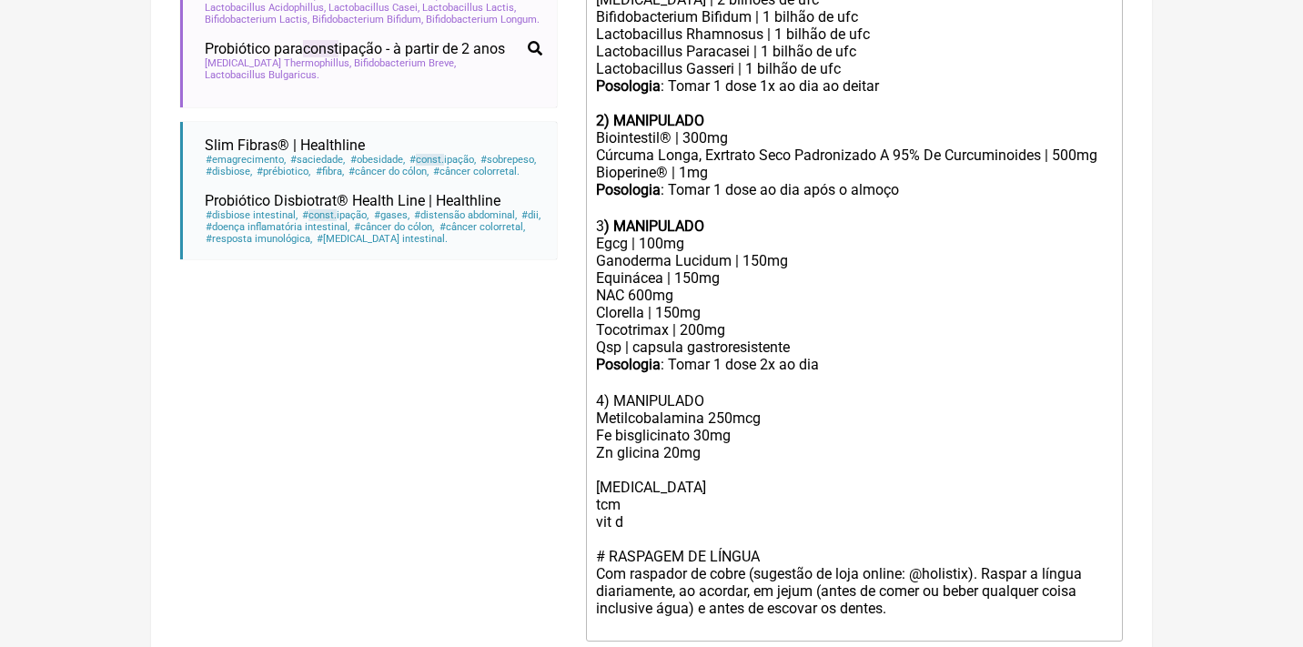
click at [640, 385] on div "Posologia : Tomar 1 dose 2x ao dia ㅤ 4) MANIPULADO Metilcobalamina 250mcg Fe bi…" at bounding box center [854, 443] width 517 height 175
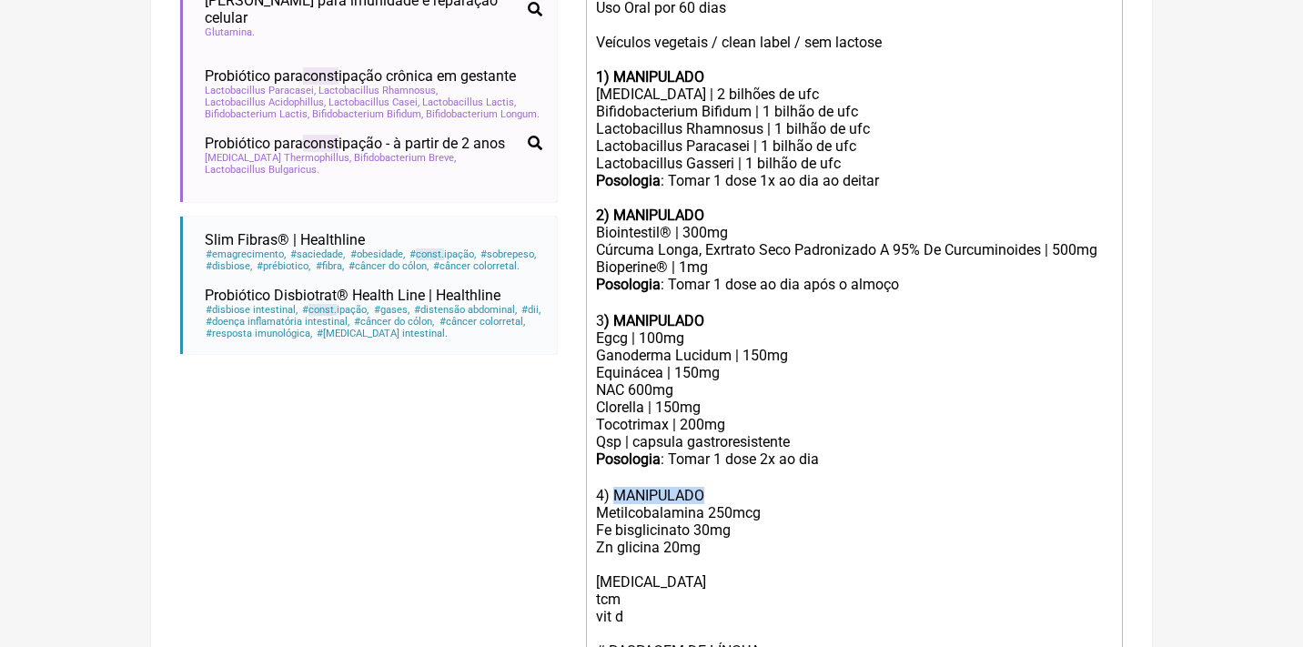
scroll to position [549, 0]
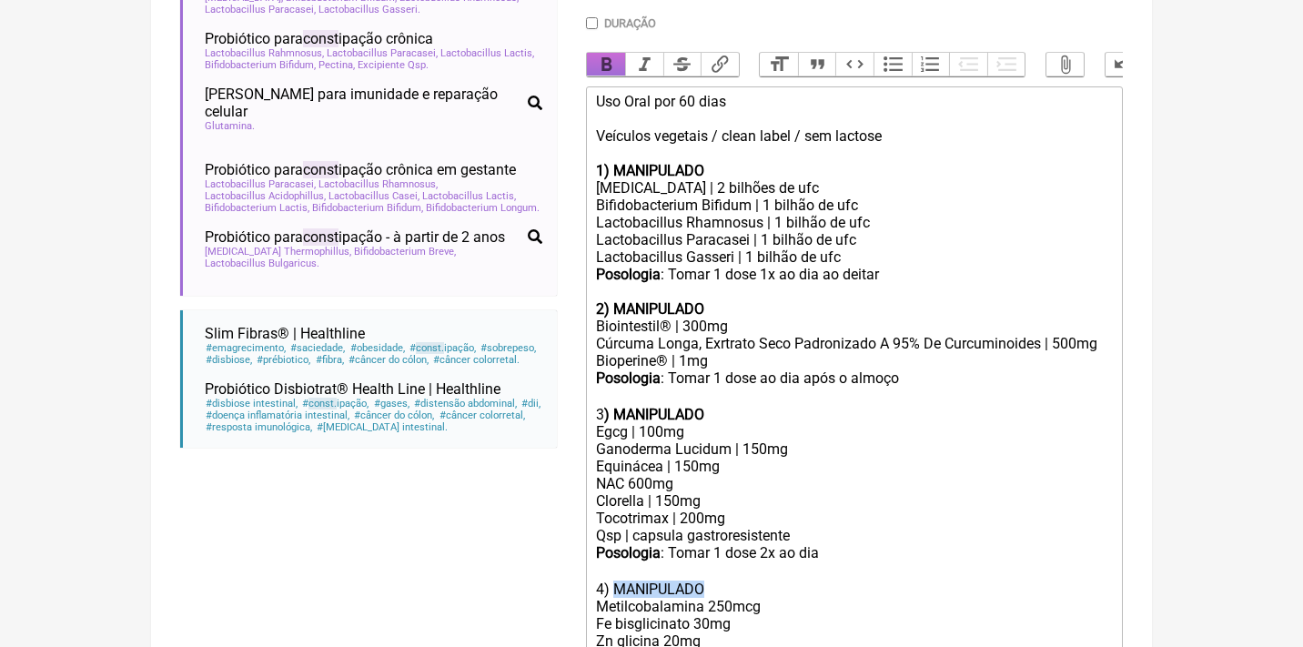
click at [598, 56] on button "Bold" at bounding box center [606, 65] width 38 height 24
click at [590, 622] on trix-editor "Uso Oral por 60 dias Veículos vegetais / clean label / sem lactose 1) MANIPULAD…" at bounding box center [854, 457] width 537 height 743
drag, startPoint x: 665, startPoint y: 626, endPoint x: 564, endPoint y: 617, distance: 101.4
click at [567, 619] on form "Buscar const Protocolos Formulas Medicamentos Industrializados Suplementos / Co…" at bounding box center [651, 299] width 942 height 1257
click at [602, 57] on button "Bold" at bounding box center [606, 65] width 38 height 24
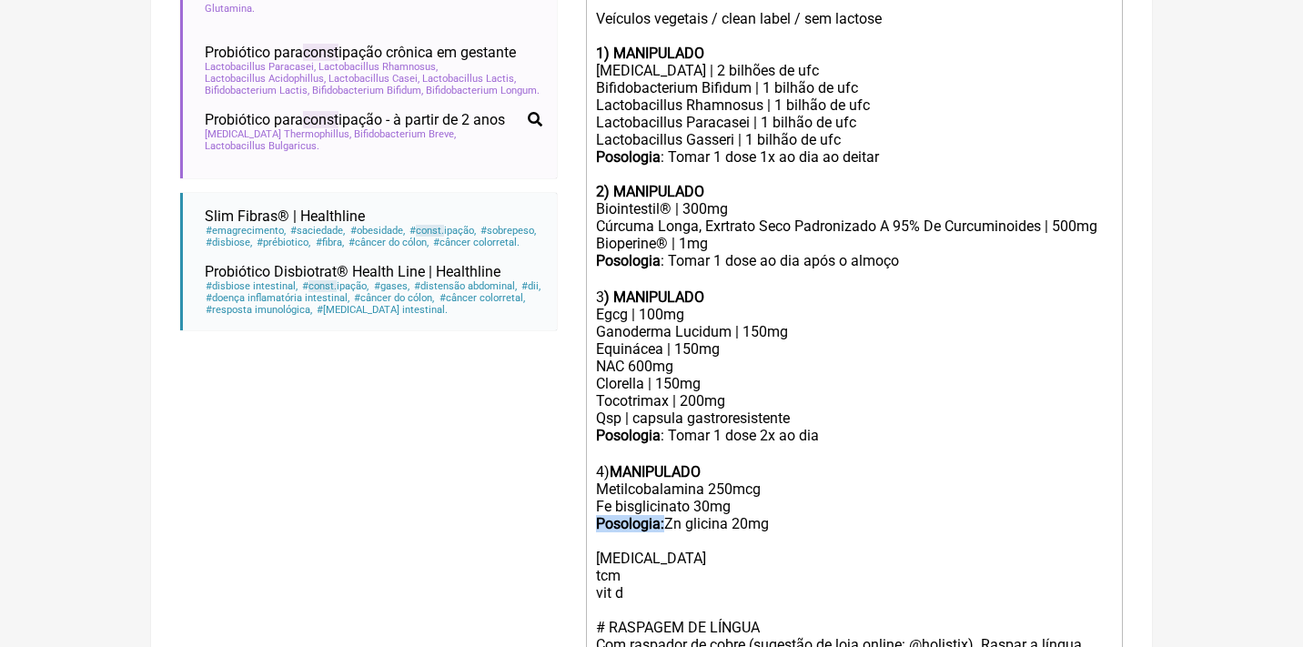
scroll to position [749, 0]
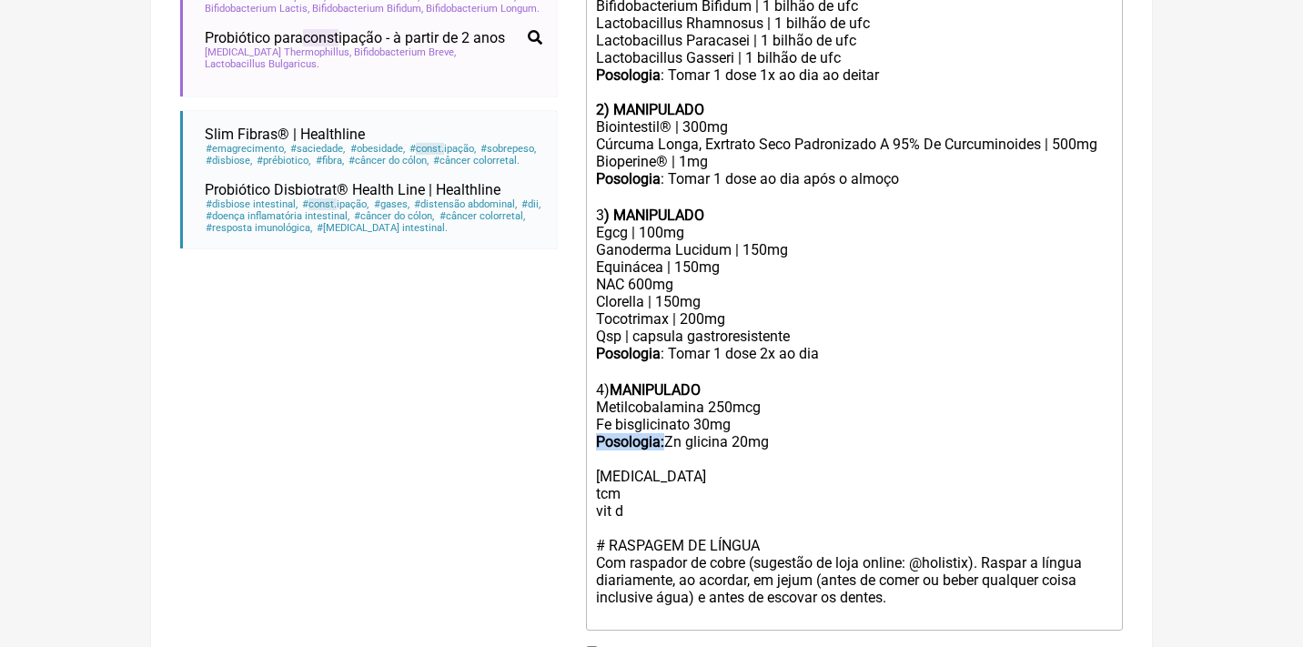
click at [764, 426] on div "Posologia : Tomar 1 dose 2x ao dia ㅤ 4) MANIPULADO Metilcobalamina 250mcg Fe bi…" at bounding box center [854, 432] width 517 height 175
click at [671, 421] on div "Posologia : Tomar 1 dose 2x ao dia ㅤ 4) MANIPULADO Metilcobalamina 250mcg Fe bi…" at bounding box center [854, 432] width 517 height 175
drag, startPoint x: 671, startPoint y: 421, endPoint x: 534, endPoint y: 411, distance: 137.7
click at [539, 416] on form "Buscar const Protocolos Formulas Medicamentos Industrializados Suplementos / Co…" at bounding box center [651, 99] width 942 height 1257
click at [592, 448] on trix-editor "Uso Oral por 60 dias Veículos vegetais / clean label / sem lactose 1) MANIPULAD…" at bounding box center [854, 258] width 537 height 743
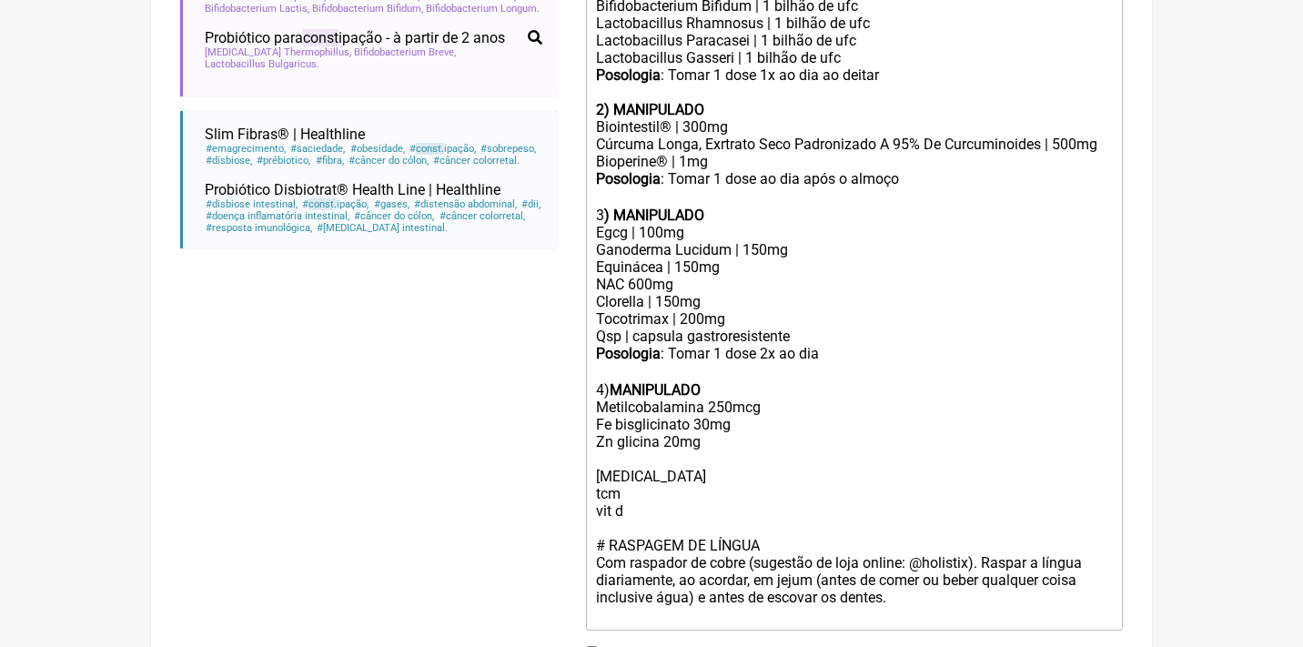
paste trix-editor "strong>Posologia:</strong>&nbsp;<"
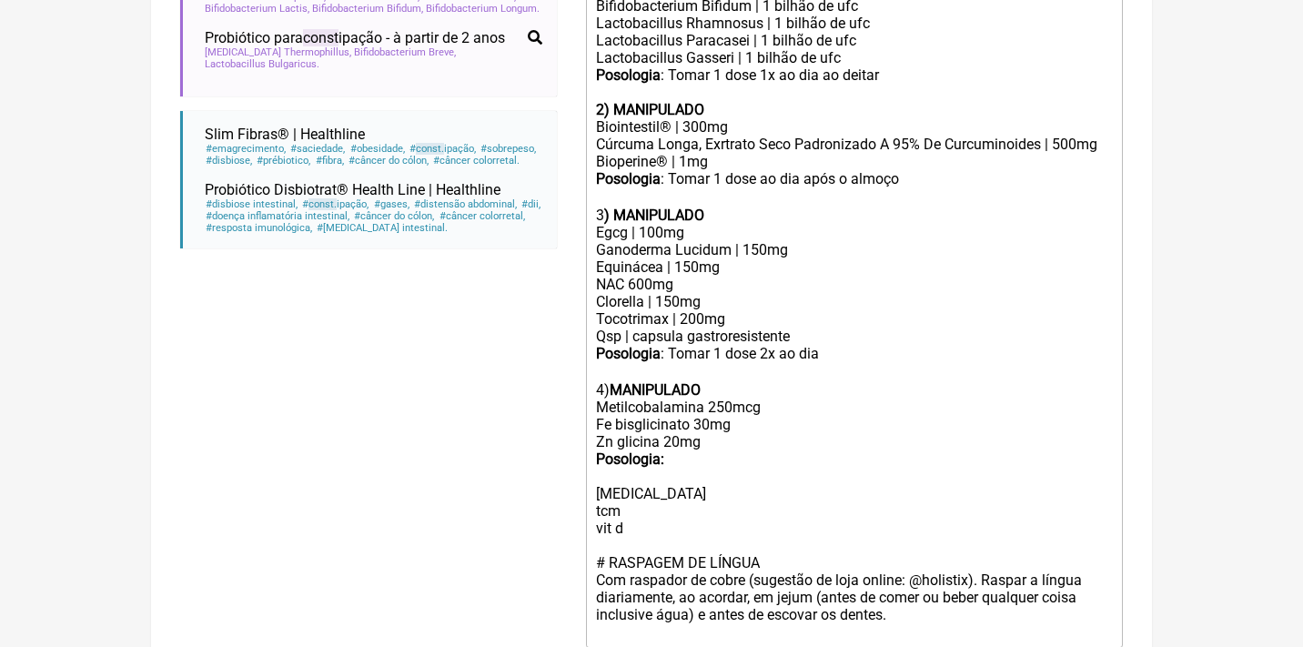
click at [633, 505] on div "Posologia : Tomar 1 dose 2x ao dia ㅤ 4) MANIPULADO Metilcobalamina 250mcg Fe bi…" at bounding box center [854, 441] width 517 height 192
click at [713, 422] on div "Posologia : Tomar 1 dose 2x ao dia ㅤ 4) MANIPULADO Metilcobalamina 250mcg Fe bi…" at bounding box center [854, 441] width 517 height 192
click at [692, 449] on div "Posologia : Tomar 1 dose 2x ao dia ㅤ 4) MANIPULADO Metilcobalamina 250mcg Fe bi…" at bounding box center [854, 441] width 517 height 192
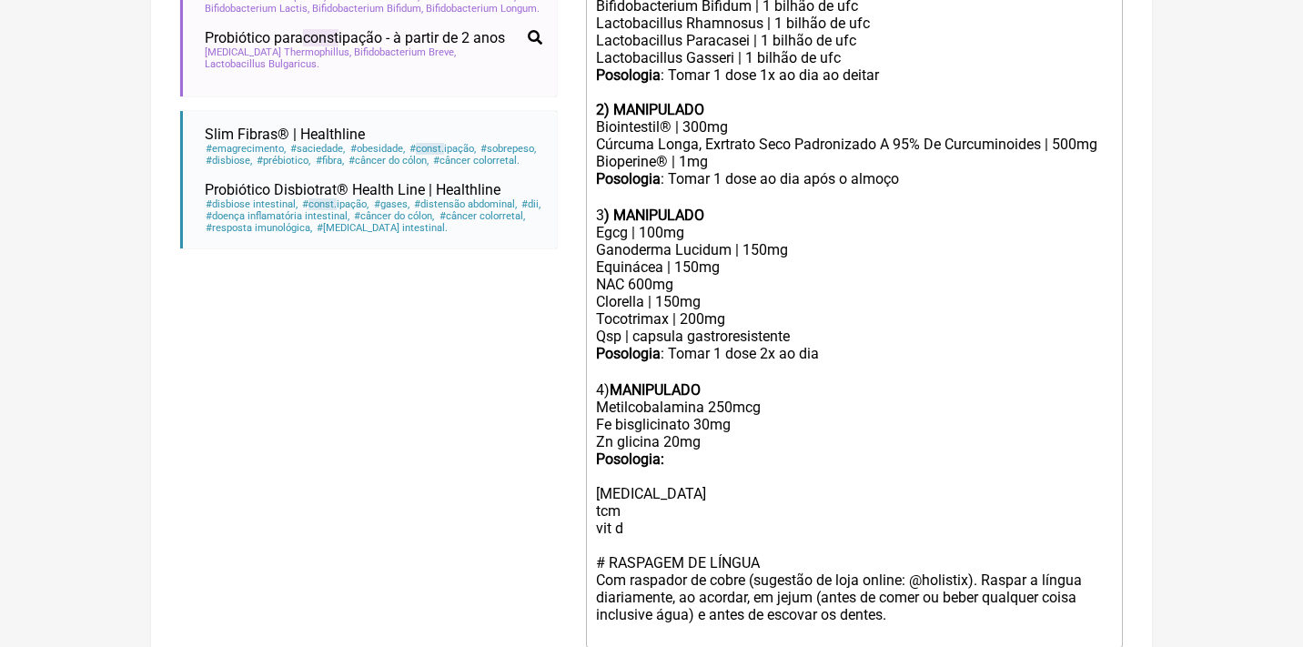
click at [692, 449] on div "Posologia : Tomar 1 dose 2x ao dia ㅤ 4) MANIPULADO Metilcobalamina 250mcg Fe bi…" at bounding box center [854, 441] width 517 height 192
click at [690, 433] on div "Posologia : Tomar 1 dose 2x ao dia ㅤ 4) MANIPULADO Metilcobalamina 250mcg Fe bi…" at bounding box center [854, 441] width 517 height 192
click at [589, 471] on trix-editor "Uso Oral por 60 dias Veículos vegetais / clean label / sem lactose 1) MANIPULAD…" at bounding box center [854, 267] width 537 height 760
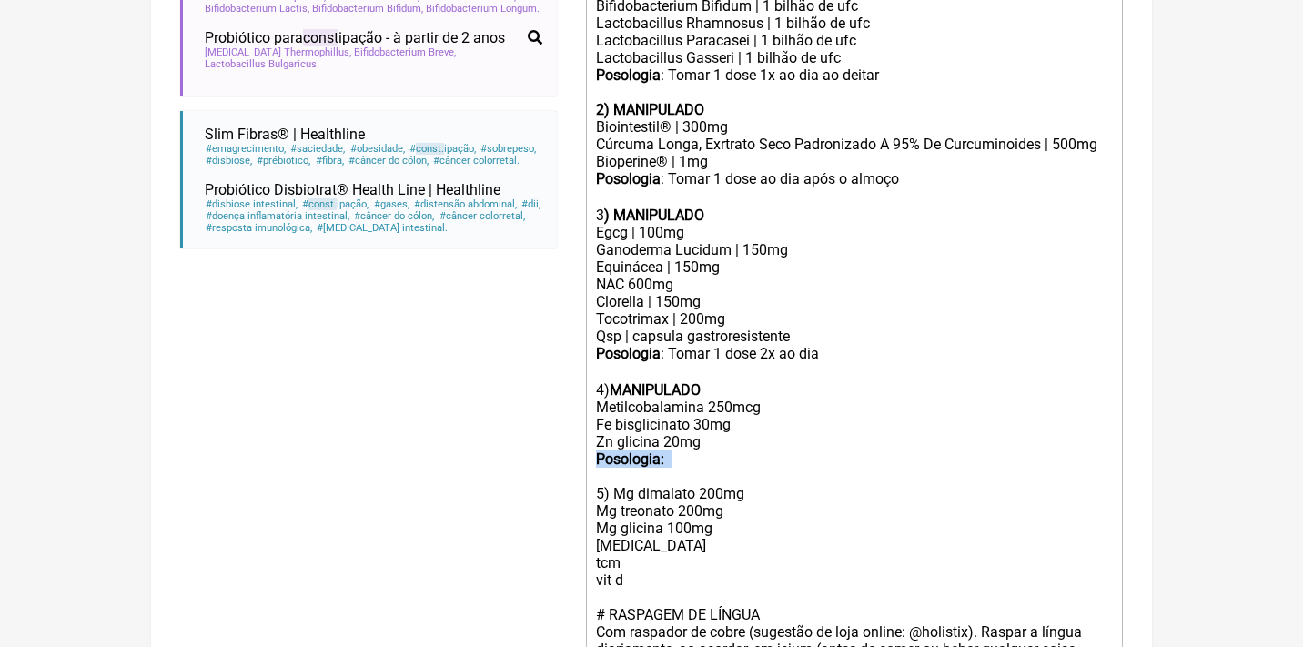
drag, startPoint x: 701, startPoint y: 452, endPoint x: 519, endPoint y: 444, distance: 182.1
click at [527, 445] on form "Buscar const Protocolos Formulas Medicamentos Industrializados Suplementos / Co…" at bounding box center [651, 134] width 942 height 1326
copy div "Posologia:"
drag, startPoint x: 669, startPoint y: 525, endPoint x: 570, endPoint y: 523, distance: 98.3
click at [570, 523] on form "Buscar const Protocolos Formulas Medicamentos Industrializados Suplementos / Co…" at bounding box center [651, 134] width 942 height 1326
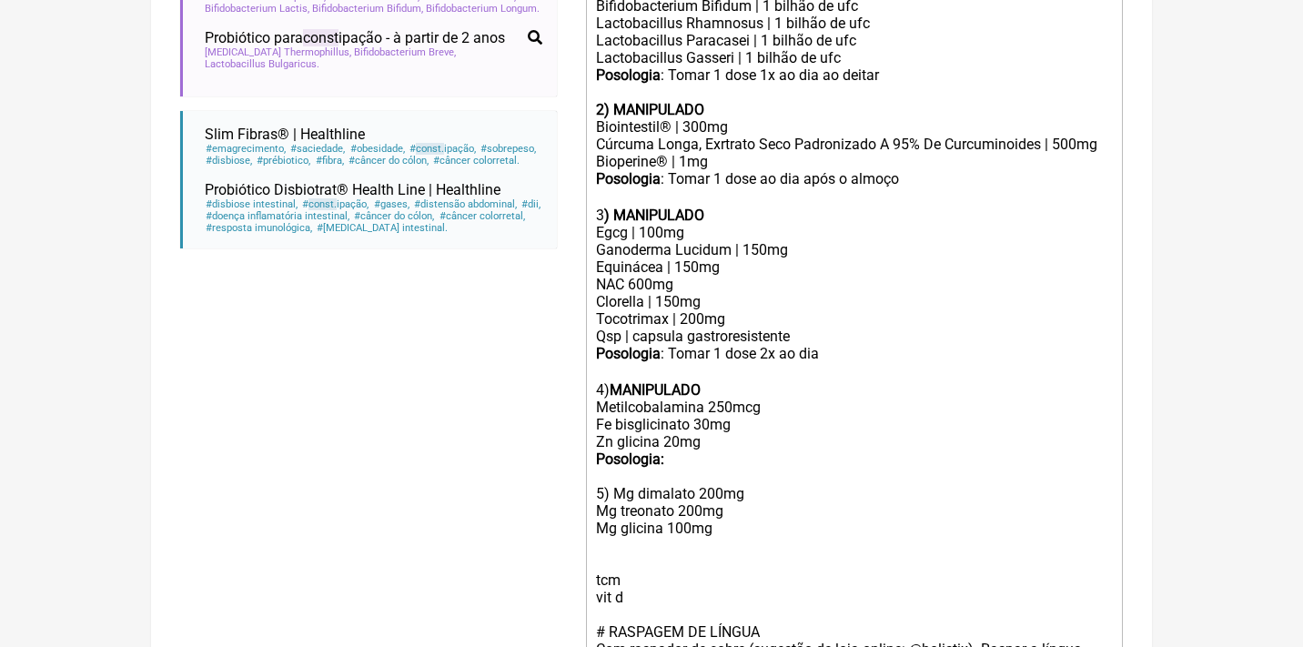
click at [584, 529] on form "Buscar const Protocolos Formulas Medicamentos Industrializados Suplementos / Co…" at bounding box center [651, 143] width 942 height 1344
click at [597, 527] on div "Posologia : Tomar 1 dose 2x ao dia ㅤ 4) MANIPULADO Metilcobalamina 250mcg Fe bi…" at bounding box center [854, 475] width 517 height 261
paste trix-editor "<lor>Ips Dolo sit 49 amet<co><ad>Elitsedd eiusmodt / incid utlab / etd magnaal<…"
click at [654, 381] on strong "MANIPULADO" at bounding box center [654, 389] width 91 height 17
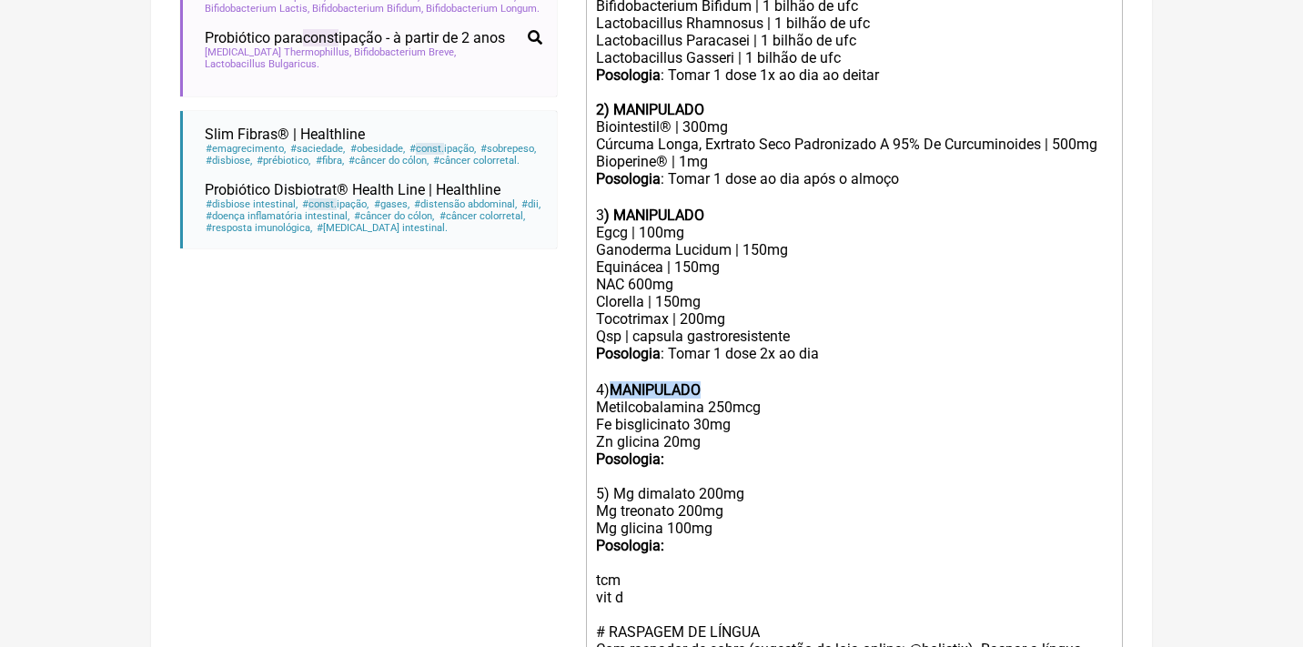
copy strong "MANIPULADO"
click at [612, 473] on div "Posologia : Tomar 1 dose 2x ao dia ㅤ 4) MANIPULADO Metilcobalamina 250mcg Fe bi…" at bounding box center [854, 475] width 517 height 261
paste trix-editor "<br><br>5) <strong>MANIPULADO</strong>"
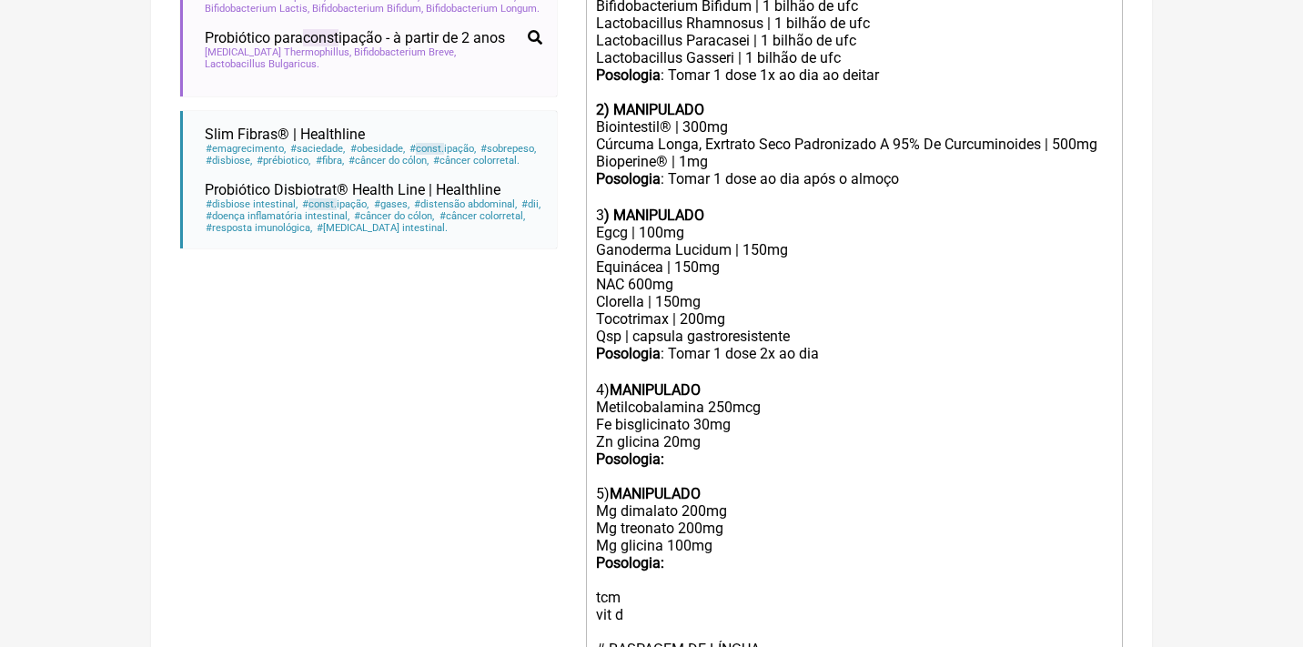
click at [685, 546] on div "Posologia : Tomar 1 dose 2x ao dia ㅤ 4) MANIPULADO Metilcobalamina 250mcg Fe bi…" at bounding box center [854, 484] width 517 height 278
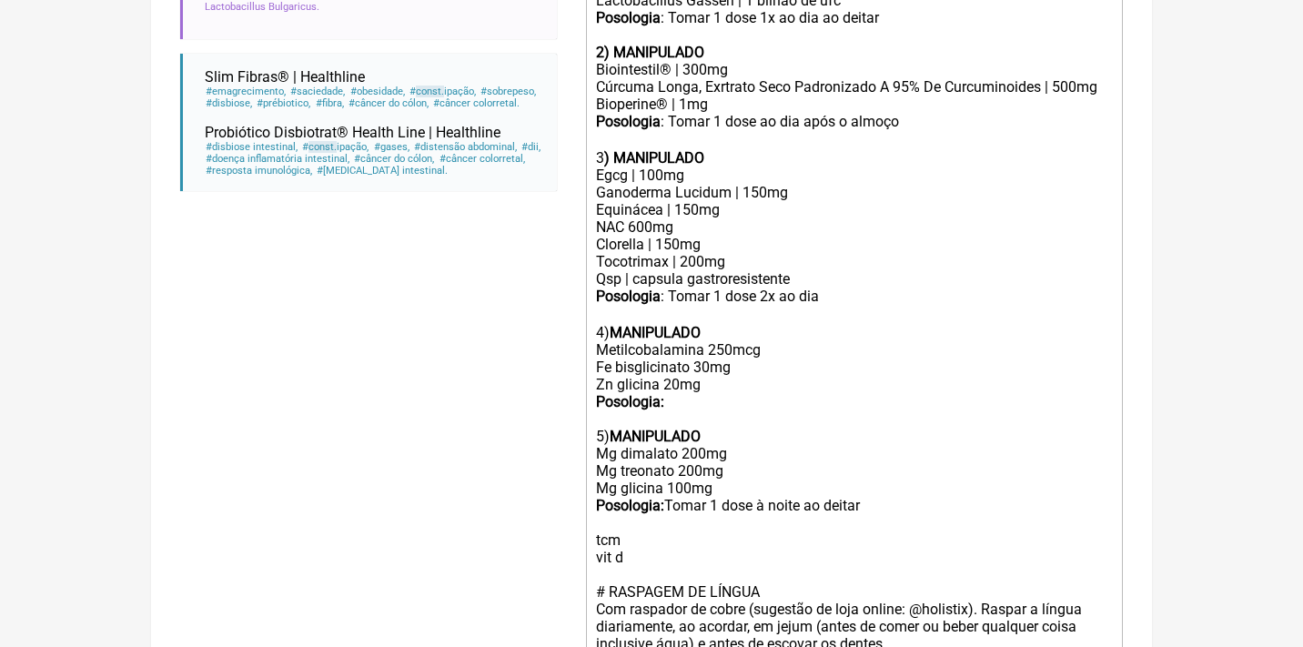
scroll to position [846, 0]
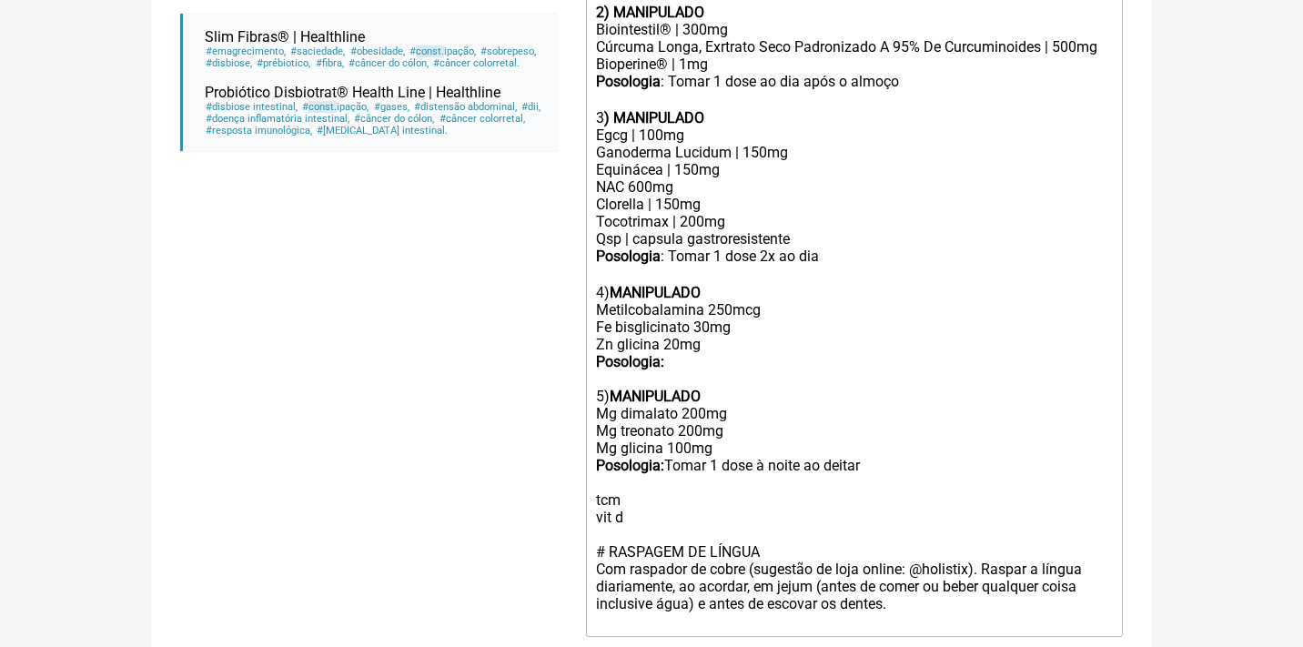
click at [629, 482] on div "Posologia : Tomar 1 dose 2x ao dia ㅤ 4) MANIPULADO Metilcobalamina 250mcg Fe bi…" at bounding box center [854, 386] width 517 height 278
click at [906, 448] on div "Posologia : Tomar 1 dose 2x ao dia ㅤ 4) MANIPULADO Metilcobalamina 250mcg Fe bi…" at bounding box center [854, 386] width 517 height 278
click at [714, 329] on div "Posologia : Tomar 1 dose 2x ao dia ㅤ 4) MANIPULADO Metilcobalamina 250mcg Fe bi…" at bounding box center [854, 386] width 517 height 278
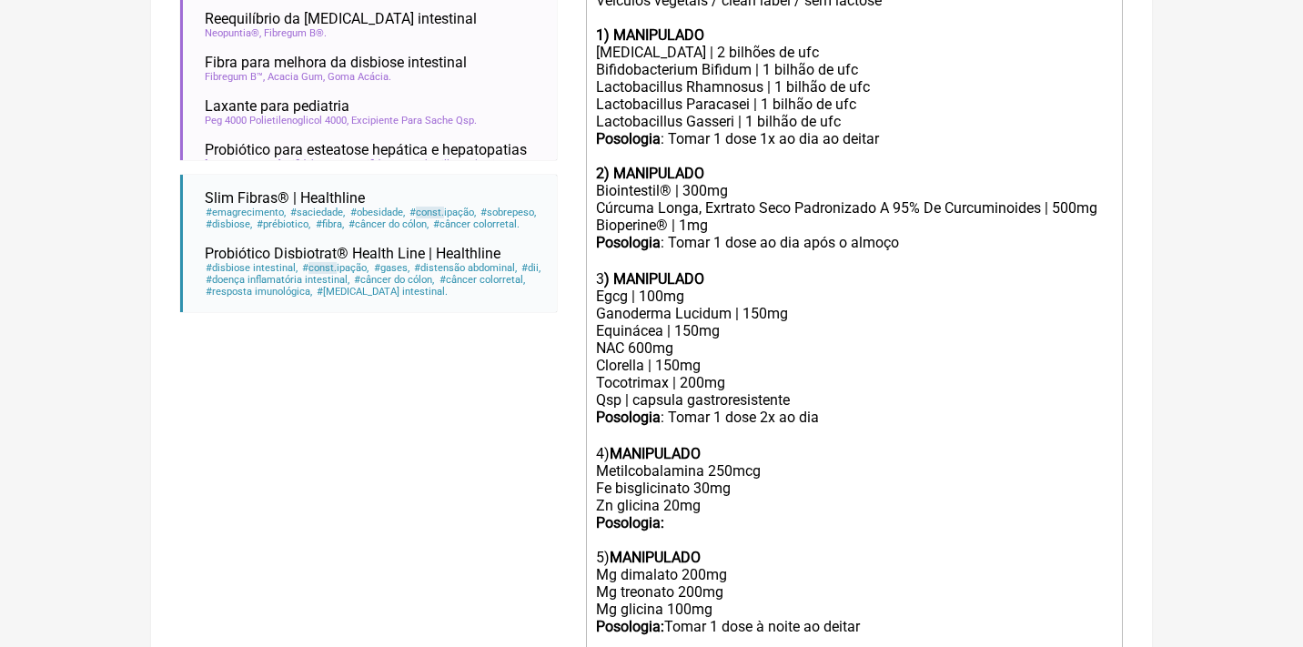
scroll to position [582, 0]
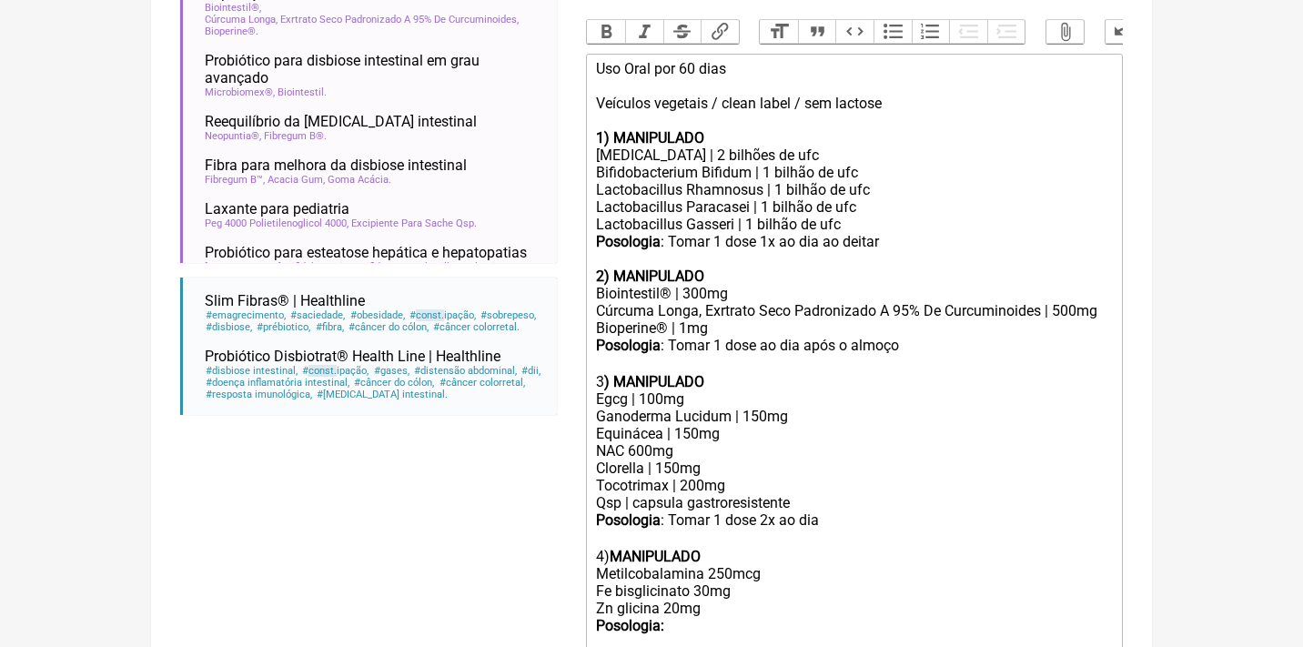
click at [916, 96] on div "Uso Oral por 60 dias Veículos vegetais / clean label / sem lactose" at bounding box center [854, 86] width 517 height 52
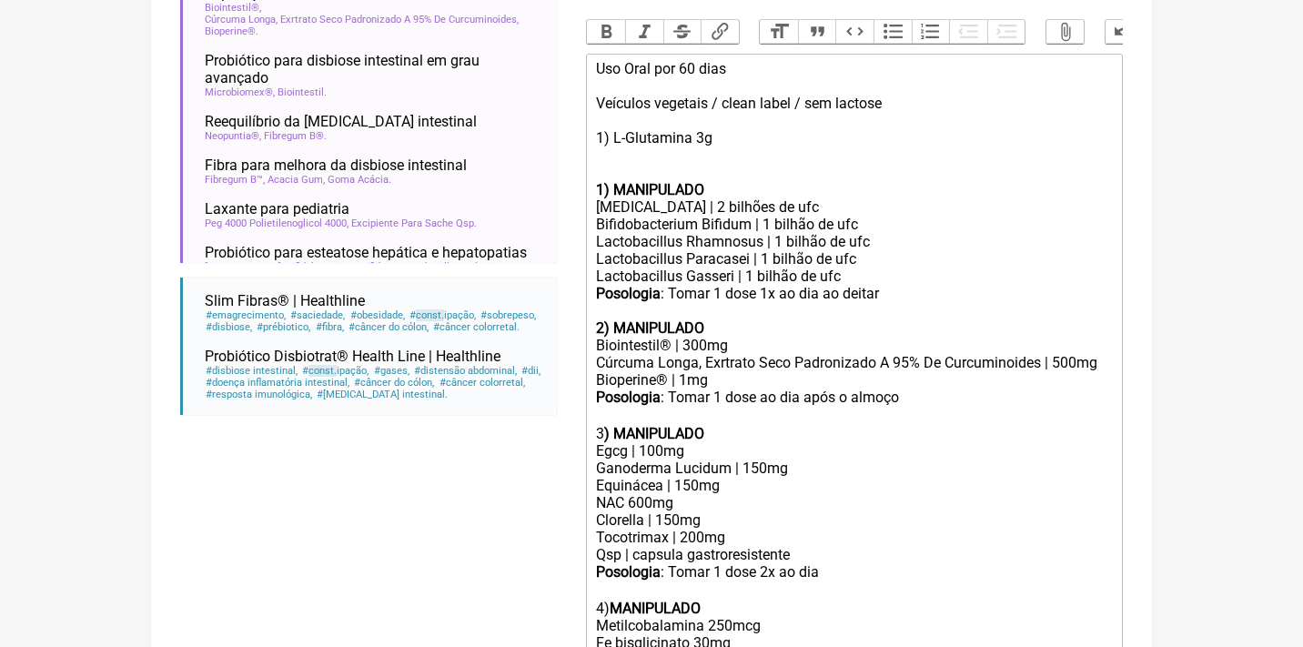
click at [786, 126] on div "Uso Oral por 60 dias Veículos vegetais / clean label / sem lactose 1) L-Glutami…" at bounding box center [854, 112] width 517 height 104
click at [702, 132] on div "Uso Oral por 60 dias Veículos vegetais / clean label / sem lactose 1) L-Glutami…" at bounding box center [854, 112] width 517 height 104
click at [712, 131] on div "Uso Oral por 60 dias Veículos vegetais / clean label / sem lactose 1) L-Glutami…" at bounding box center [854, 112] width 517 height 104
click at [993, 135] on div "Uso Oral por 60 dias Veículos vegetais / clean label / sem lactose 1) L-Glutami…" at bounding box center [854, 112] width 517 height 104
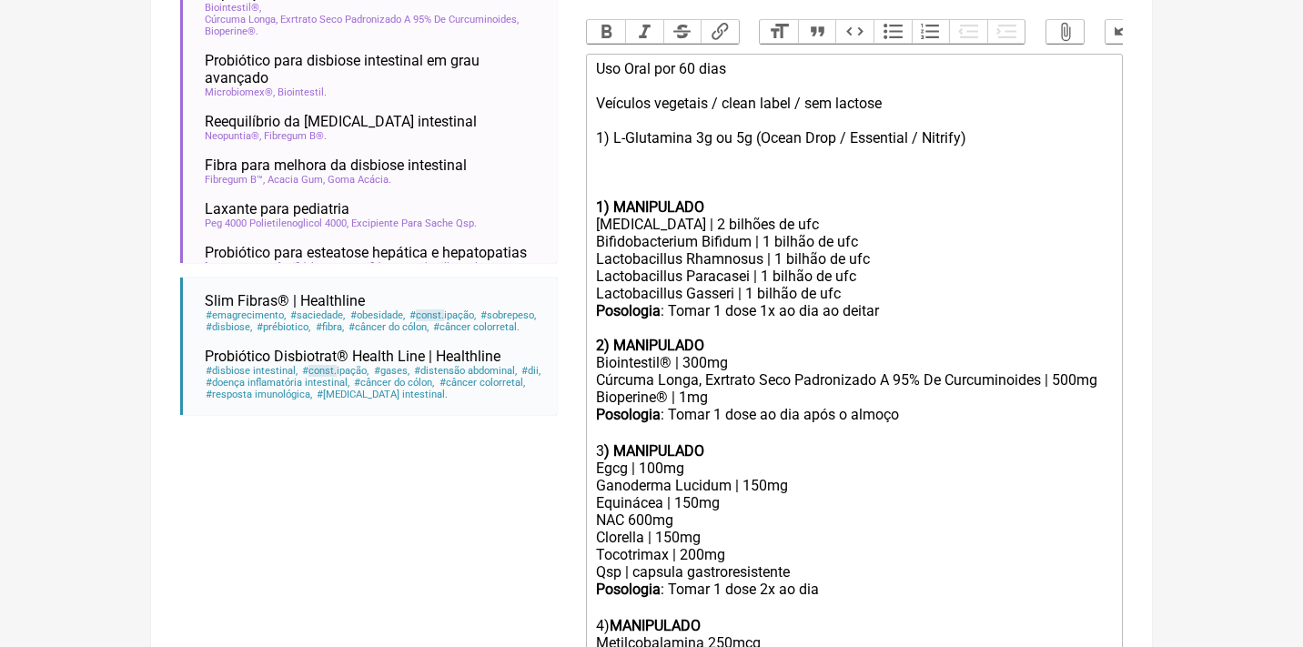
click at [941, 129] on div "Uso Oral por 60 dias Veículos vegetais / clean label / sem lactose 1) L-Glutami…" at bounding box center [854, 120] width 517 height 121
click at [998, 125] on div "Uso Oral por 60 dias Veículos vegetais / clean label / sem lactose 1) L-Glutami…" at bounding box center [854, 120] width 517 height 121
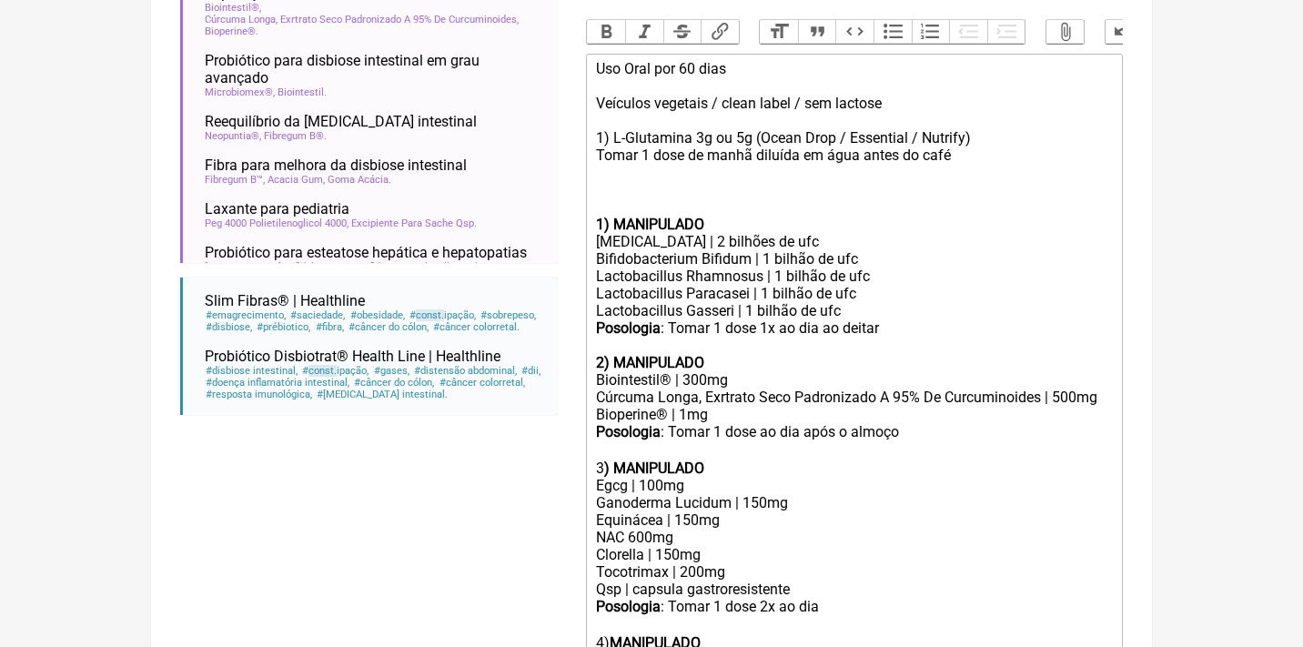
click at [700, 185] on div "Uso Oral por 60 dias Veículos vegetais / clean label / sem lactose 1) L-Glutami…" at bounding box center [854, 129] width 517 height 138
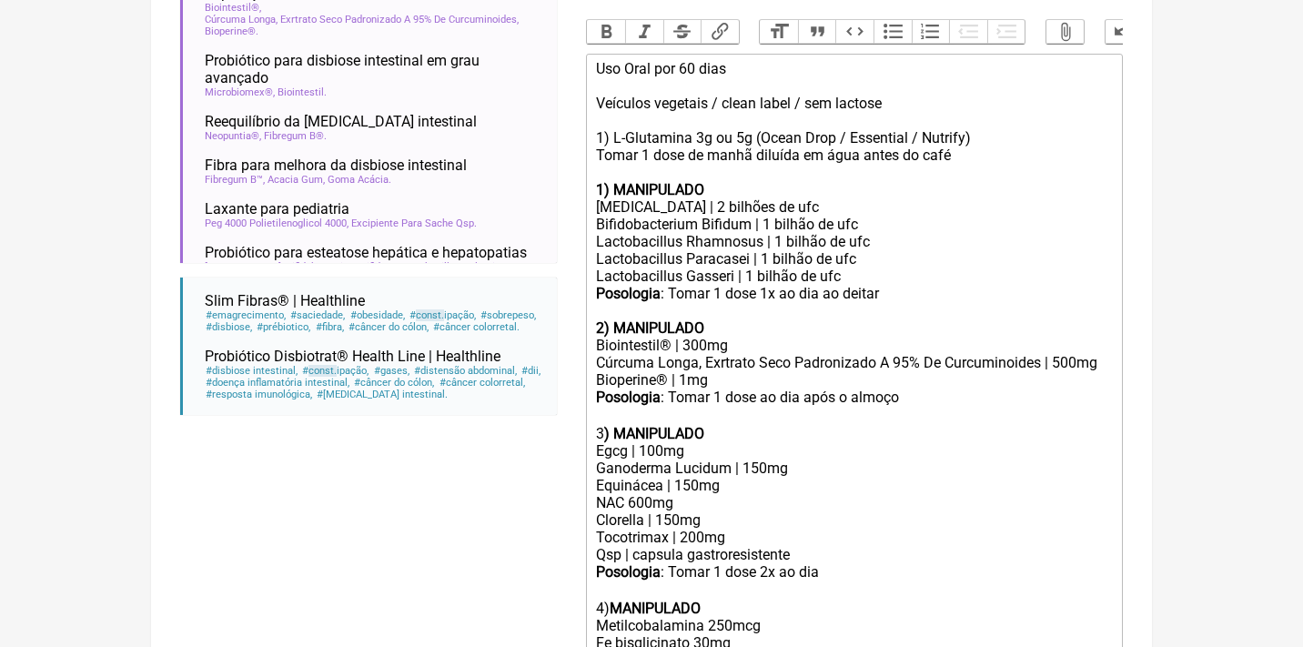
click at [599, 182] on strong "1) MANIPULADO" at bounding box center [650, 189] width 108 height 17
click at [600, 337] on div "Biointestil® | 300mg" at bounding box center [854, 345] width 517 height 17
click at [599, 428] on div "Posologia : Tomar 1 dose ao dia após o almoço ㅤ 3 ) MANIPULADO" at bounding box center [854, 415] width 517 height 54
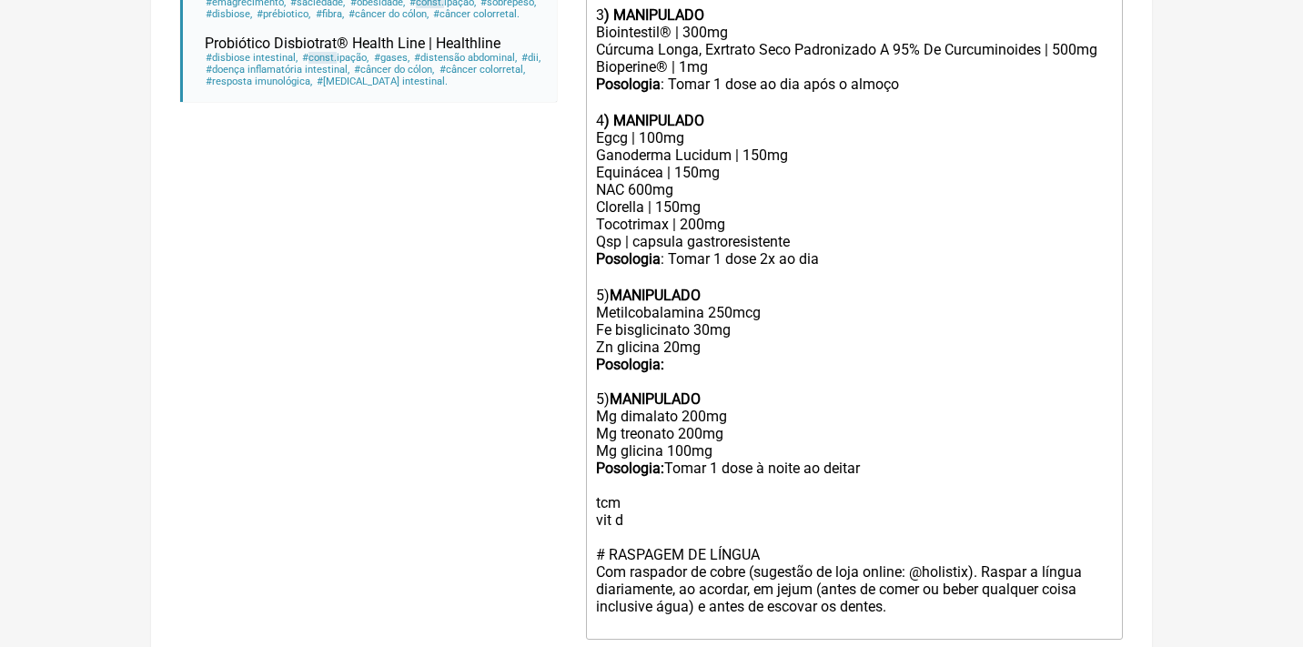
scroll to position [892, 0]
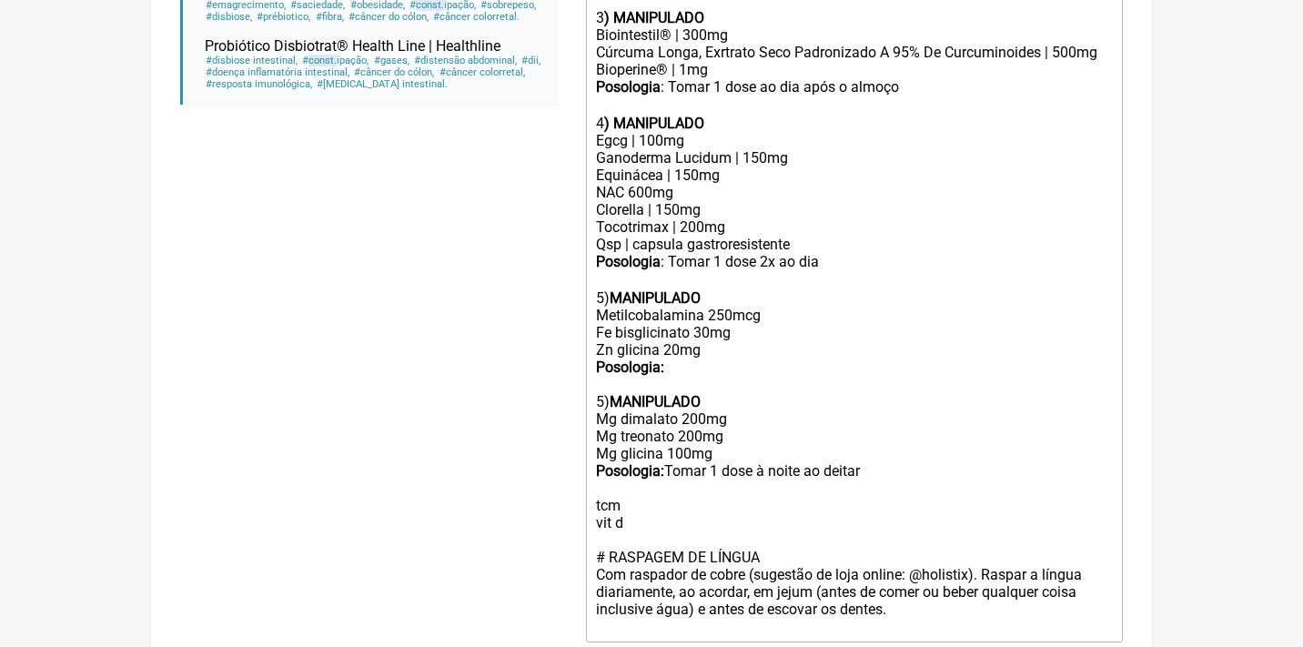
click at [604, 375] on div "Posologia : Tomar 1 dose 2x ao dia ㅤ 5) MANIPULADO Metilcobalamina 250mcg Fe bi…" at bounding box center [854, 392] width 517 height 278
type trix-editor "<lor>Ips Dolo sit 80 amet<co><ad>Elitsedd eiusmodt / incid utlab / etd magnaal<…"
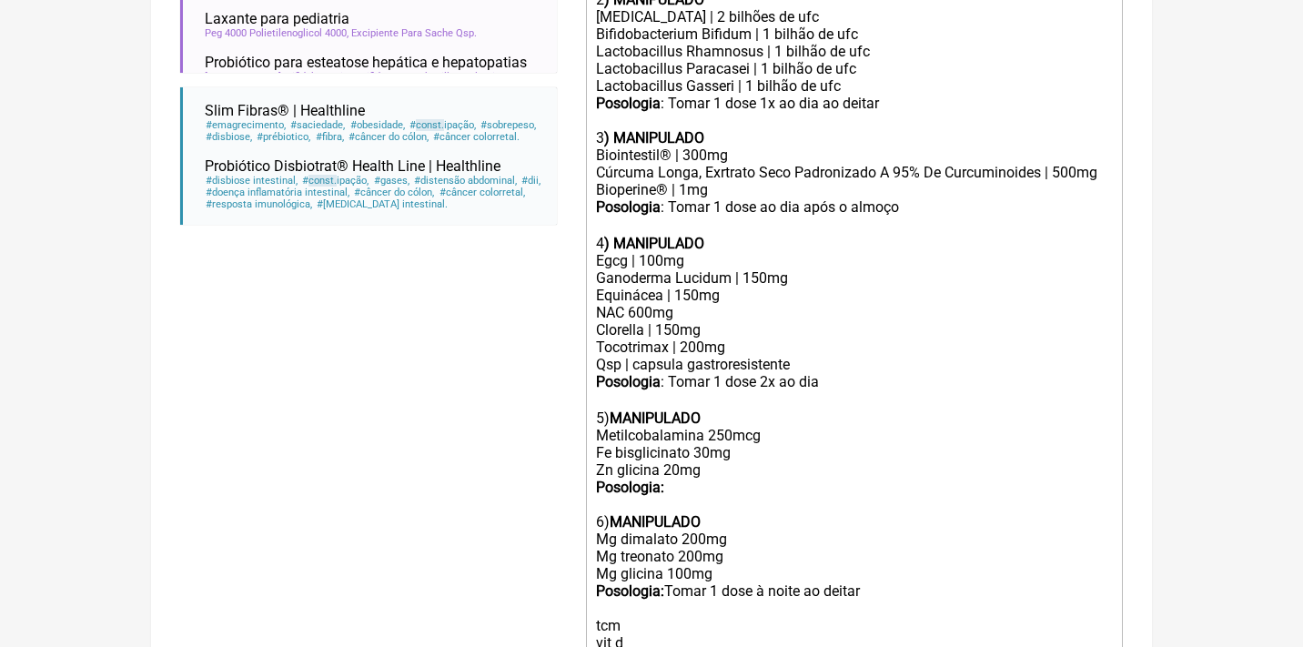
scroll to position [781, 0]
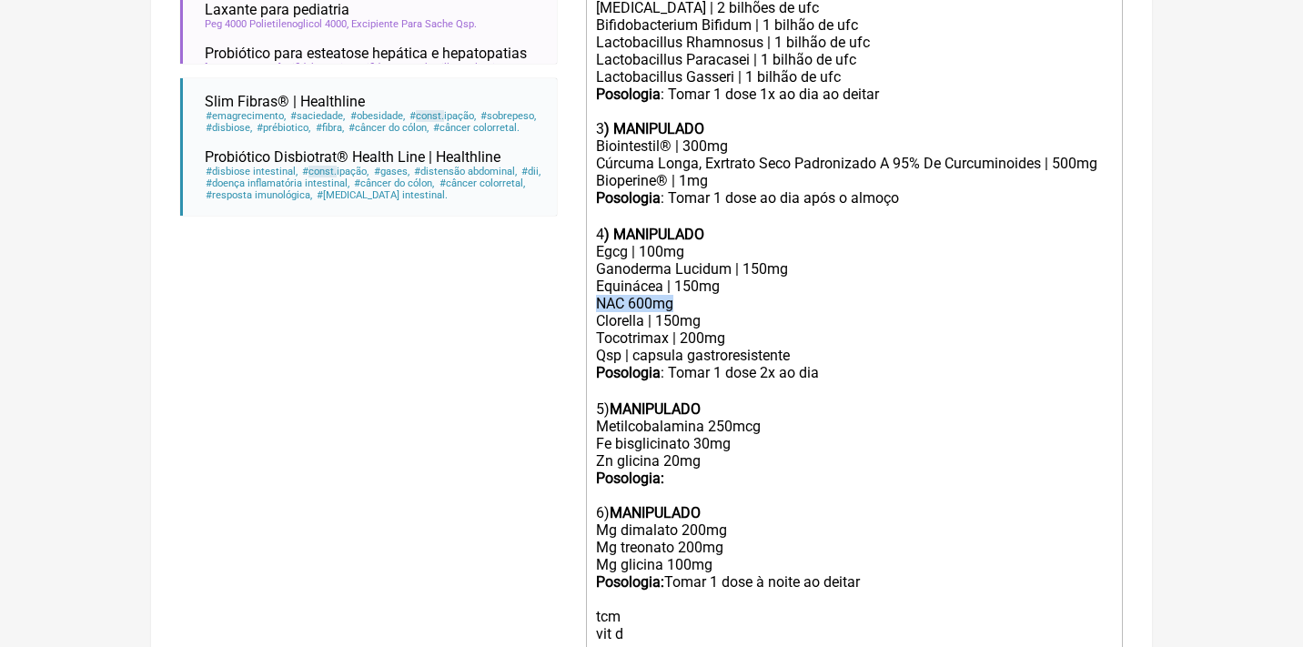
drag, startPoint x: 694, startPoint y: 297, endPoint x: 569, endPoint y: 281, distance: 125.6
click at [571, 285] on form "Buscar const Protocolos Formulas Medicamentos Industrializados Suplementos / Co…" at bounding box center [651, 145] width 942 height 1413
click at [703, 329] on div "Tocotrimax | 200mg" at bounding box center [854, 337] width 517 height 17
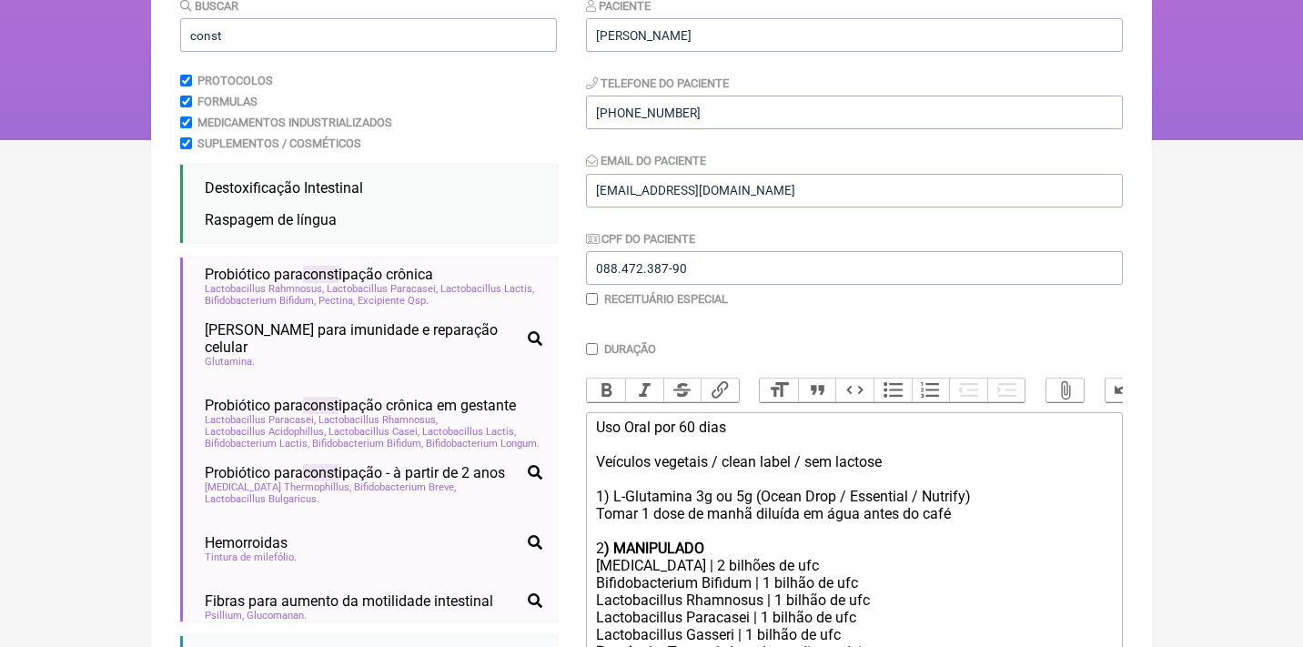
scroll to position [71, 0]
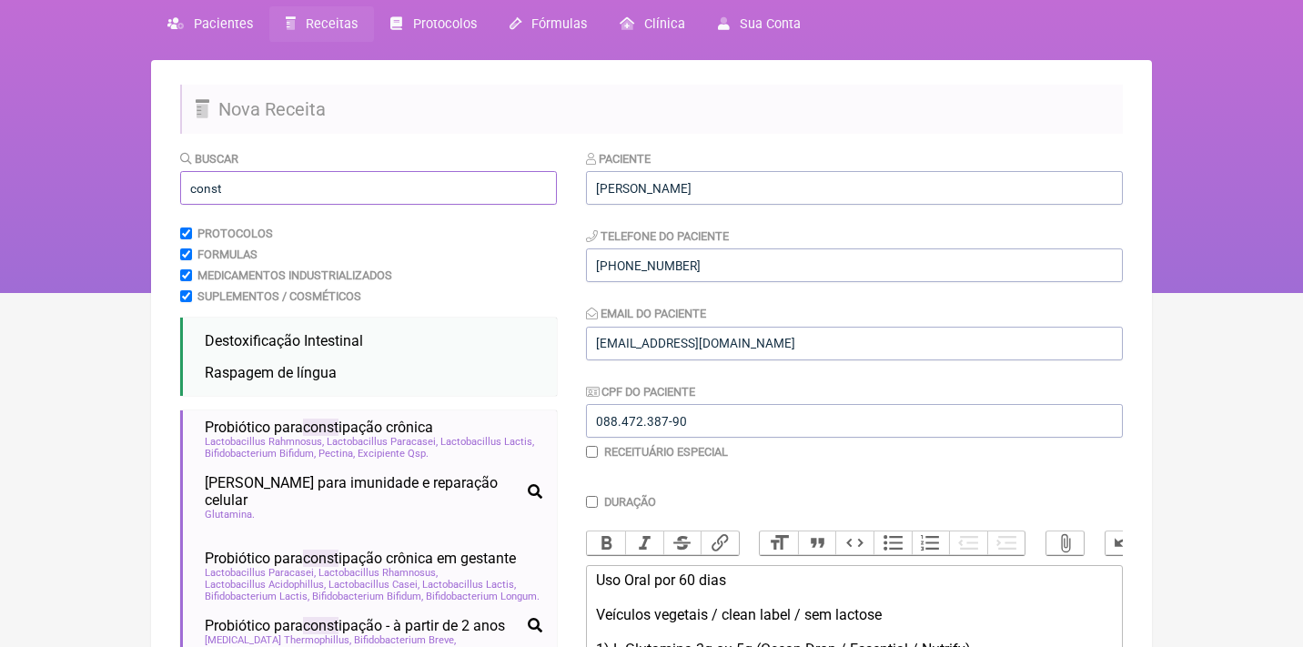
drag, startPoint x: 247, startPoint y: 196, endPoint x: 146, endPoint y: 191, distance: 100.2
click at [146, 191] on div "FormulApp (Clínica Balance - Dra. Bruna Scalco) Sair [GEOGRAPHIC_DATA] Receitas…" at bounding box center [651, 111] width 1303 height 364
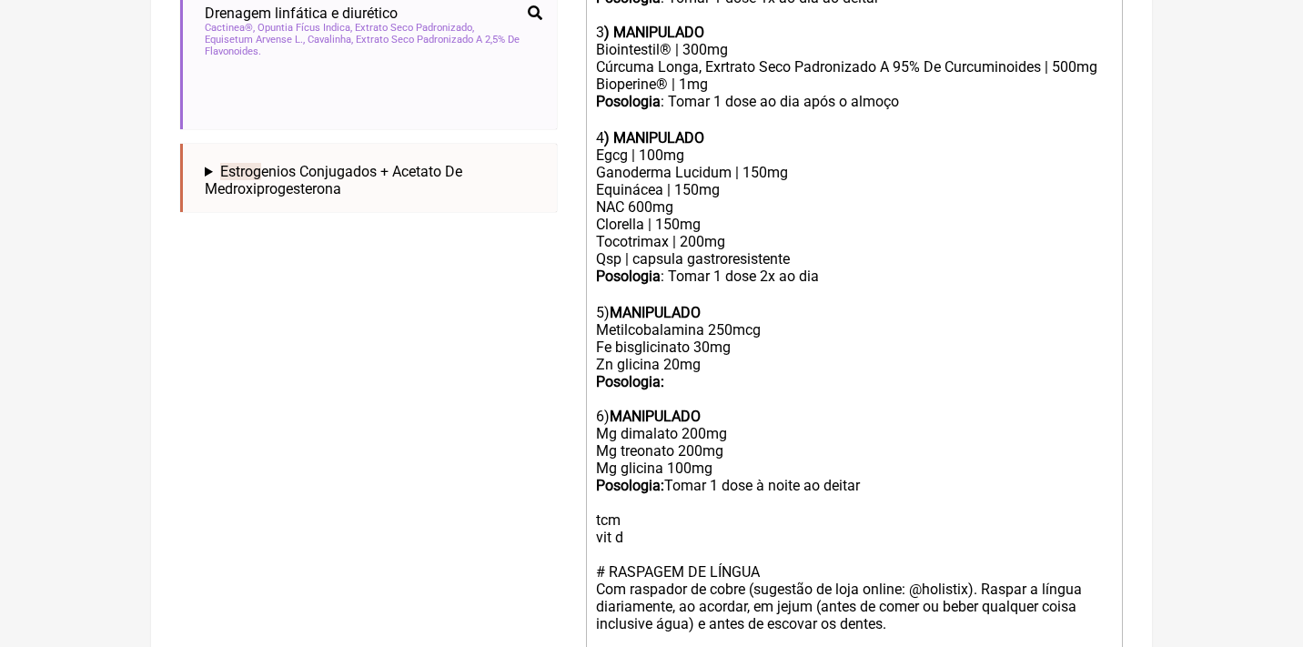
scroll to position [882, 0]
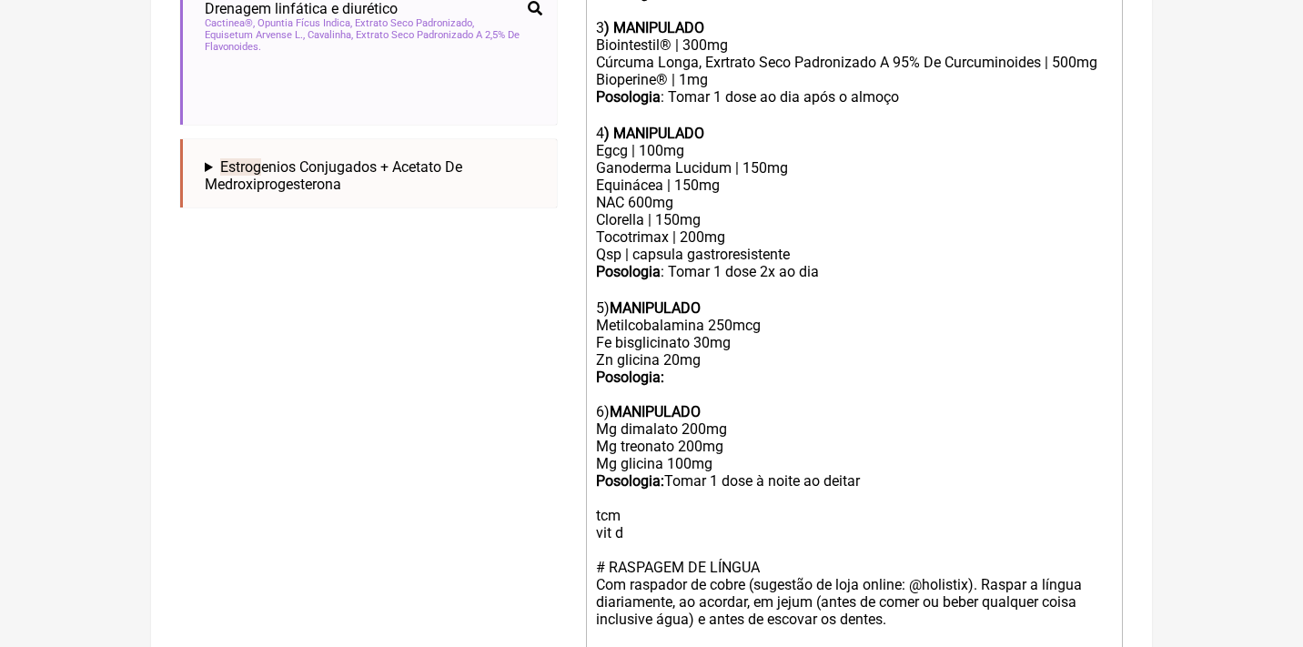
type input "estrago"
click at [686, 359] on div "Posologia : Tomar 1 dose 2x ao dia ㅤ 5) MANIPULADO Metilcobalamina 250mcg Fe bi…" at bounding box center [854, 402] width 517 height 278
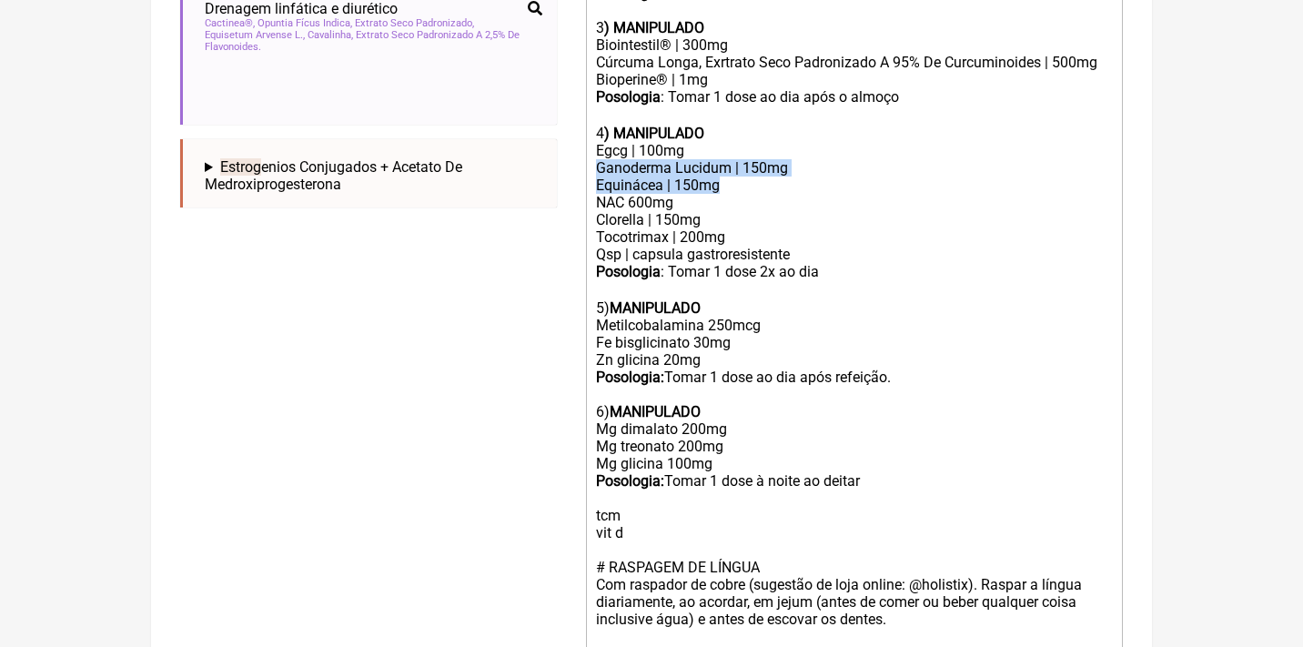
drag, startPoint x: 811, startPoint y: 167, endPoint x: 575, endPoint y: 154, distance: 236.0
click at [575, 156] on form "Buscar estrago Protocolos Formulas Medicamentos Industrializados Suplementos / …" at bounding box center [651, 44] width 942 height 1413
click at [693, 176] on div "Equinácea | 150mg NAC 600mg Clorella | 150mg" at bounding box center [854, 202] width 517 height 52
drag, startPoint x: 829, startPoint y: 158, endPoint x: 589, endPoint y: 145, distance: 240.5
click at [589, 157] on trix-editor "Uso Oral por 60 dias Veículos vegetais / clean label / sem lactose 1) L-Glutami…" at bounding box center [854, 202] width 537 height 899
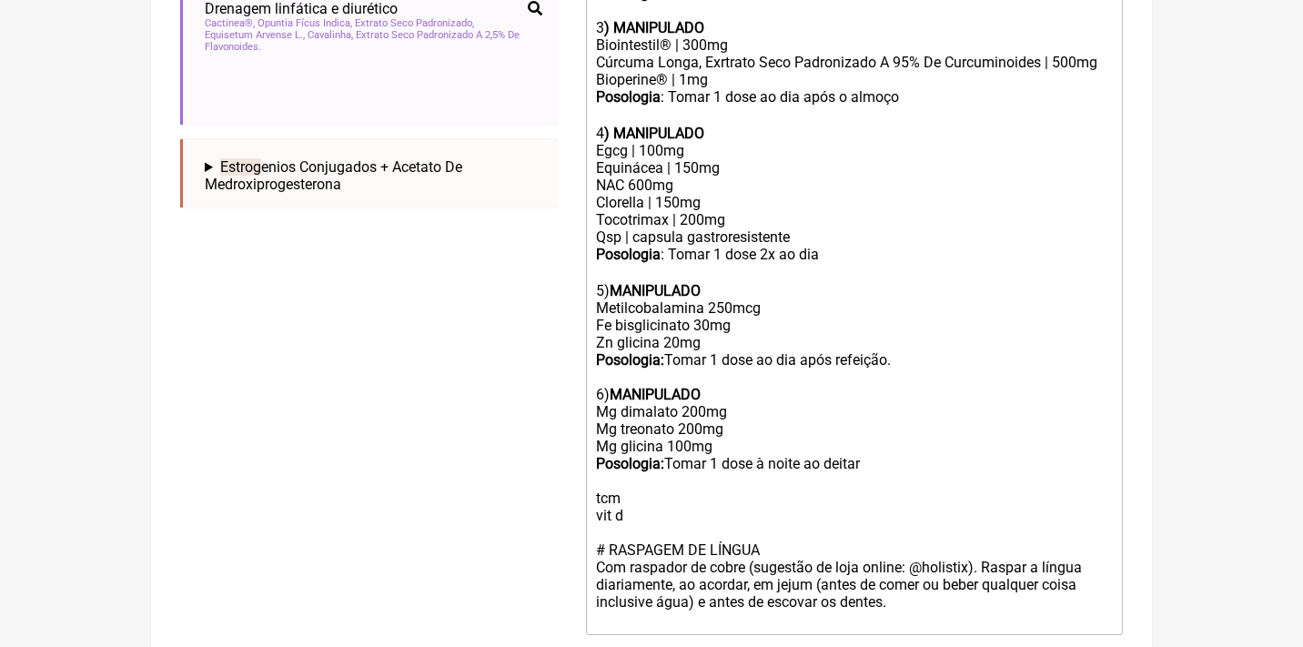
click at [691, 211] on div "Tocotrimax | 200mg" at bounding box center [854, 219] width 517 height 17
drag, startPoint x: 698, startPoint y: 137, endPoint x: 553, endPoint y: 126, distance: 145.1
click at [554, 129] on form "Buscar estrago Protocolos Formulas Medicamentos Industrializados Suplementos / …" at bounding box center [651, 35] width 942 height 1395
click at [688, 132] on strong ") MANIPULADO" at bounding box center [654, 133] width 100 height 17
drag, startPoint x: 706, startPoint y: 147, endPoint x: 551, endPoint y: 140, distance: 154.8
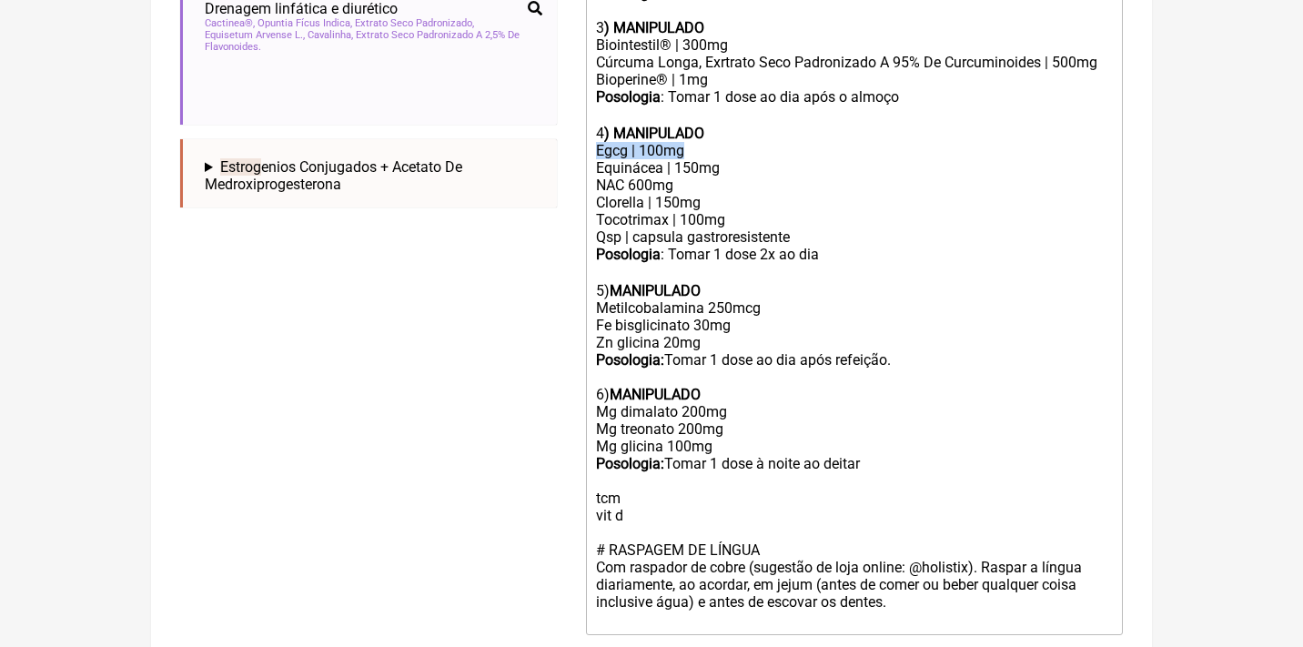
click at [555, 145] on form "Buscar estrago Protocolos Formulas Medicamentos Industrializados Suplementos / …" at bounding box center [651, 35] width 942 height 1395
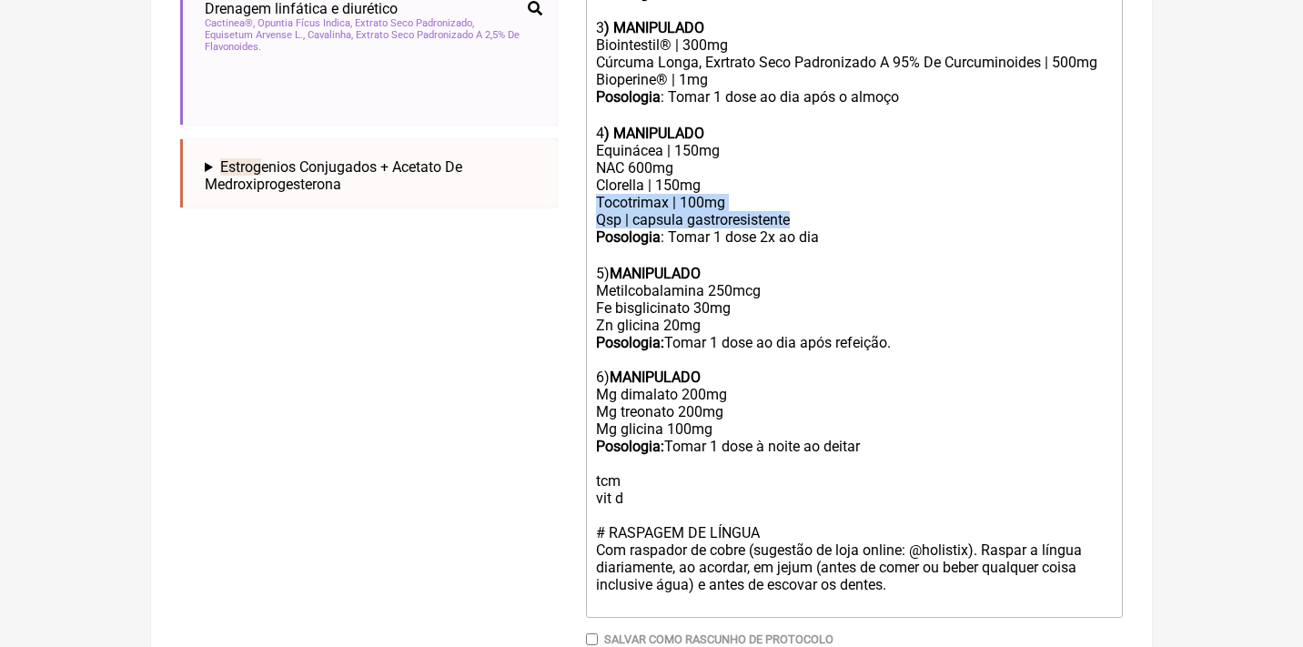
drag, startPoint x: 807, startPoint y: 206, endPoint x: 571, endPoint y: 194, distance: 236.0
click at [571, 194] on form "Buscar estrago Protocolos Formulas Medicamentos Industrializados Suplementos / …" at bounding box center [651, 27] width 942 height 1378
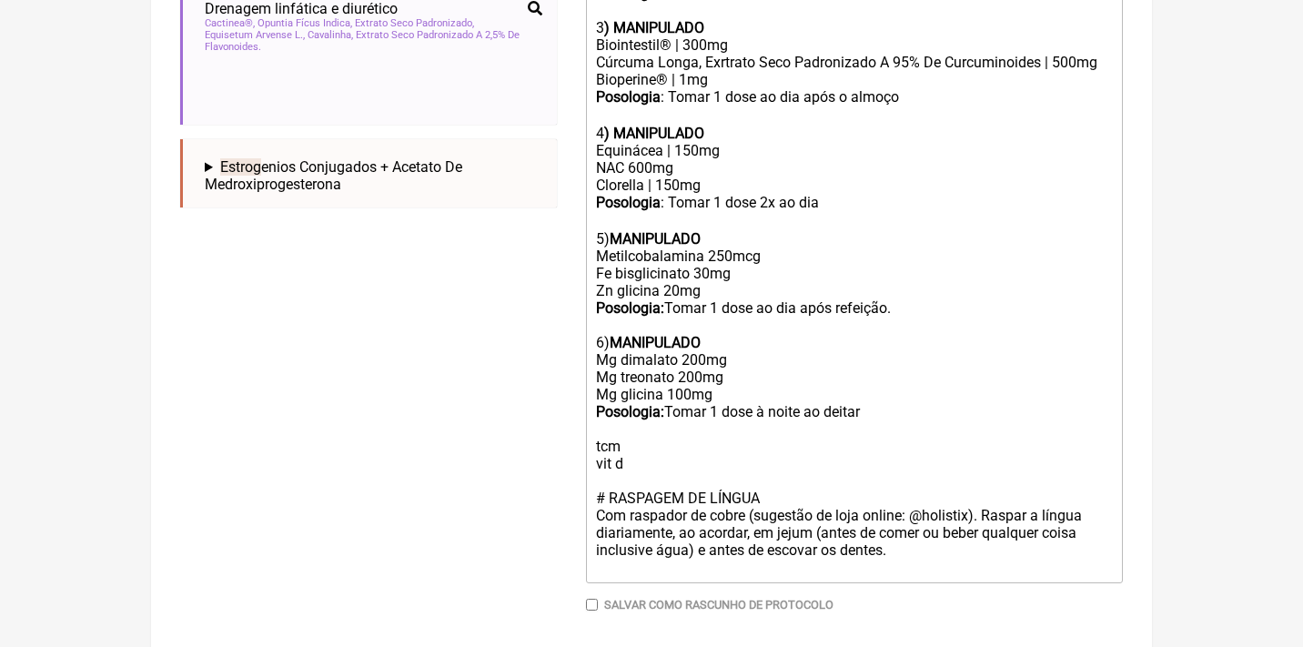
click at [680, 152] on div "Equinácea | 150mg NAC 600mg Clorella | 150mg" at bounding box center [854, 168] width 517 height 52
click at [934, 385] on div "Posologia : Tomar 1 dose 2x ao dia ㅤ 5) MANIPULADO Metilcobalamina 250mcg Fe bi…" at bounding box center [854, 333] width 517 height 278
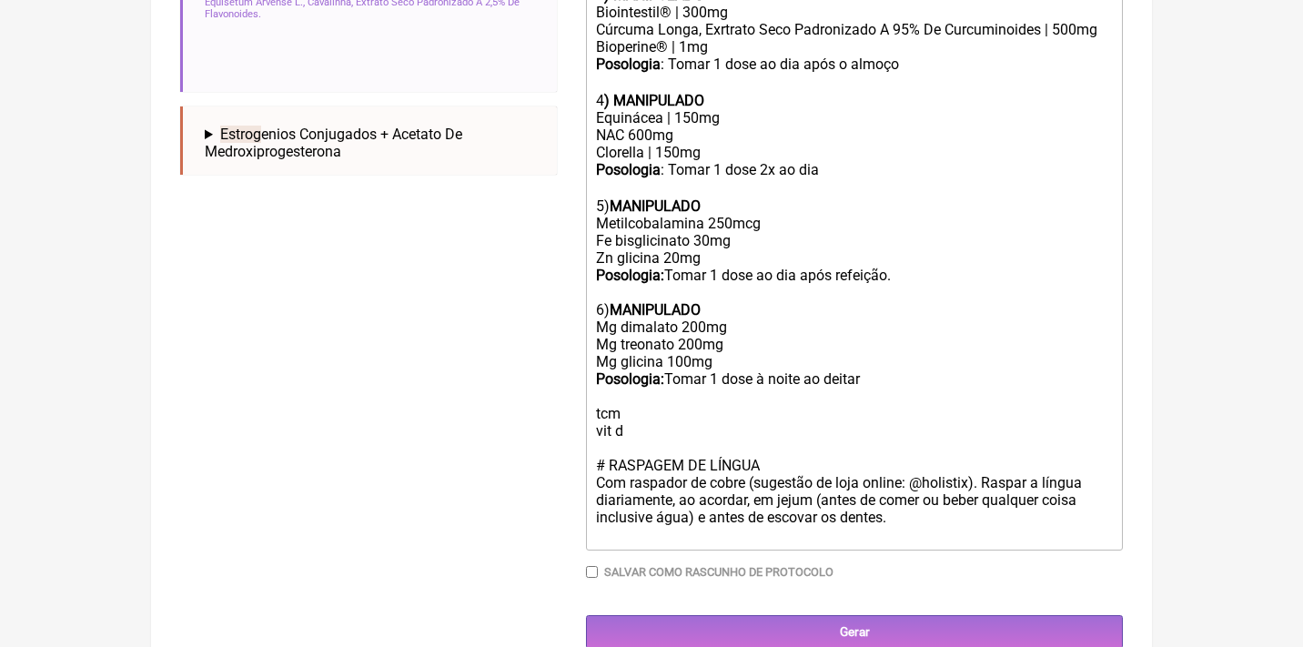
scroll to position [914, 0]
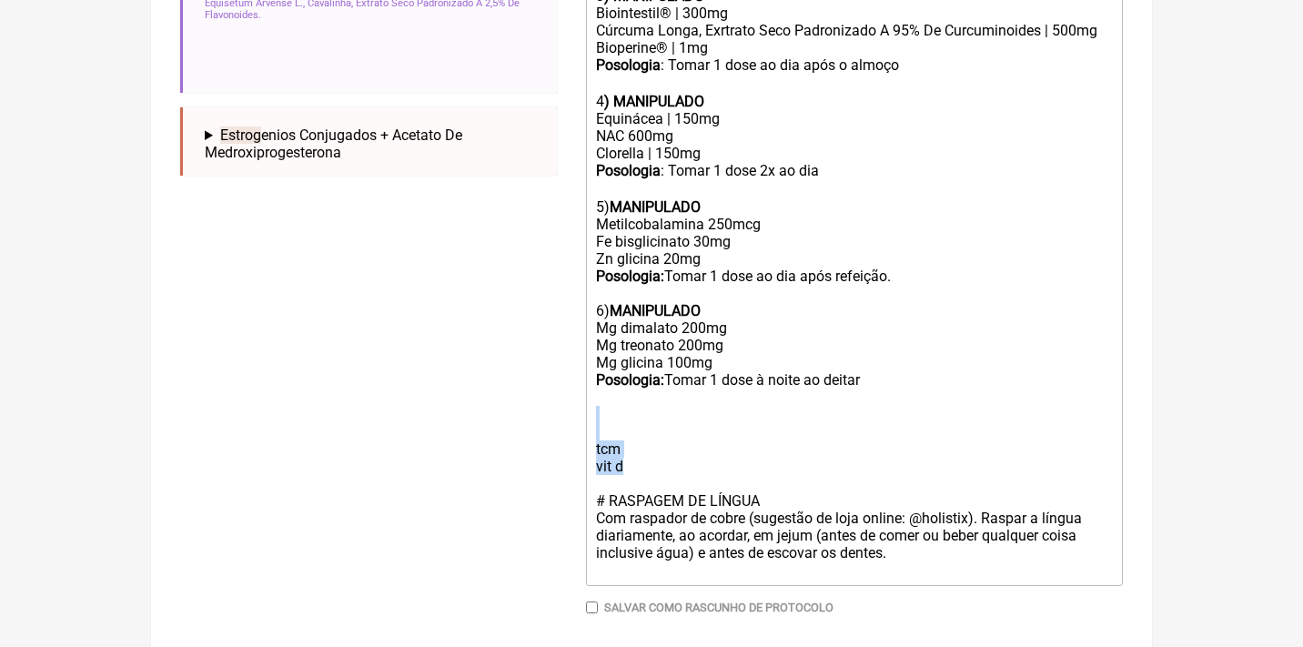
drag, startPoint x: 664, startPoint y: 441, endPoint x: 561, endPoint y: 391, distance: 114.3
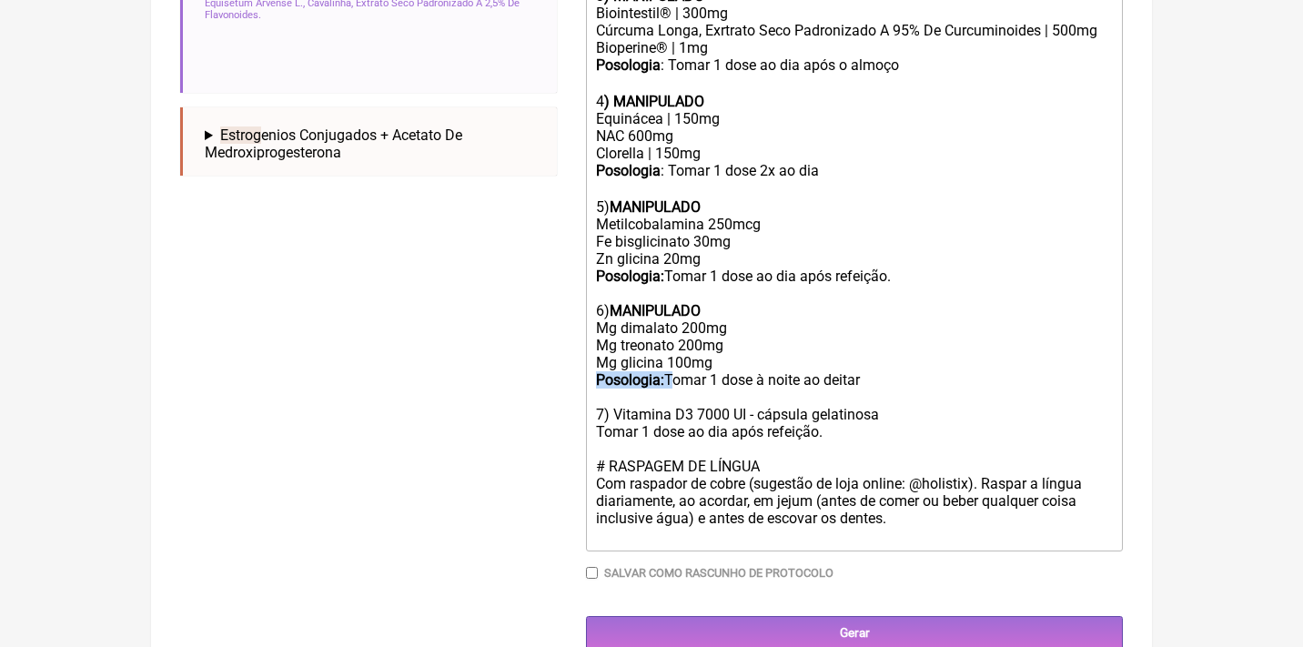
drag, startPoint x: 671, startPoint y: 359, endPoint x: 529, endPoint y: 356, distance: 142.9
copy div "Posologia:"
click at [593, 411] on trix-editor "Uso Oral por 60 dias Veículos vegetais / clean label / sem lactose 1) L-Glutami…" at bounding box center [854, 137] width 537 height 830
paste trix-editor "<strong>Posologia:</strong>&nbsp;"
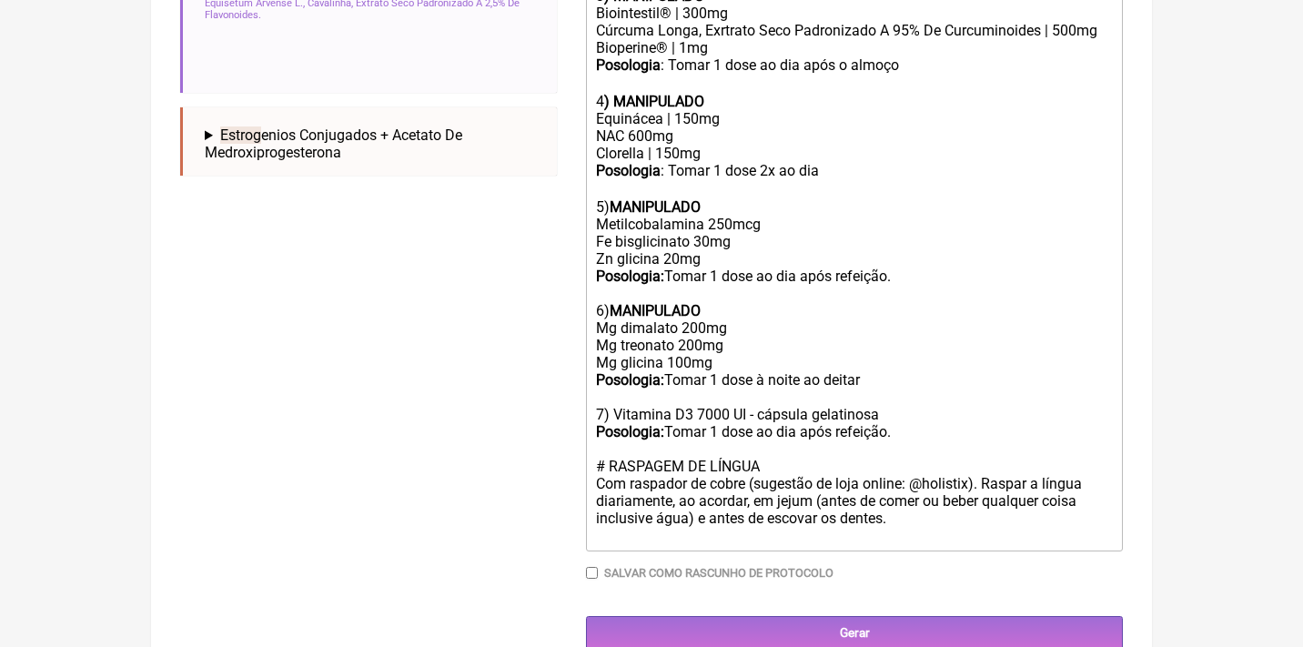
type trix-editor "<lor>Ips Dolo sit 57 amet<co><ad>Elitsedd eiusmodt / incid utlab / etd magnaal<…"
drag, startPoint x: 912, startPoint y: 388, endPoint x: 761, endPoint y: 388, distance: 151.0
click at [761, 388] on div "Posologia : Tomar 1 dose 2x ao dia ㅤ 5) MANIPULADO Metilcobalamina 250mcg Fe bi…" at bounding box center [854, 301] width 517 height 278
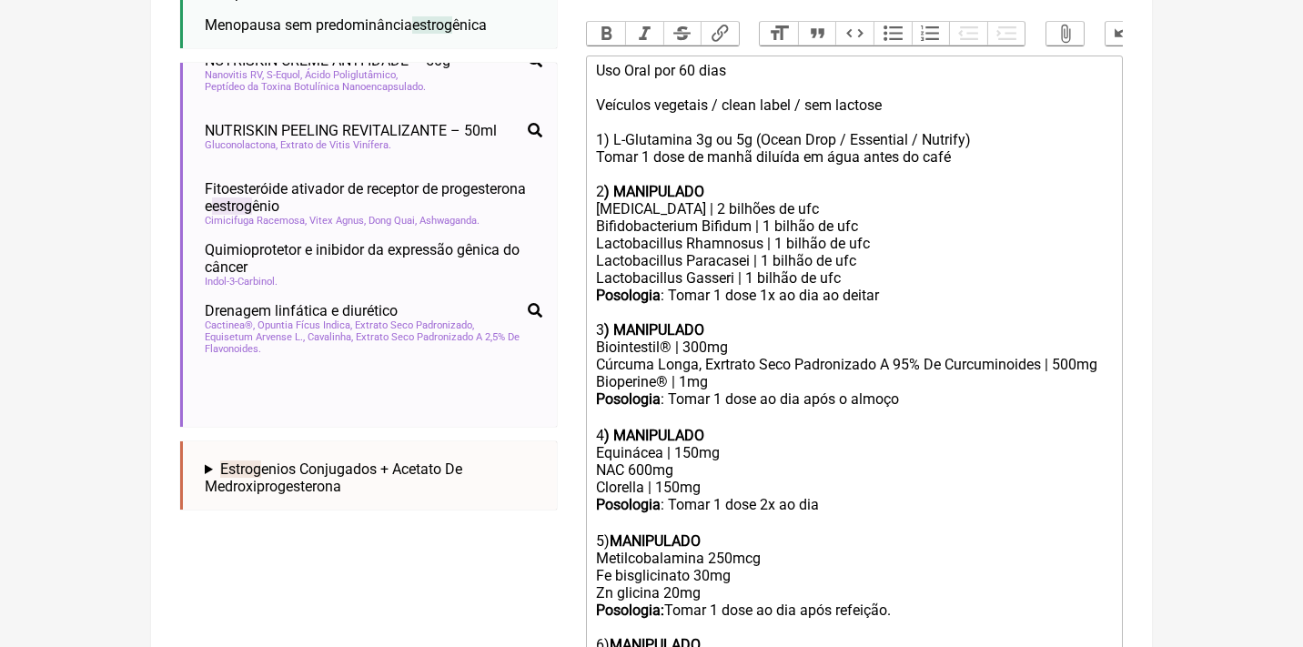
scroll to position [570, 0]
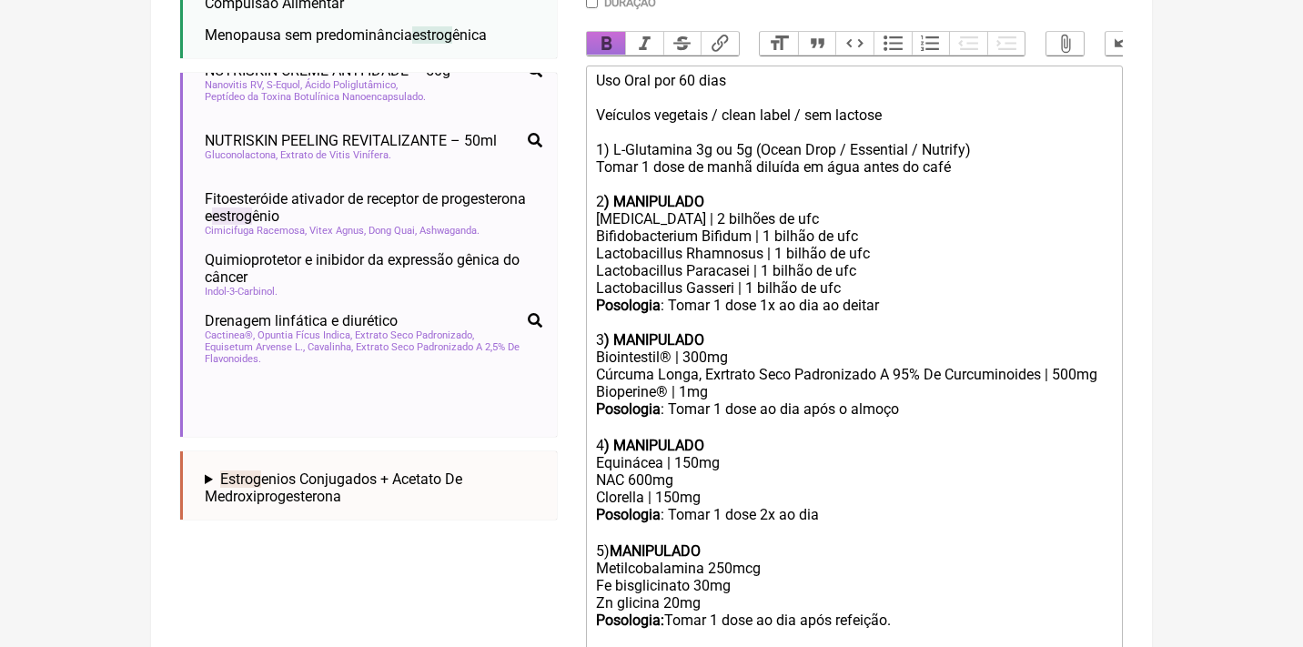
click at [608, 43] on button "Bold" at bounding box center [606, 44] width 38 height 24
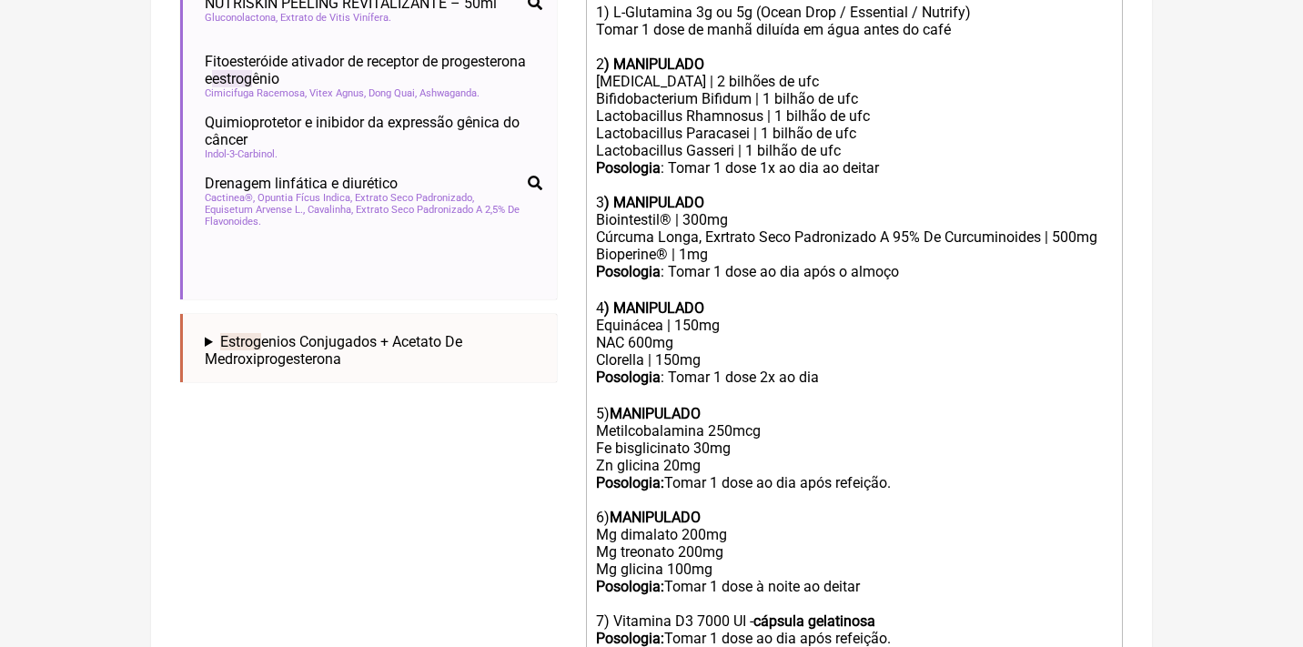
scroll to position [914, 0]
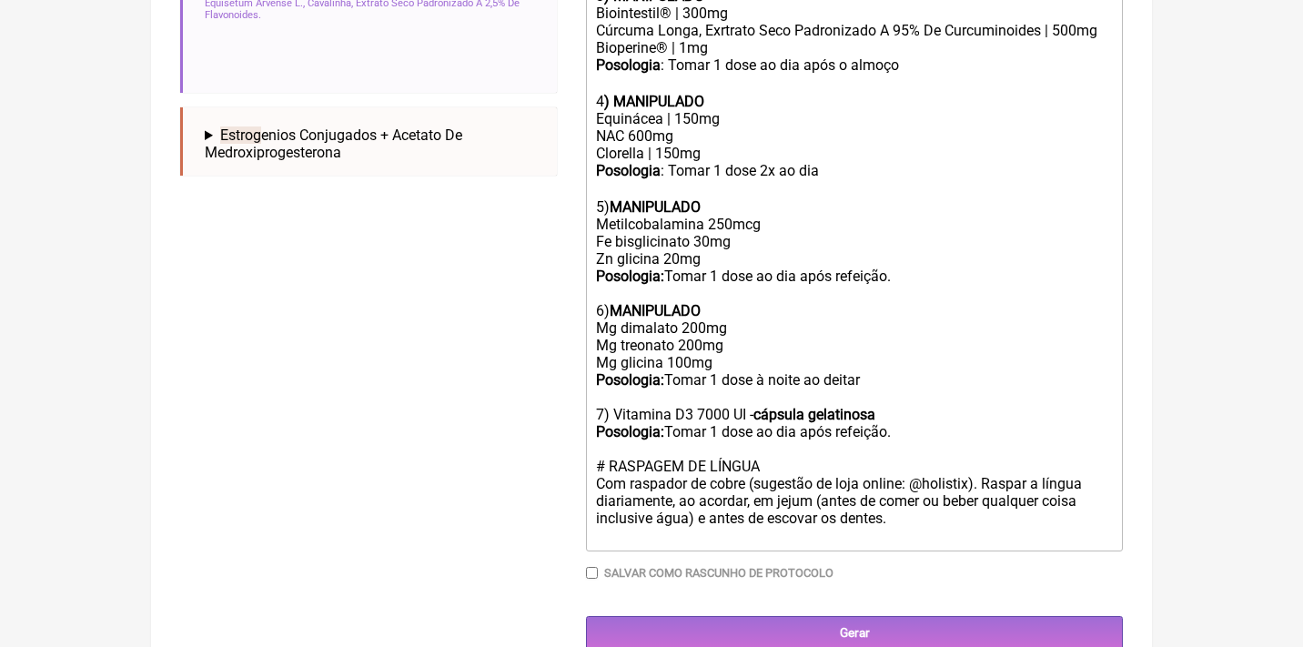
click at [789, 404] on div "Posologia : Tomar 1 dose 2x ao dia ㅤ 5) MANIPULADO Metilcobalamina 250mcg Fe bi…" at bounding box center [854, 301] width 517 height 278
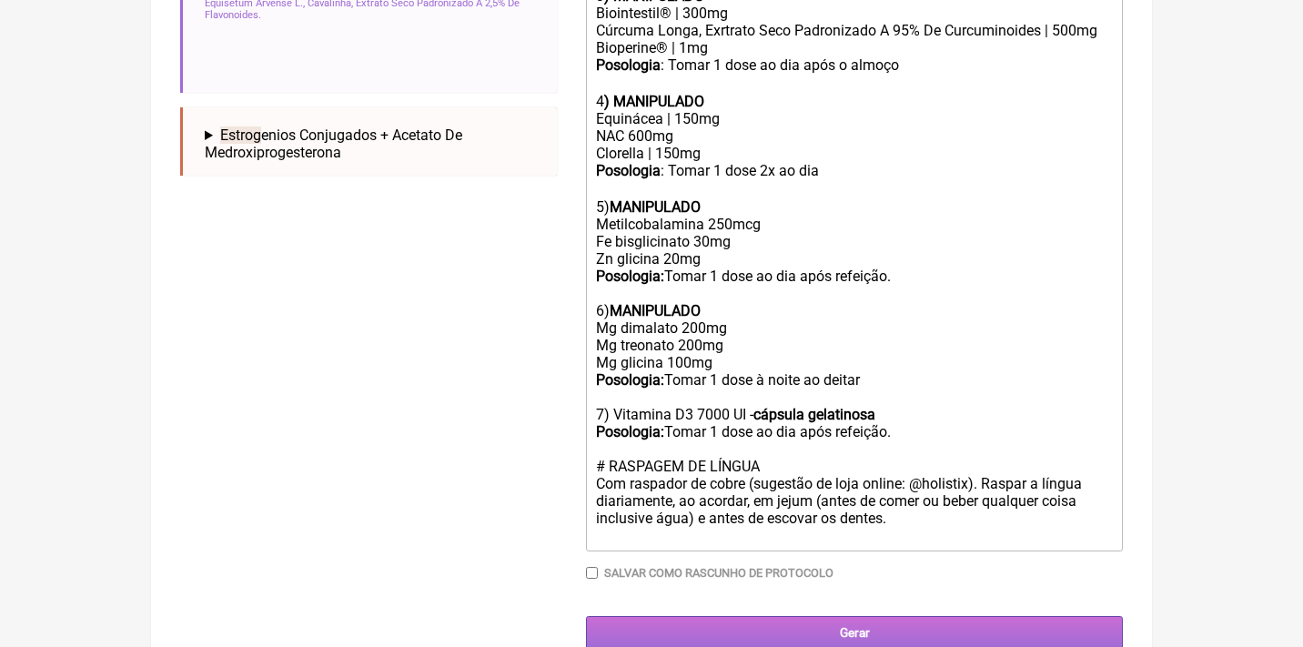
click at [846, 616] on input "Gerar" at bounding box center [854, 633] width 537 height 34
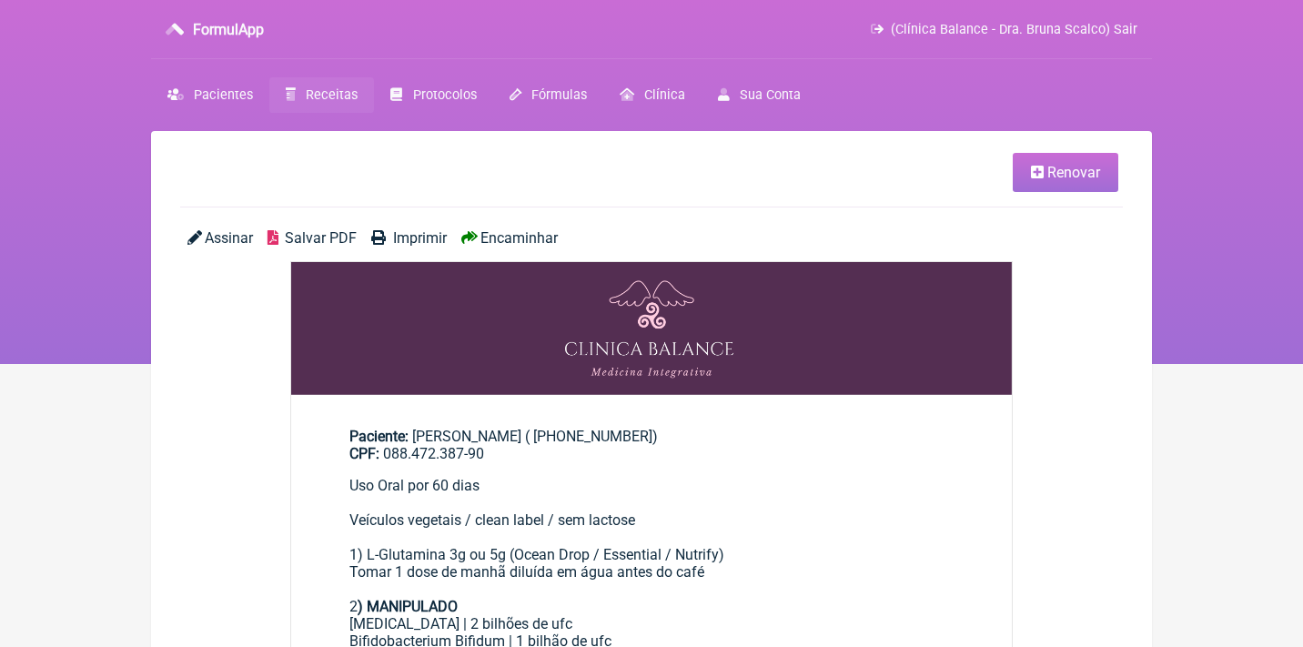
click at [347, 229] on span "Salvar PDF" at bounding box center [321, 237] width 72 height 17
click at [357, 81] on link "Receitas" at bounding box center [321, 94] width 105 height 35
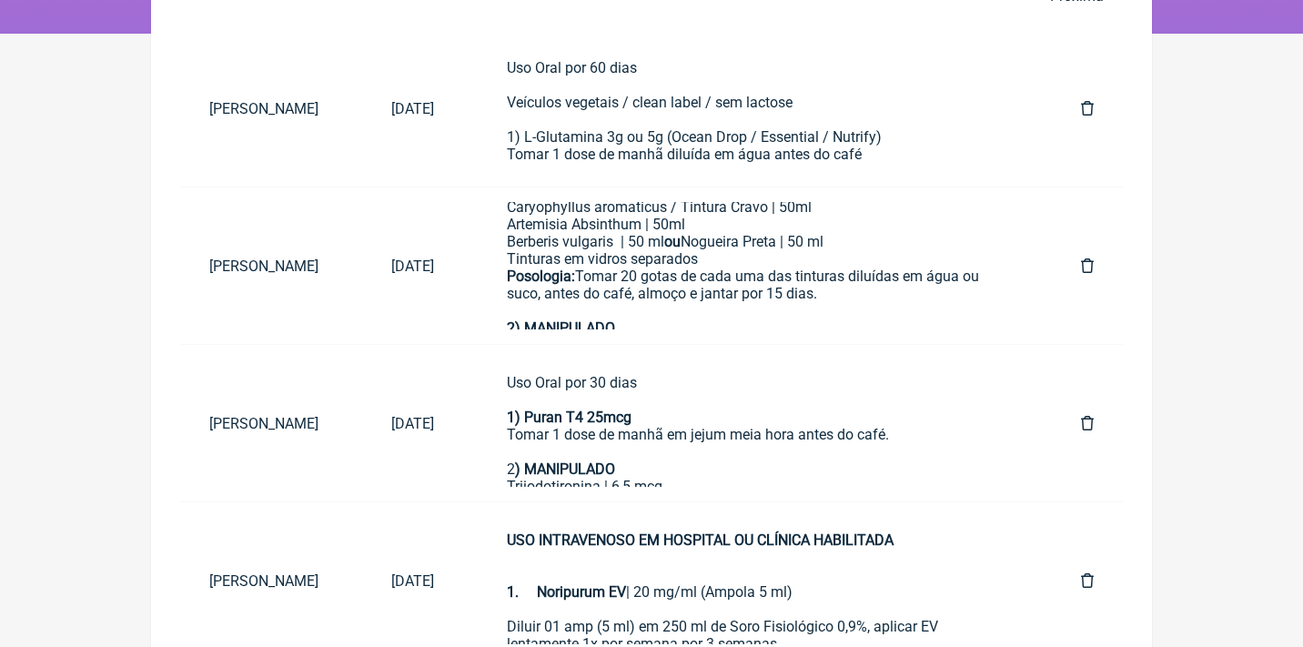
scroll to position [330, 0]
